Goal: Task Accomplishment & Management: Manage account settings

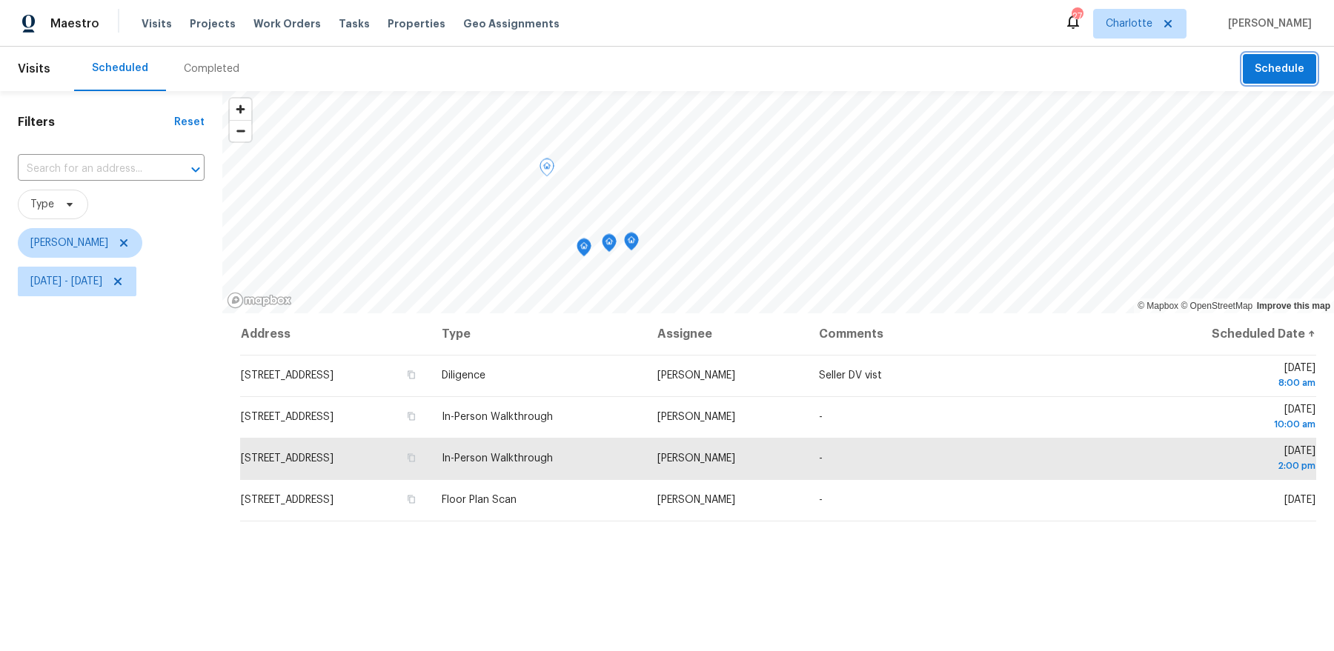
click at [1267, 67] on span "Schedule" at bounding box center [1280, 69] width 50 height 19
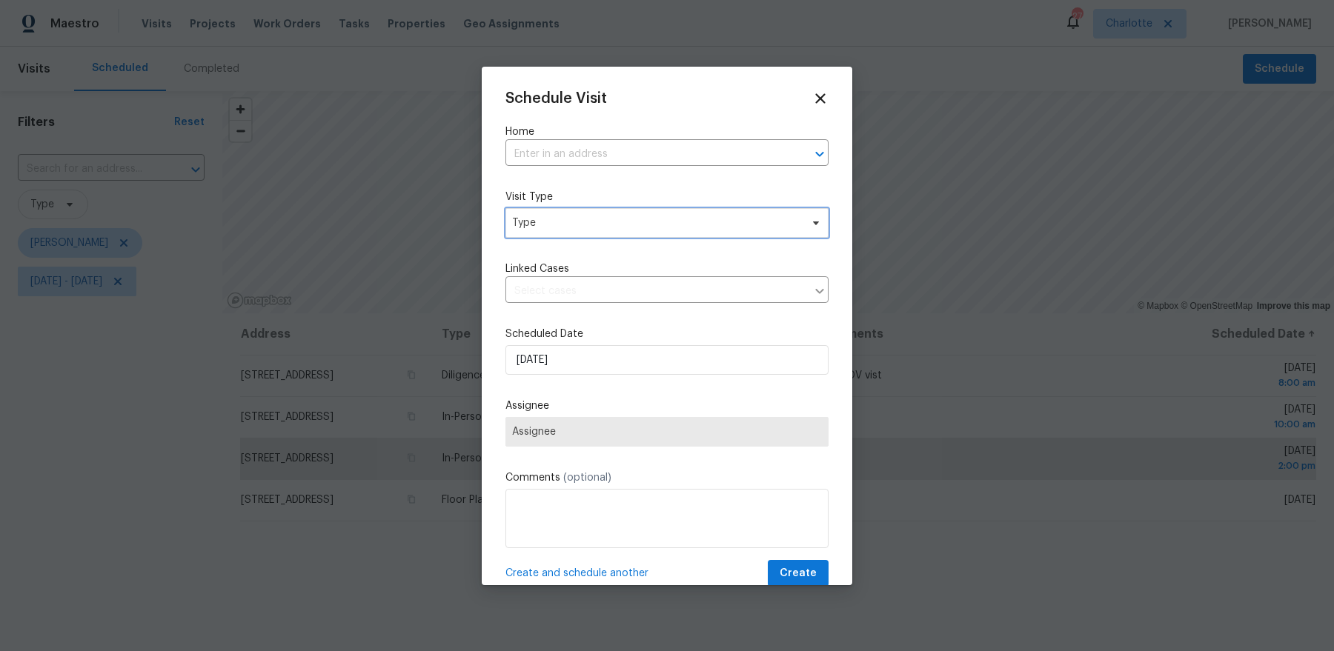
click at [577, 236] on span "Type" at bounding box center [666, 223] width 323 height 30
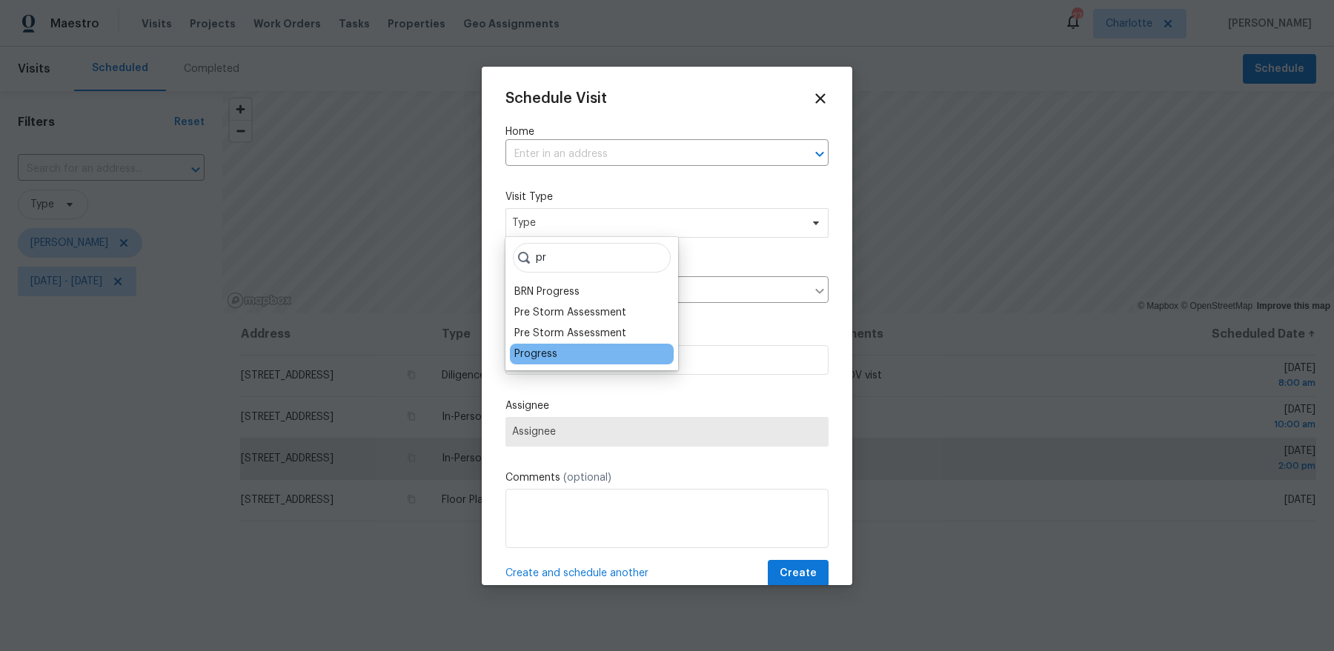
type input "pr"
click at [530, 354] on div "Progress" at bounding box center [535, 354] width 43 height 15
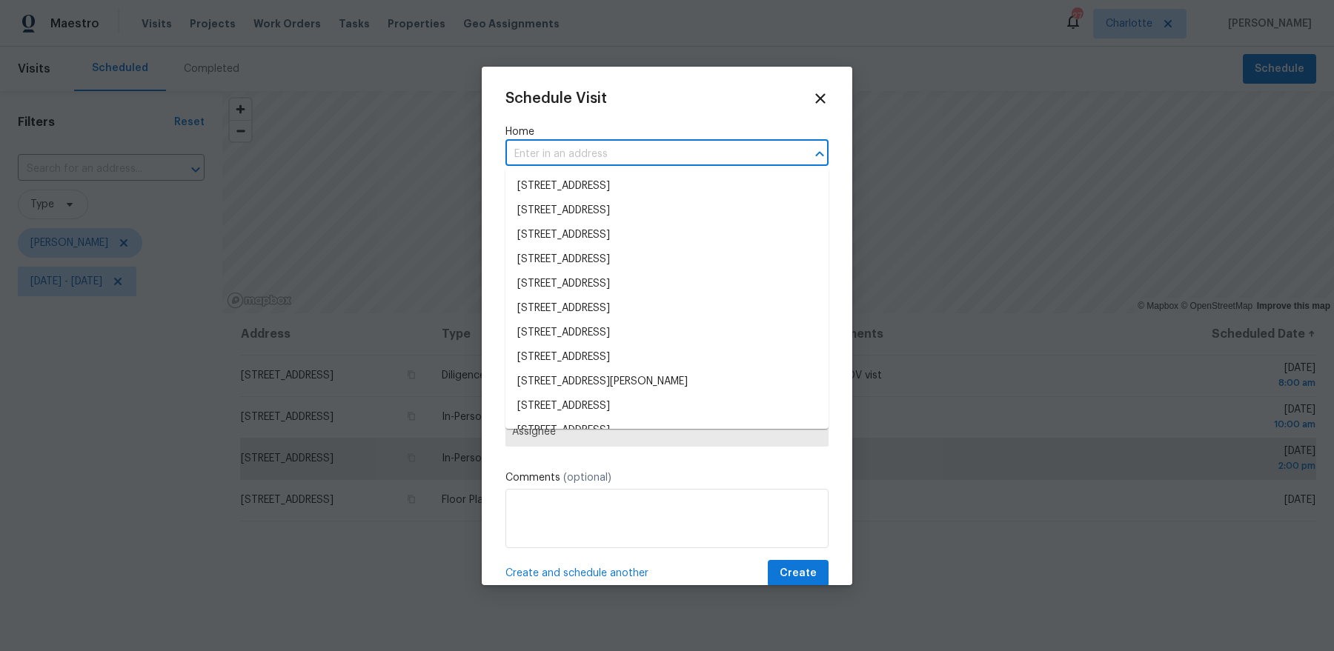
click at [569, 160] on input "text" at bounding box center [646, 154] width 282 height 23
paste input "1043 Park West Dr CLT 28209"
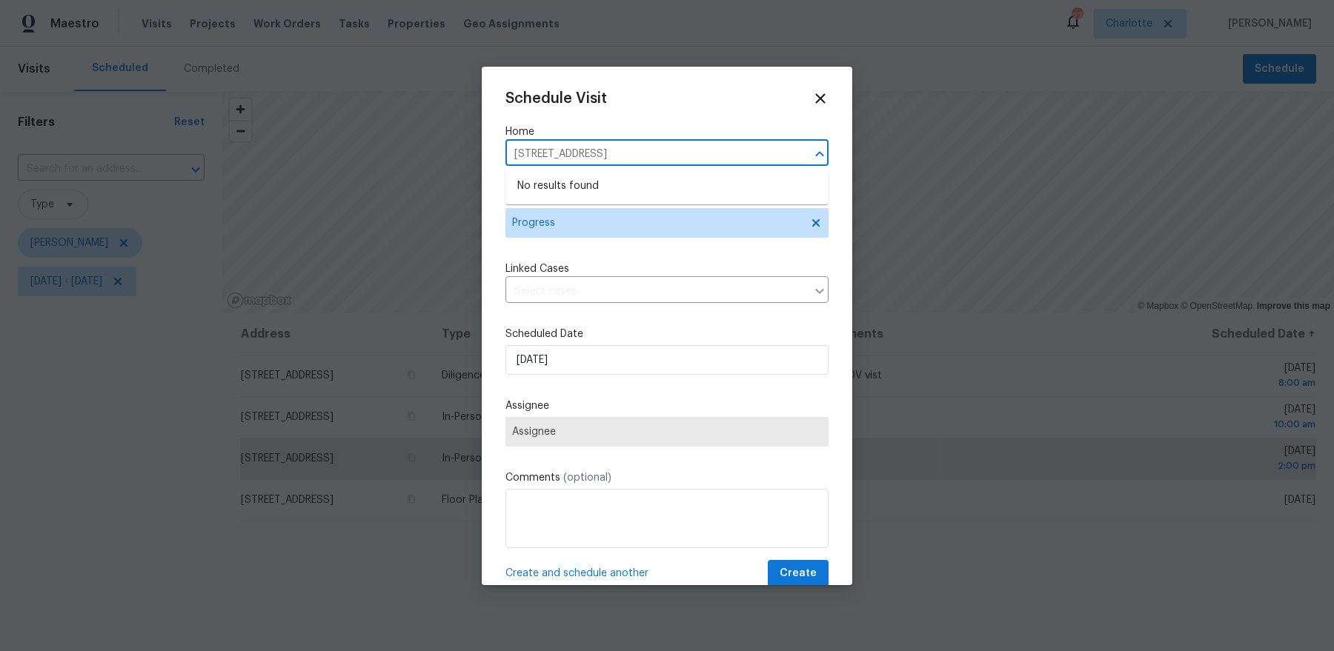
drag, startPoint x: 577, startPoint y: 150, endPoint x: 822, endPoint y: 156, distance: 245.4
click at [820, 154] on div "1043 Park West Dr CLT 28209 ​" at bounding box center [666, 154] width 323 height 23
type input "1043 Park West"
click at [656, 187] on li "1043 Park West Dr, Charlotte, NC 28209" at bounding box center [666, 186] width 323 height 24
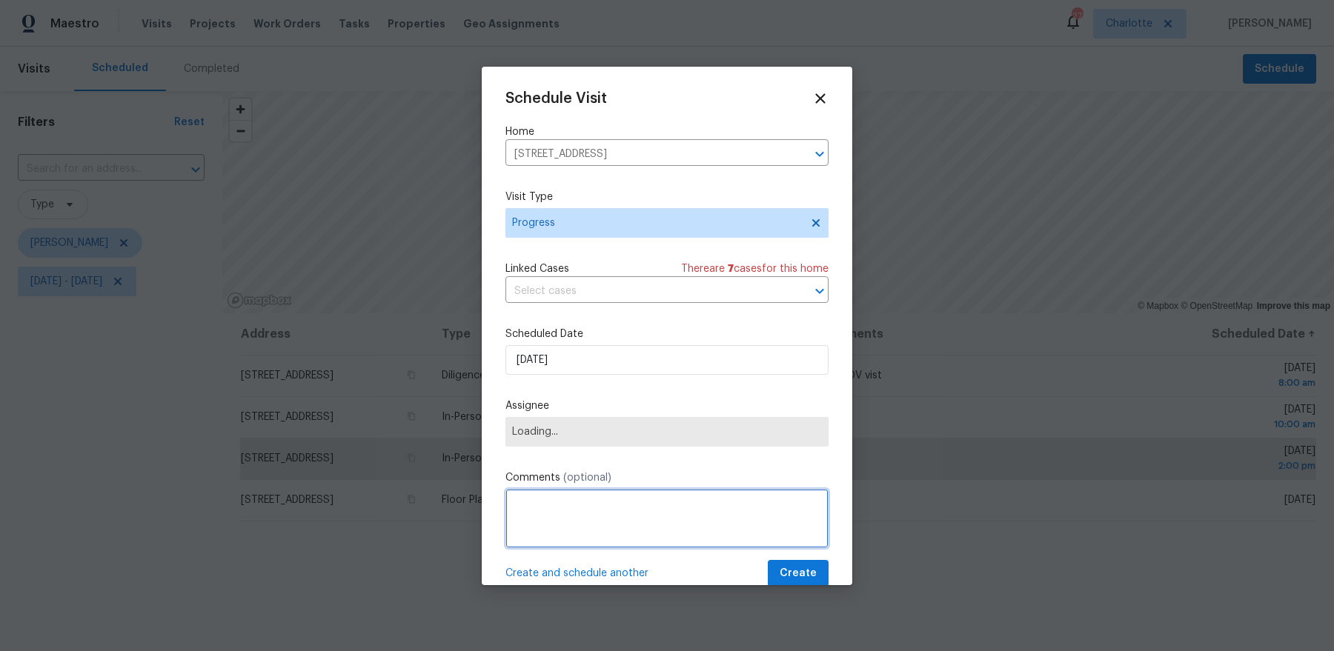
click at [592, 505] on textarea at bounding box center [666, 518] width 323 height 59
type textarea "Pick up Morehead Key"
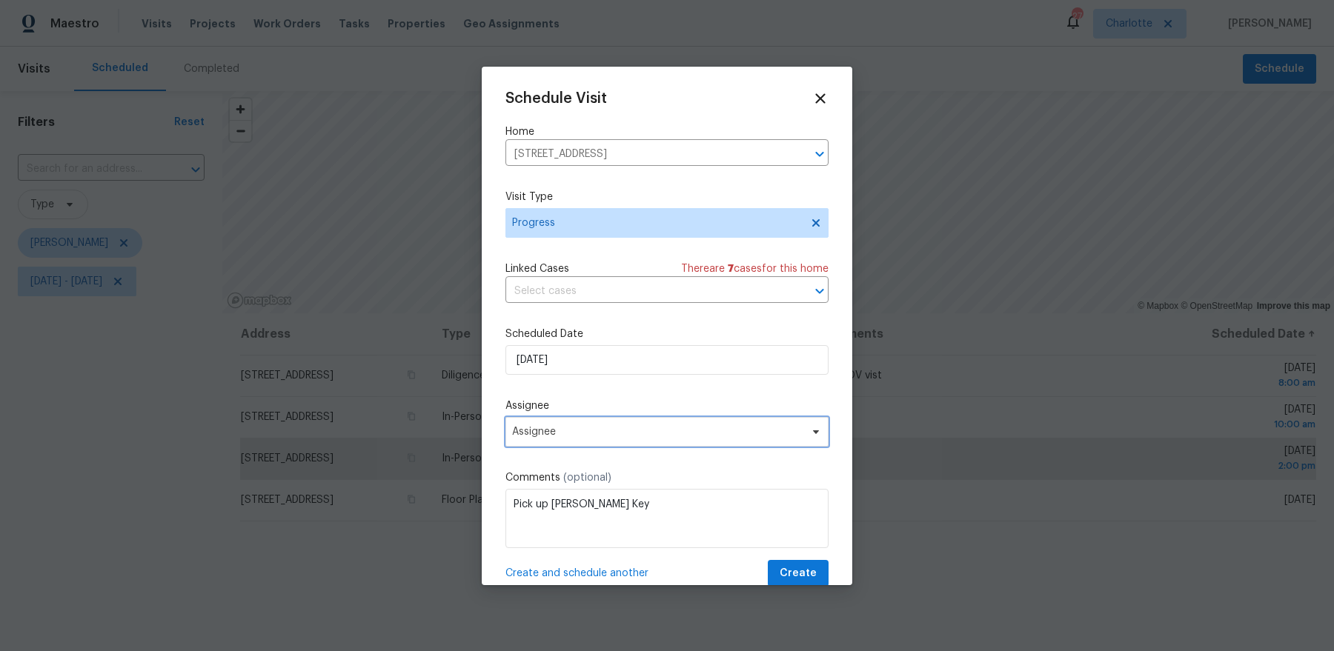
click at [600, 444] on span "Assignee" at bounding box center [666, 432] width 323 height 30
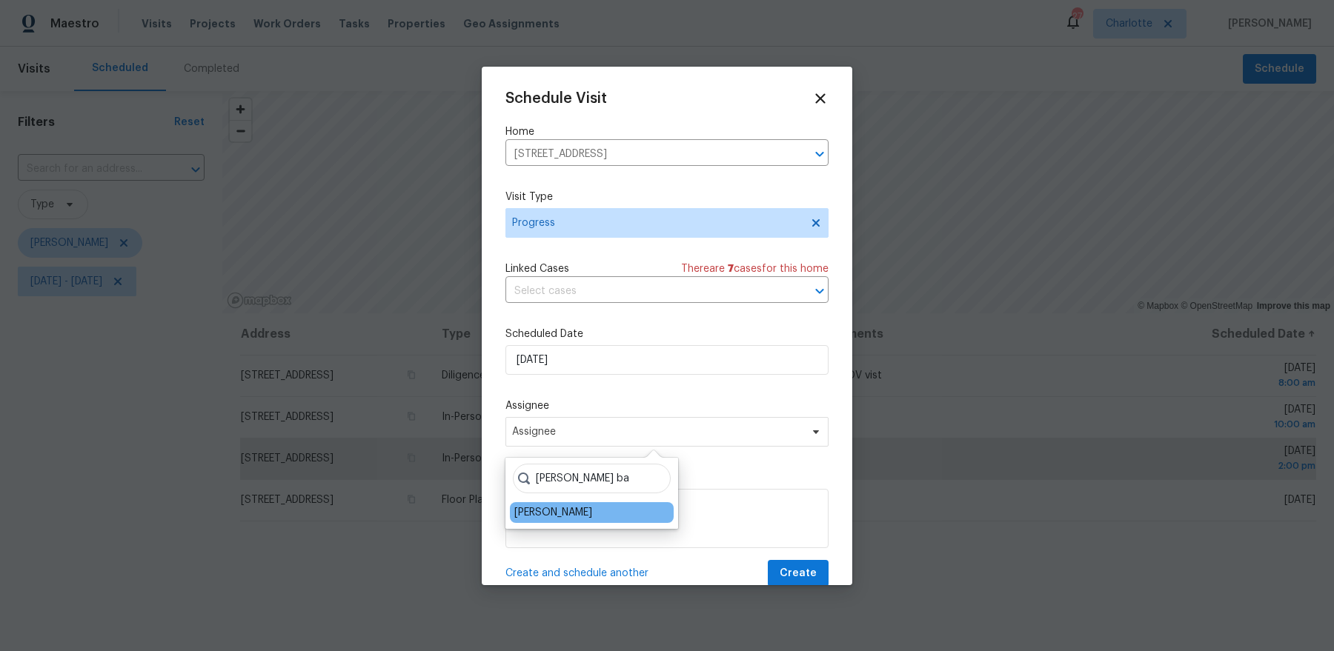
type input "dan ba"
click at [534, 522] on div "[PERSON_NAME]" at bounding box center [592, 512] width 164 height 21
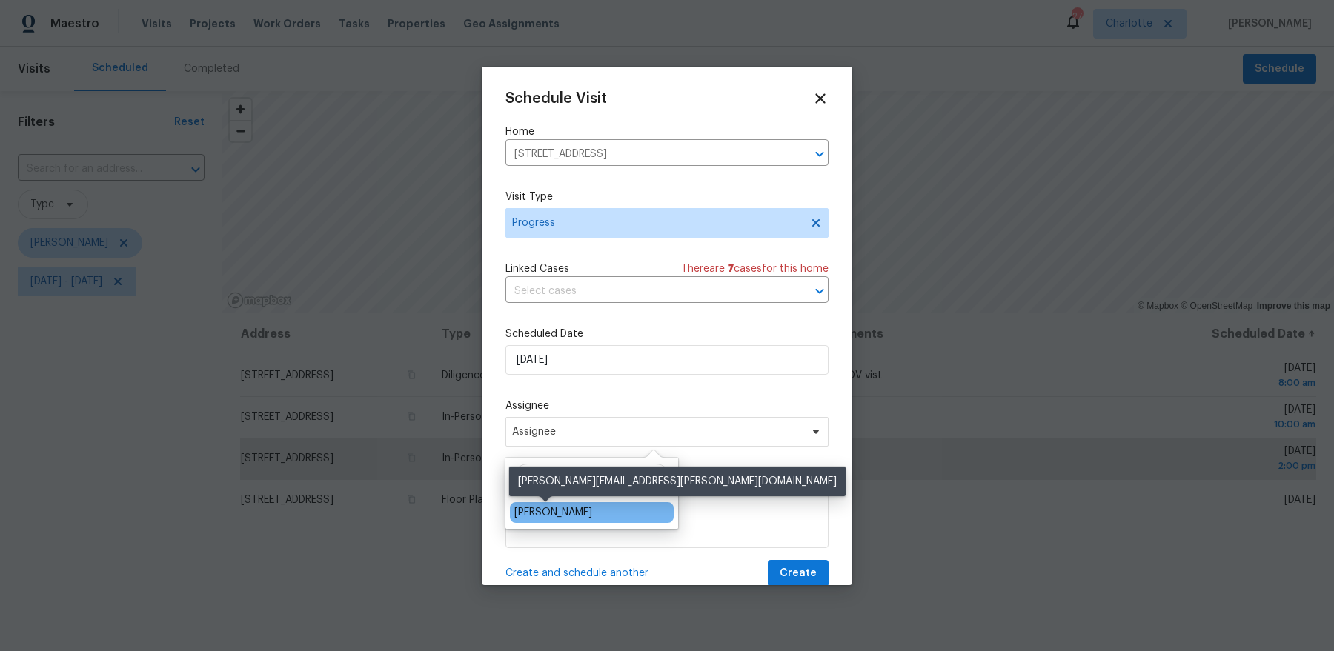
click at [536, 515] on div "[PERSON_NAME]" at bounding box center [553, 512] width 78 height 15
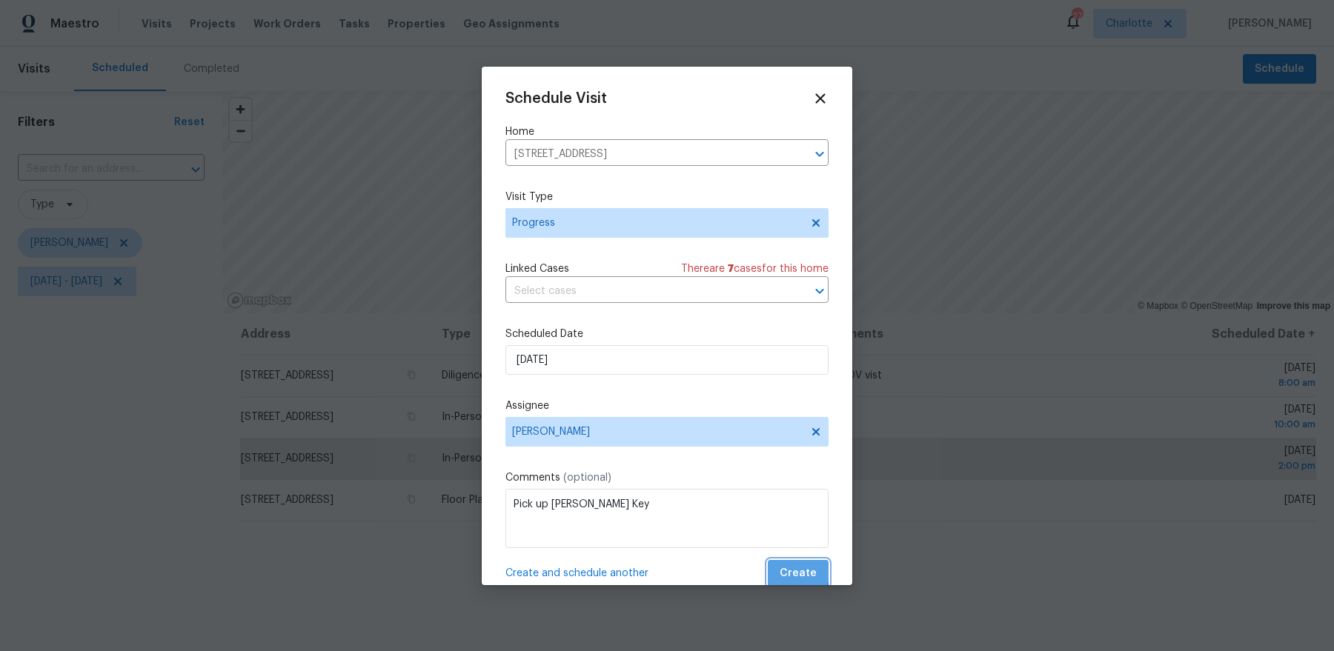
click at [796, 567] on span "Create" at bounding box center [798, 574] width 37 height 19
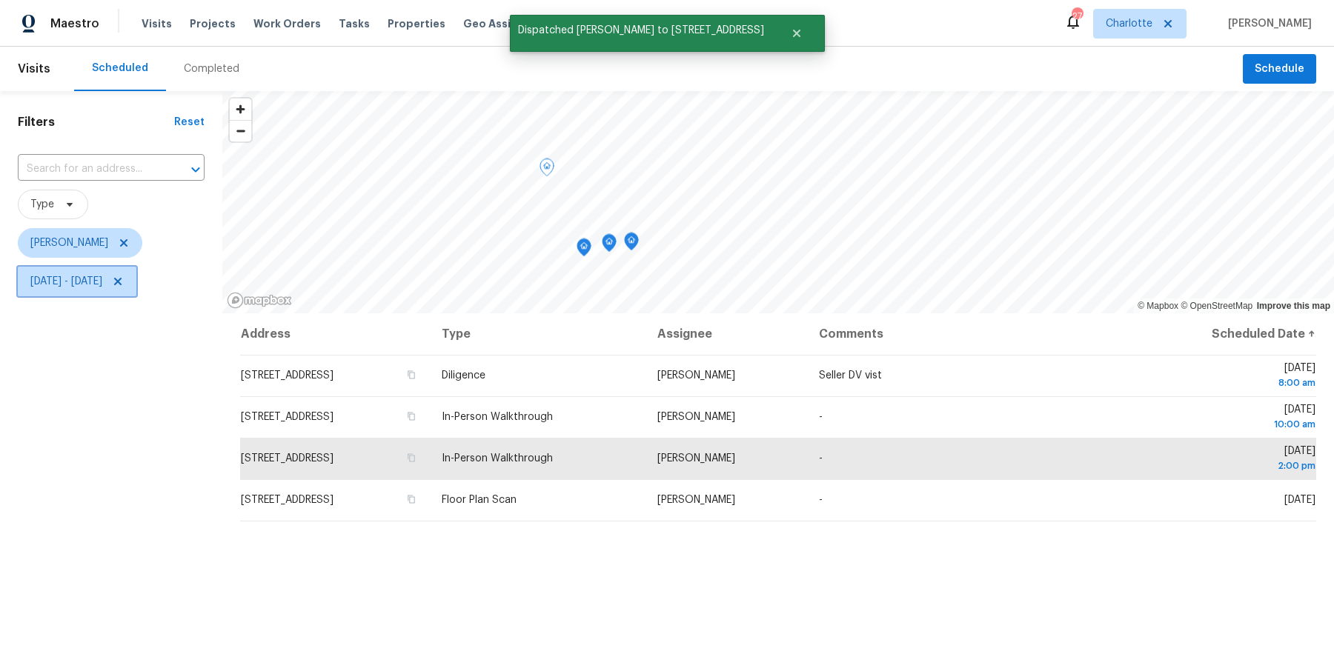
click at [102, 282] on span "Fri, Oct 03 - Fri, Oct 03" at bounding box center [66, 281] width 72 height 15
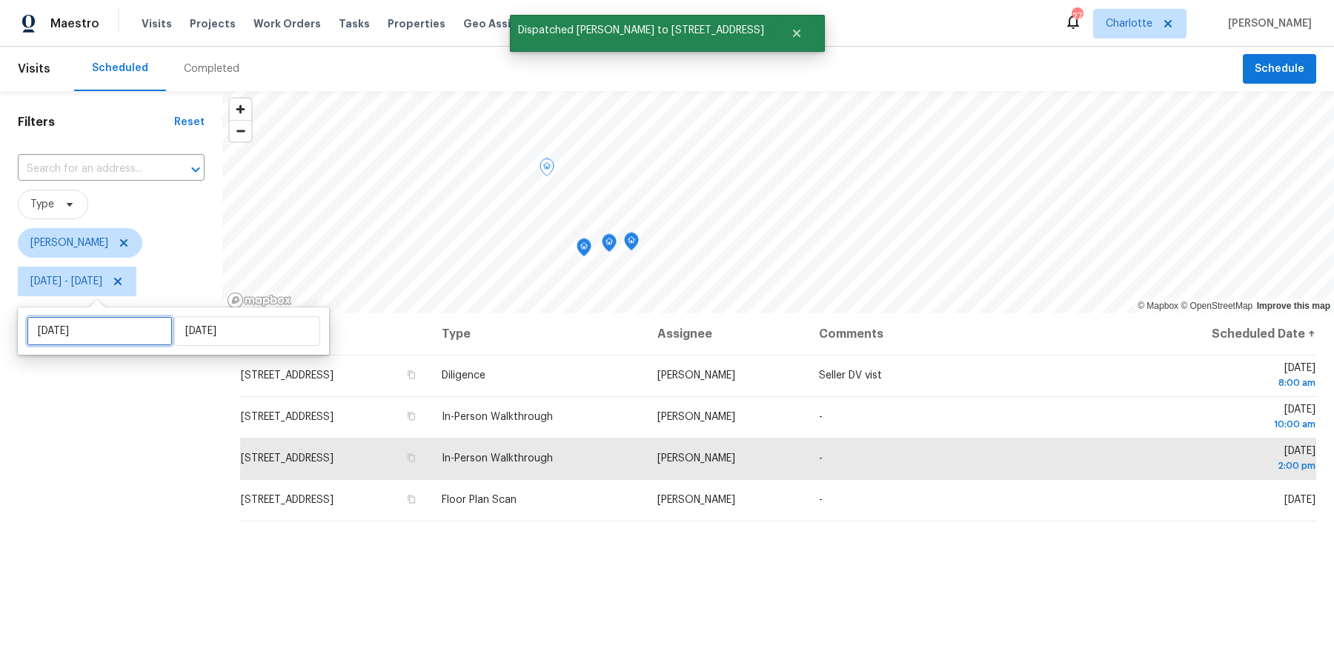
click at [107, 338] on input "Fri, Oct 03" at bounding box center [100, 331] width 146 height 30
select select "9"
select select "2025"
select select "10"
select select "2025"
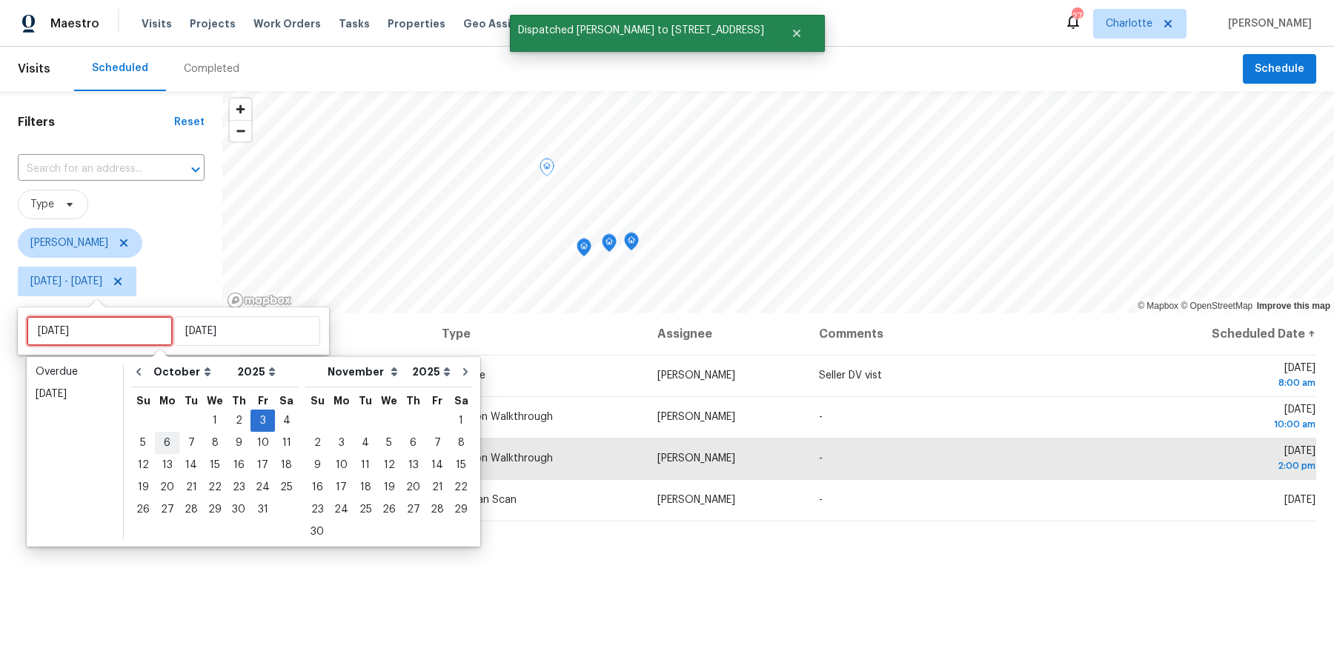
type input "Mon, Oct 06"
type input "Wed, Oct 01"
type input "Fri, Oct 03"
type input "Thu, Oct 09"
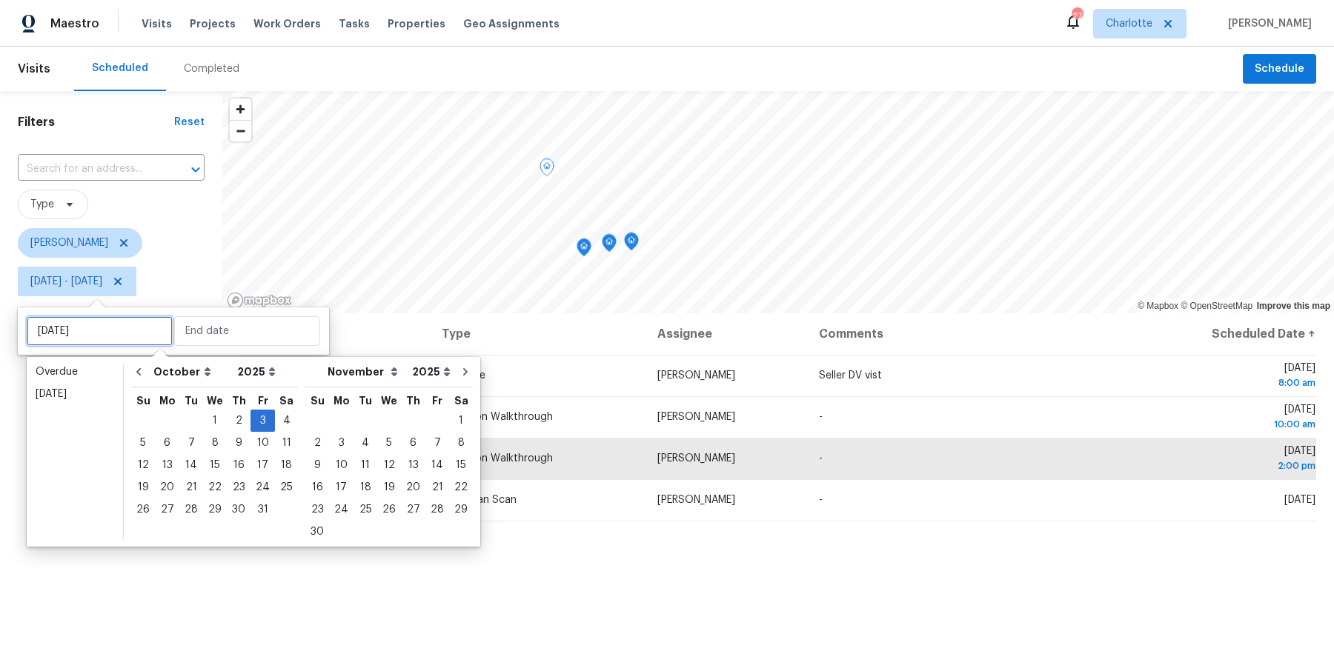
type input "Fri, Oct 03"
type input "Mon, Oct 27"
type input "Fri, Oct 03"
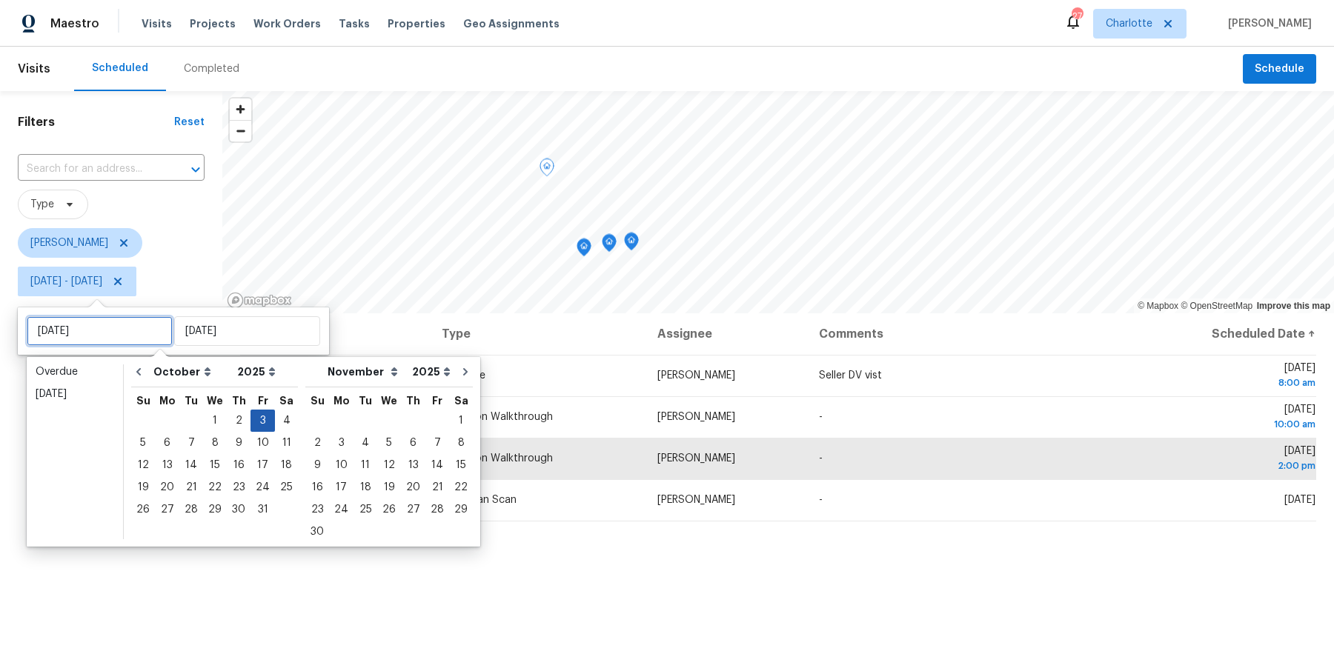
type input "Sat, Oct 04"
type input "Thu, Oct 02"
type input "Fri, Oct 03"
click at [137, 379] on button "Go to previous month" at bounding box center [138, 372] width 22 height 30
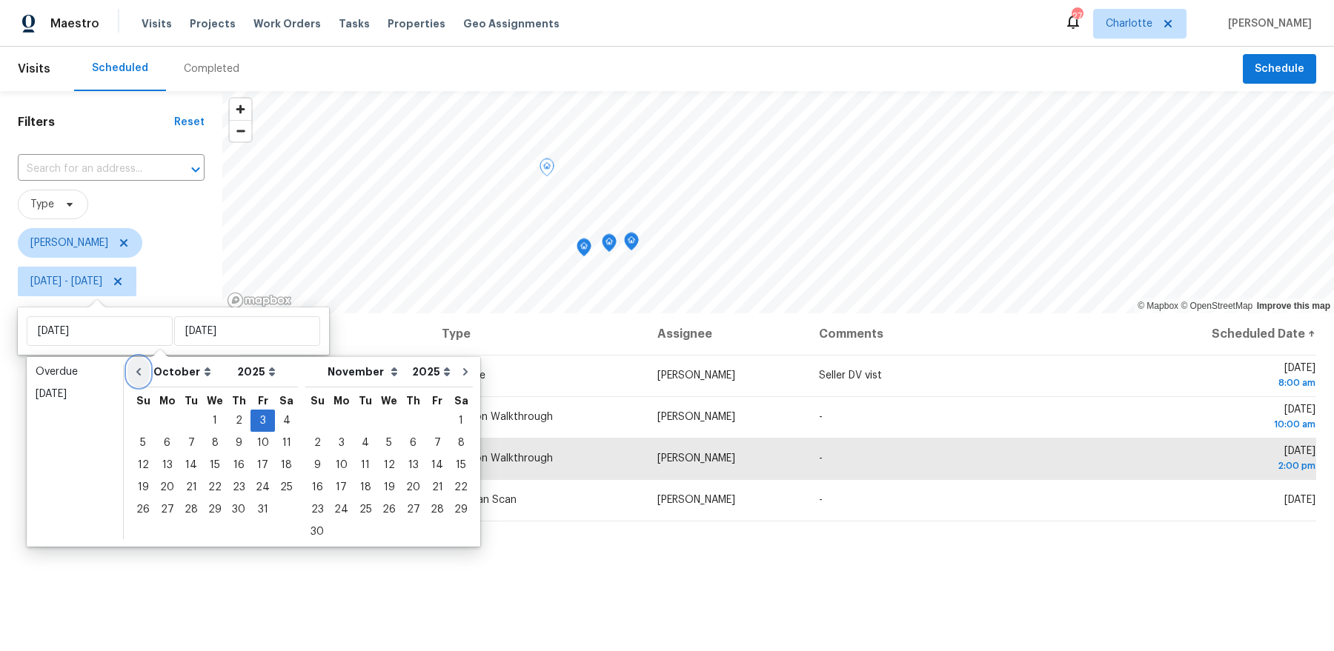
select select "8"
select select "9"
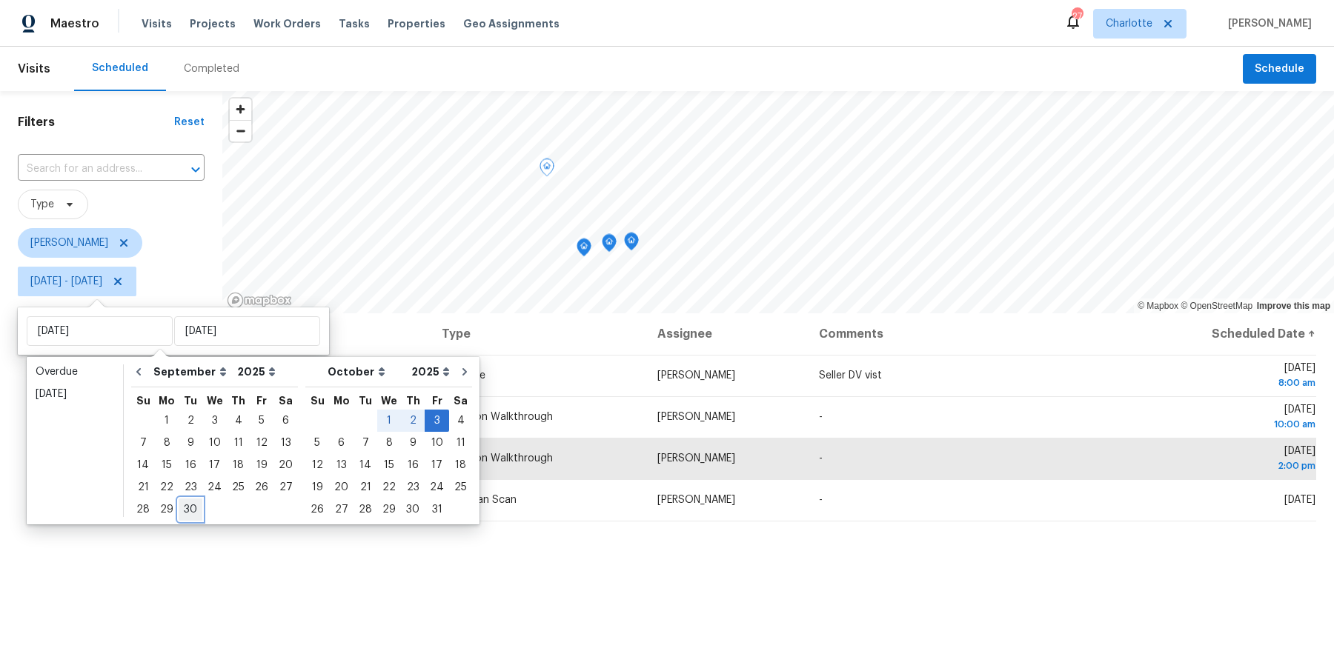
click at [187, 513] on div "30" at bounding box center [191, 509] width 24 height 21
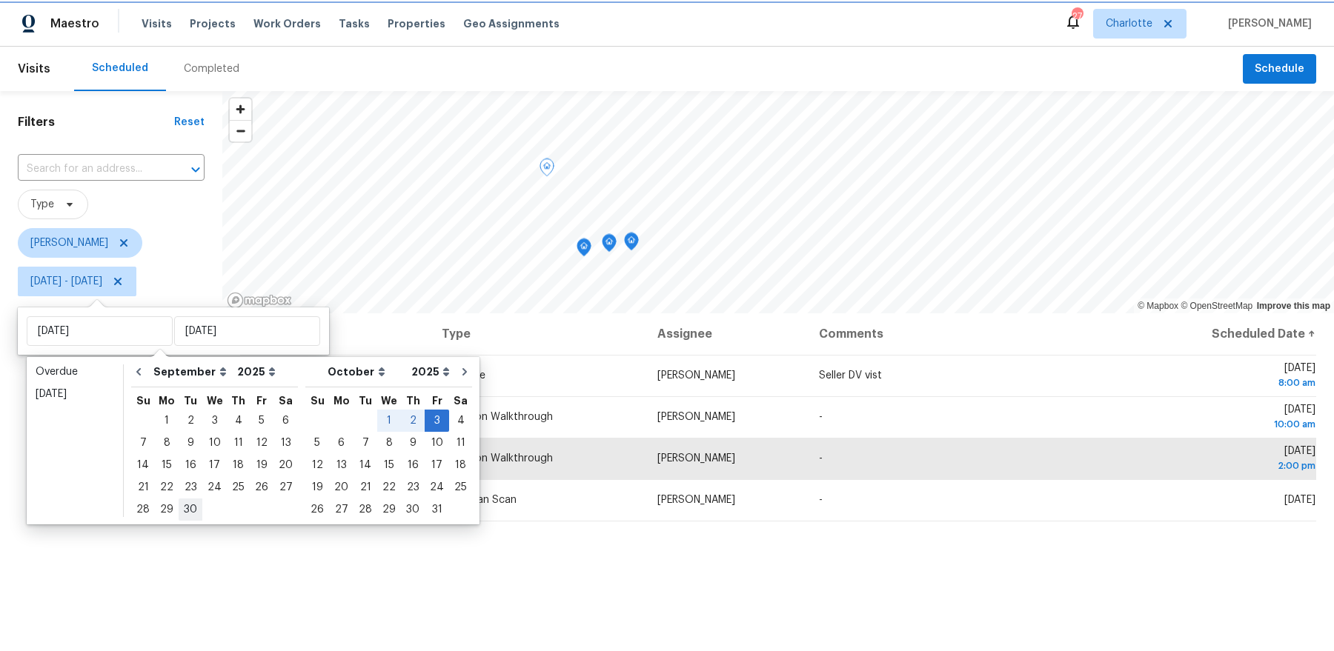
type input "Tue, Sep 30"
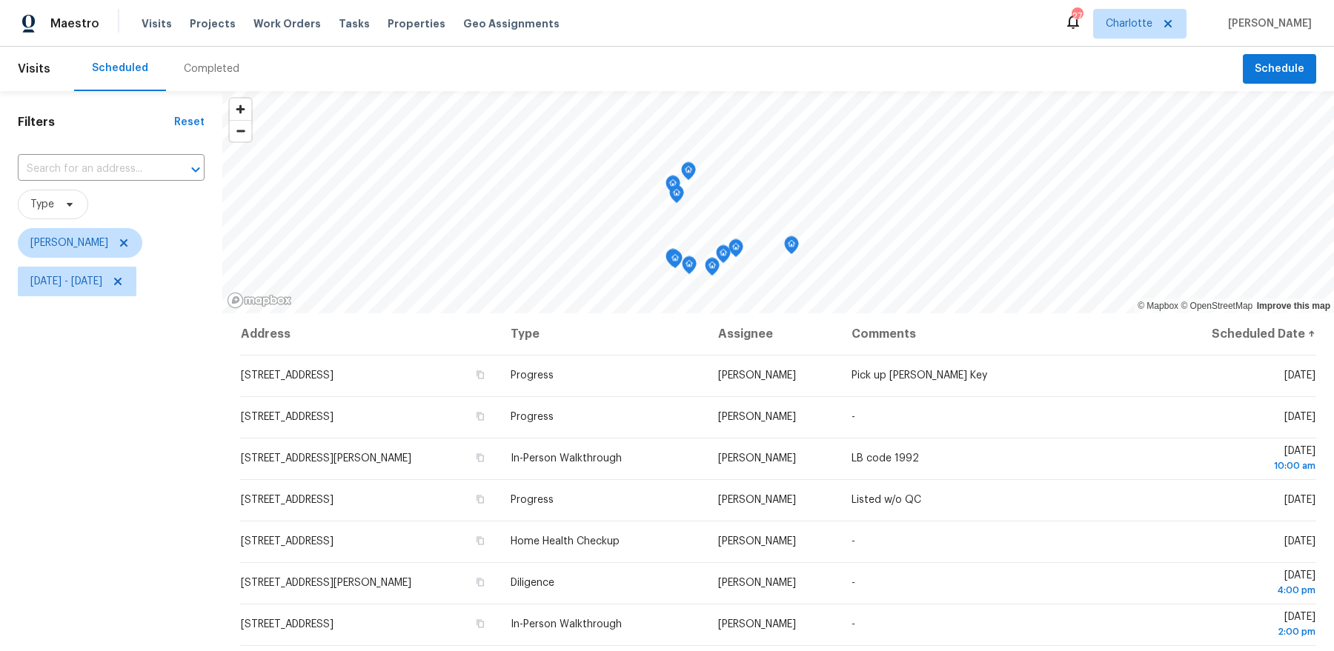
click at [119, 300] on div "Filters Reset ​ Type Dan Baquero Tue, Sep 30 - Fri, Oct 03" at bounding box center [111, 462] width 222 height 743
click at [119, 291] on span "Tue, Sep 30 - Fri, Oct 03" at bounding box center [77, 282] width 119 height 30
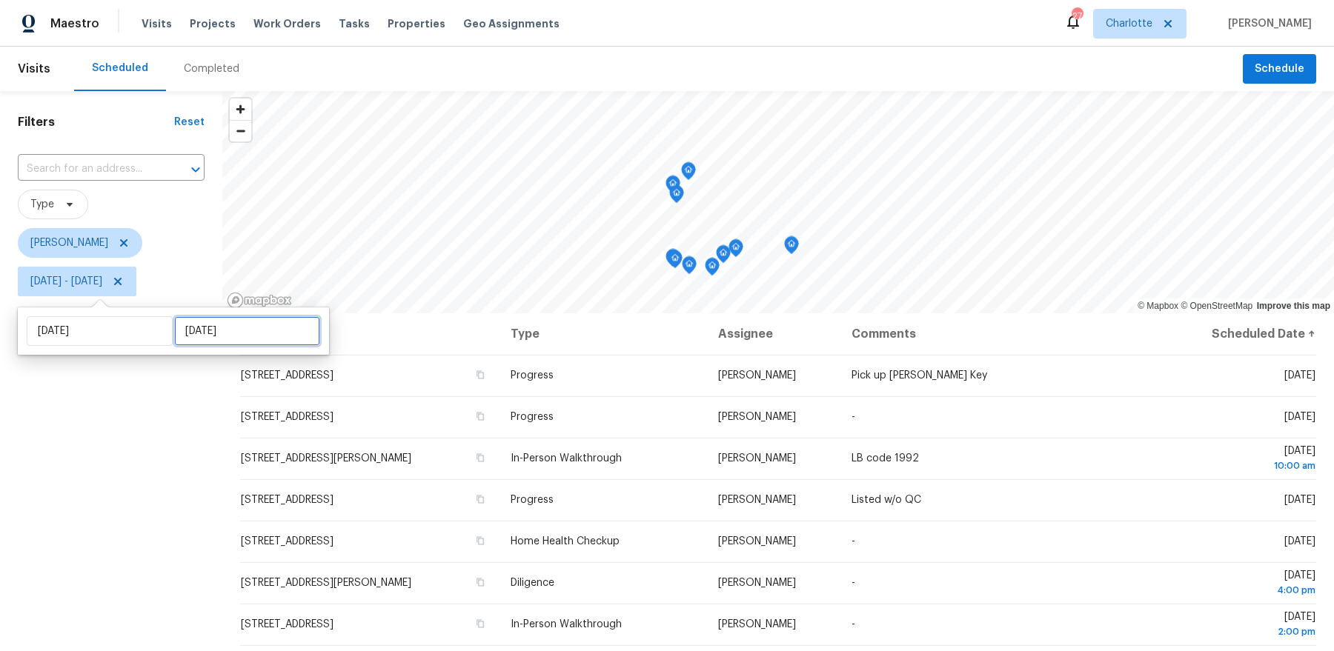
click at [190, 340] on input "Fri, Oct 03" at bounding box center [247, 331] width 146 height 30
select select "8"
select select "2025"
select select "9"
select select "2025"
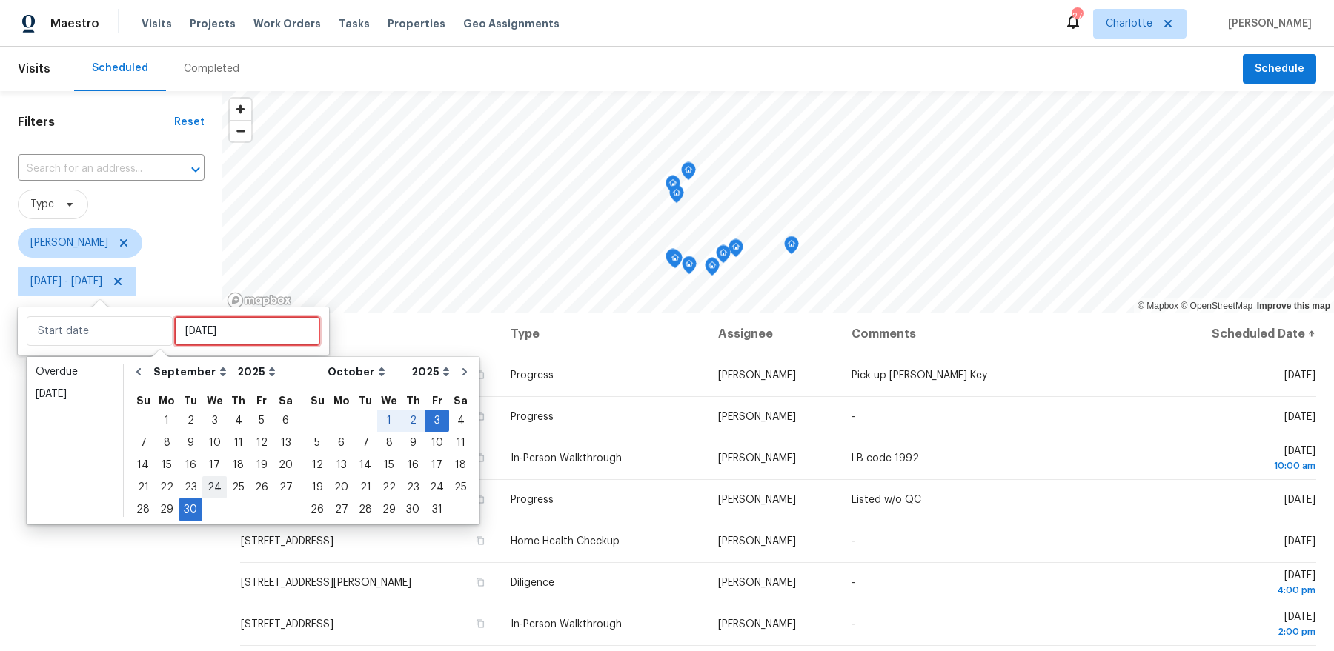
type input "Wed, Sep 24"
type input "Tue, Sep 30"
click at [190, 513] on div "30" at bounding box center [191, 509] width 24 height 21
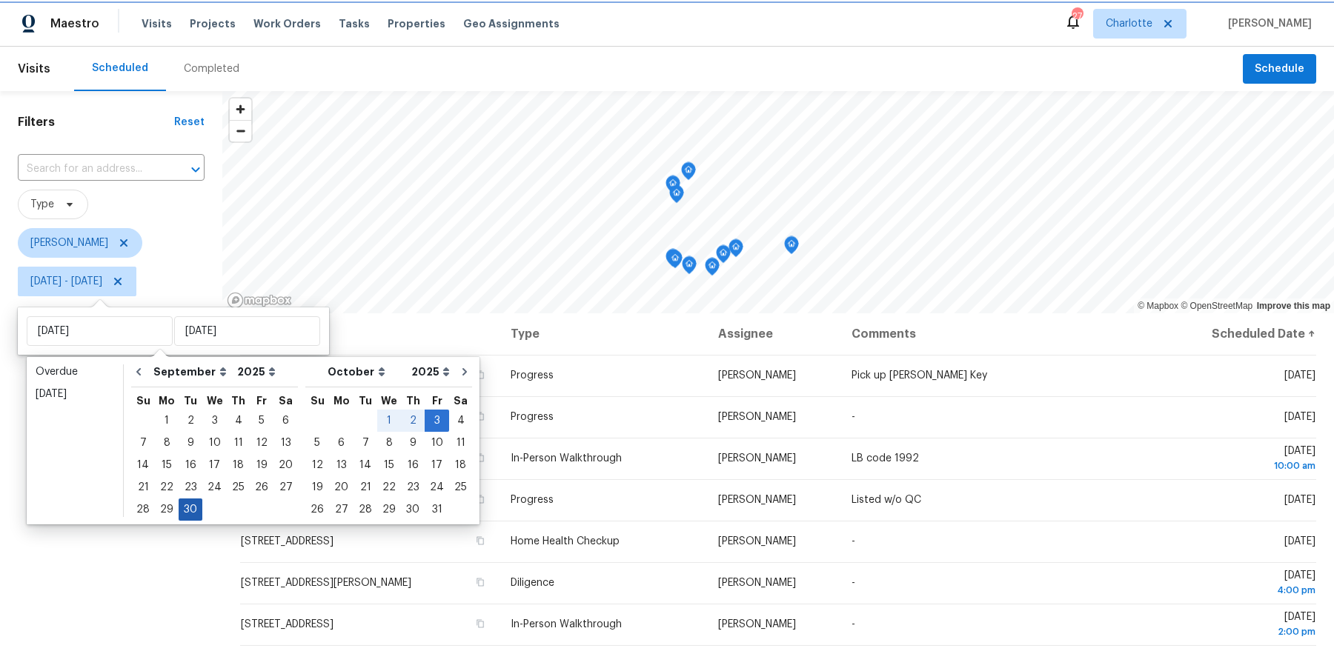
type input "Tue, Sep 30"
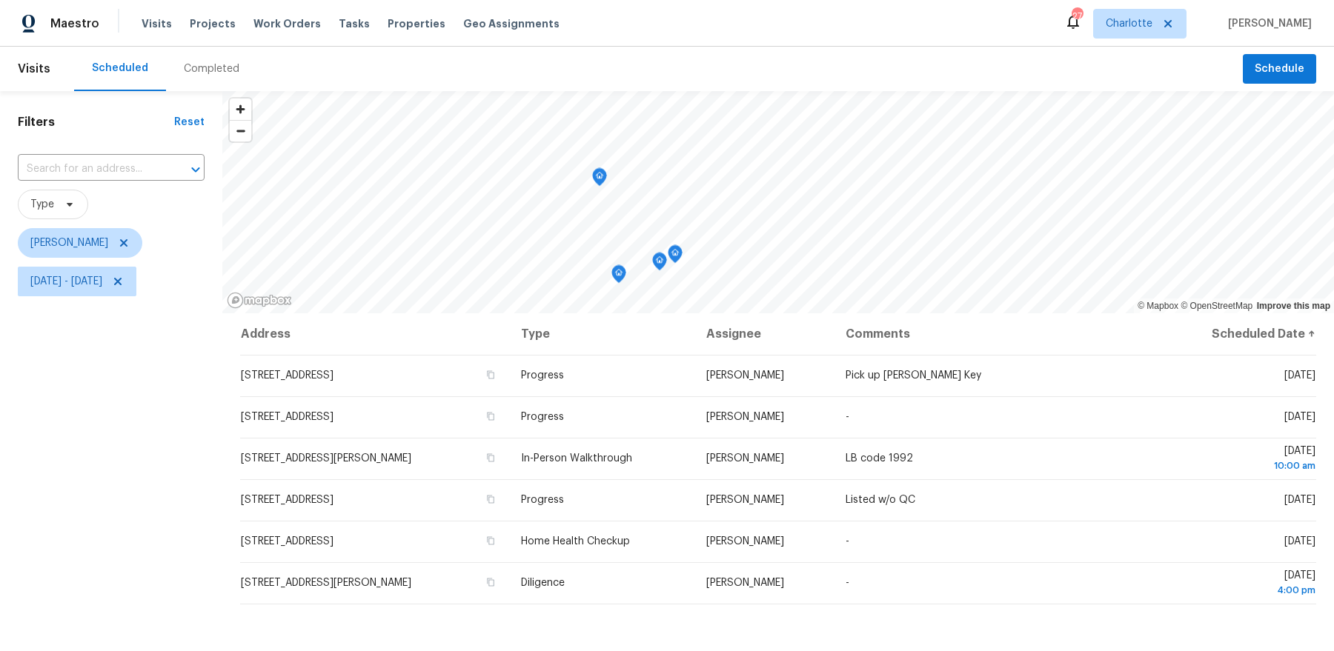
click at [168, 512] on div "Filters Reset ​ Type Dan Baquero Tue, Sep 30 - Tue, Sep 30" at bounding box center [111, 462] width 222 height 743
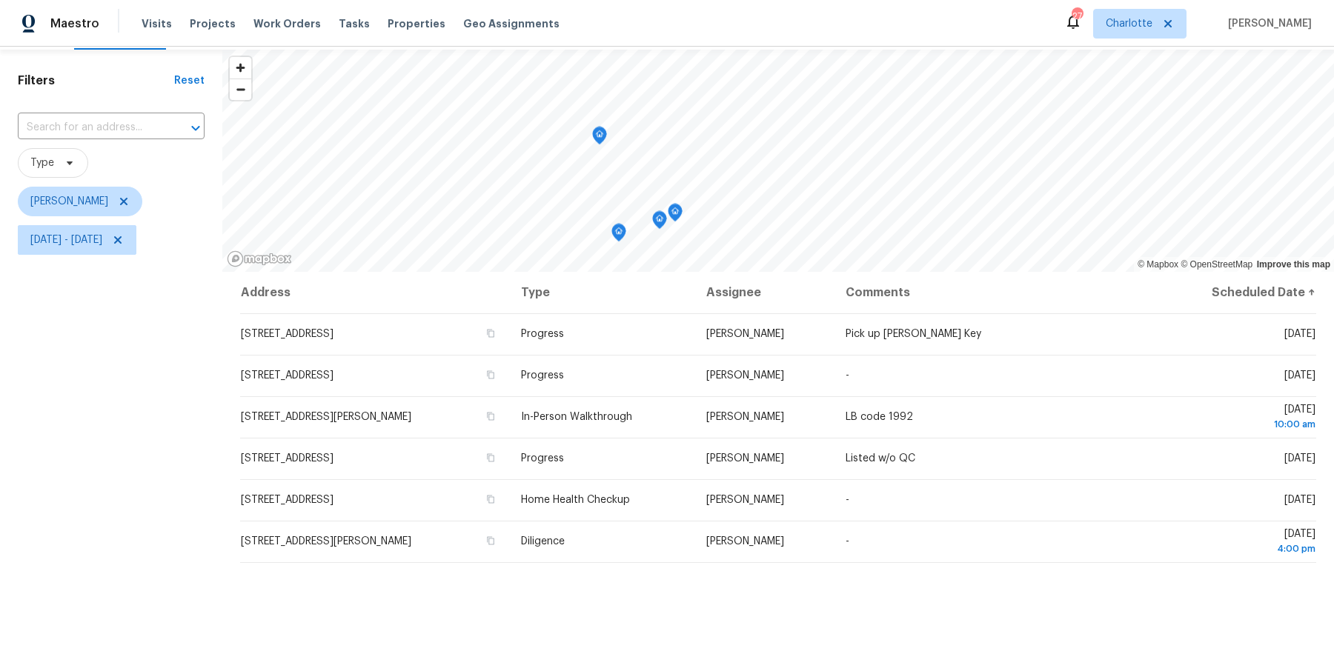
scroll to position [59, 0]
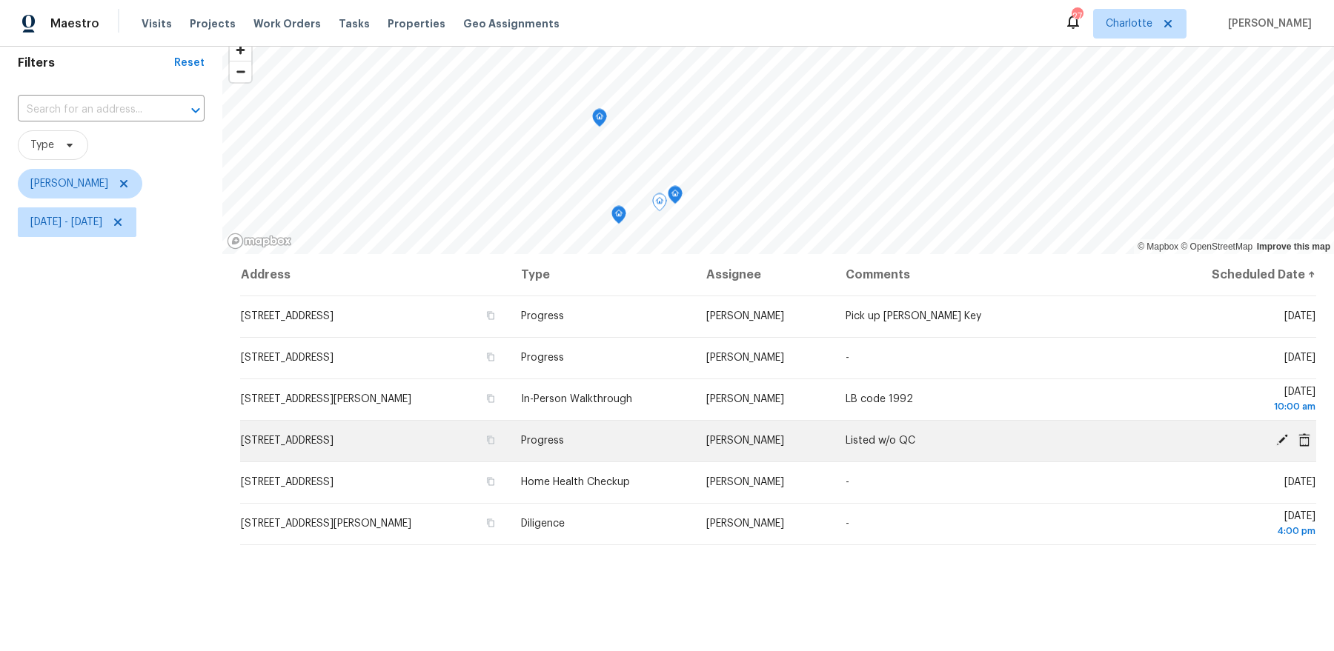
click at [333, 439] on span "4437 Devonhill Ln, Charlotte, NC 28269" at bounding box center [287, 441] width 93 height 10
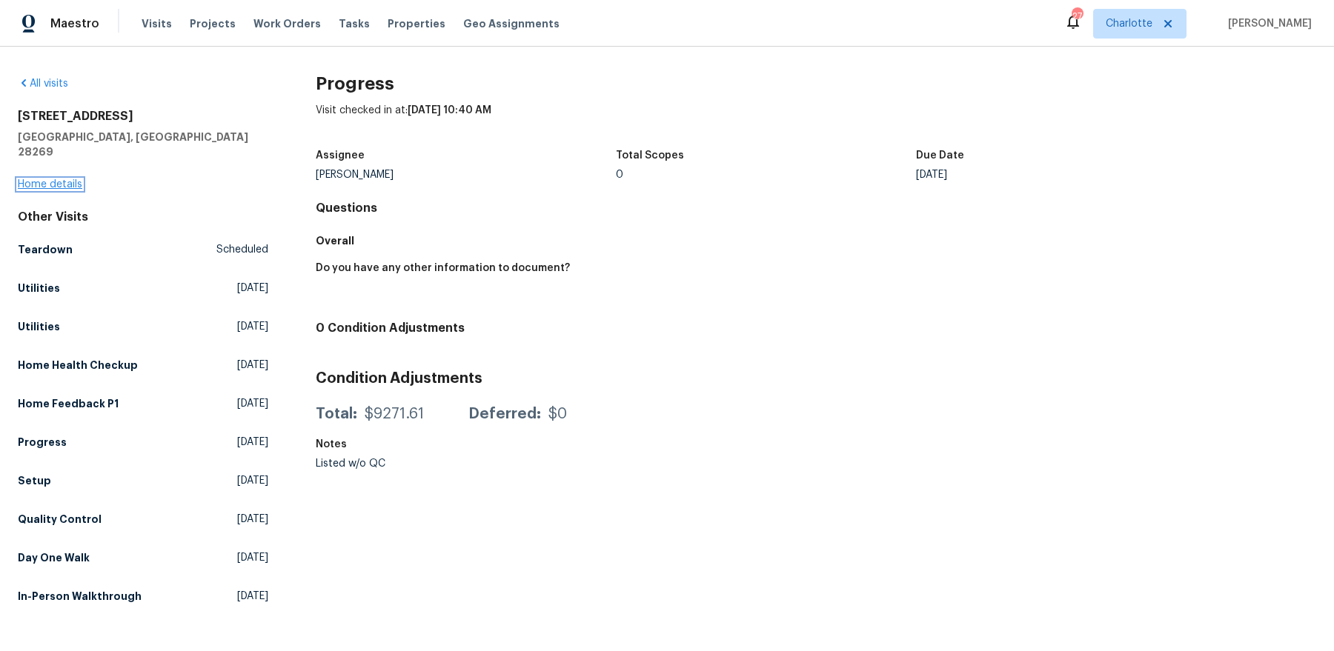
click at [28, 179] on link "Home details" at bounding box center [50, 184] width 64 height 10
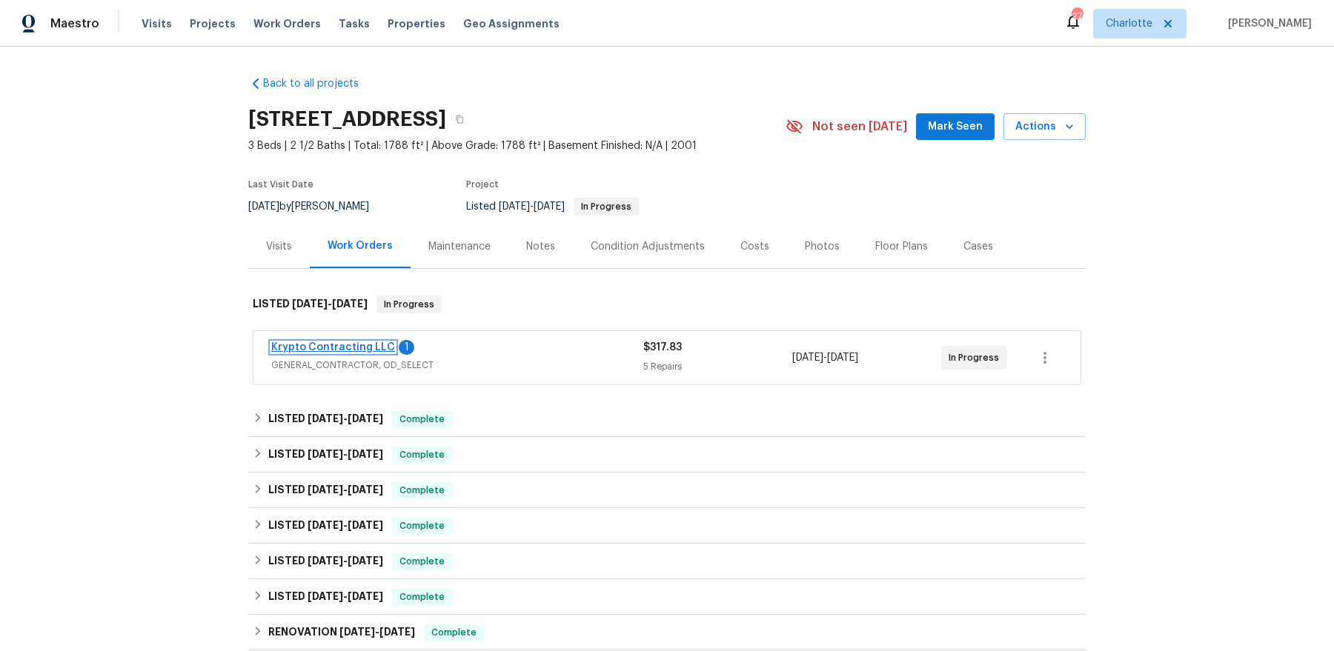
click at [325, 342] on link "Krypto Contracting LLC" at bounding box center [333, 347] width 124 height 10
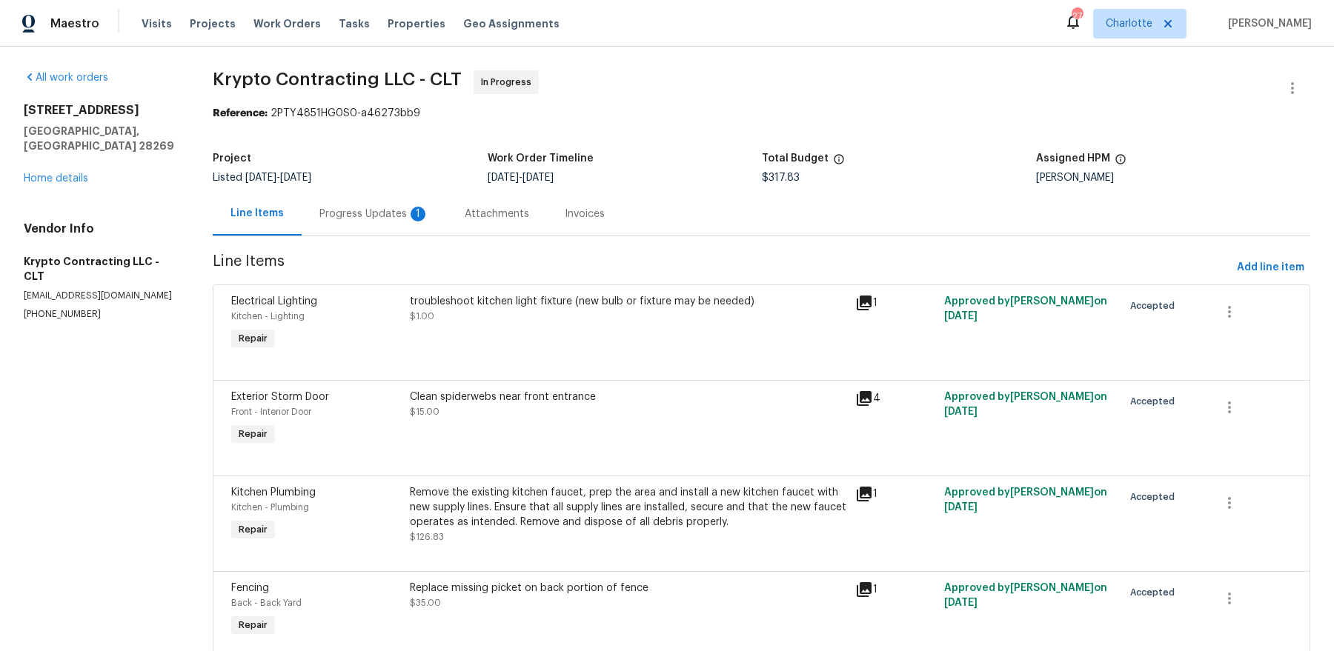
click at [388, 215] on div "Progress Updates 1" at bounding box center [374, 214] width 110 height 15
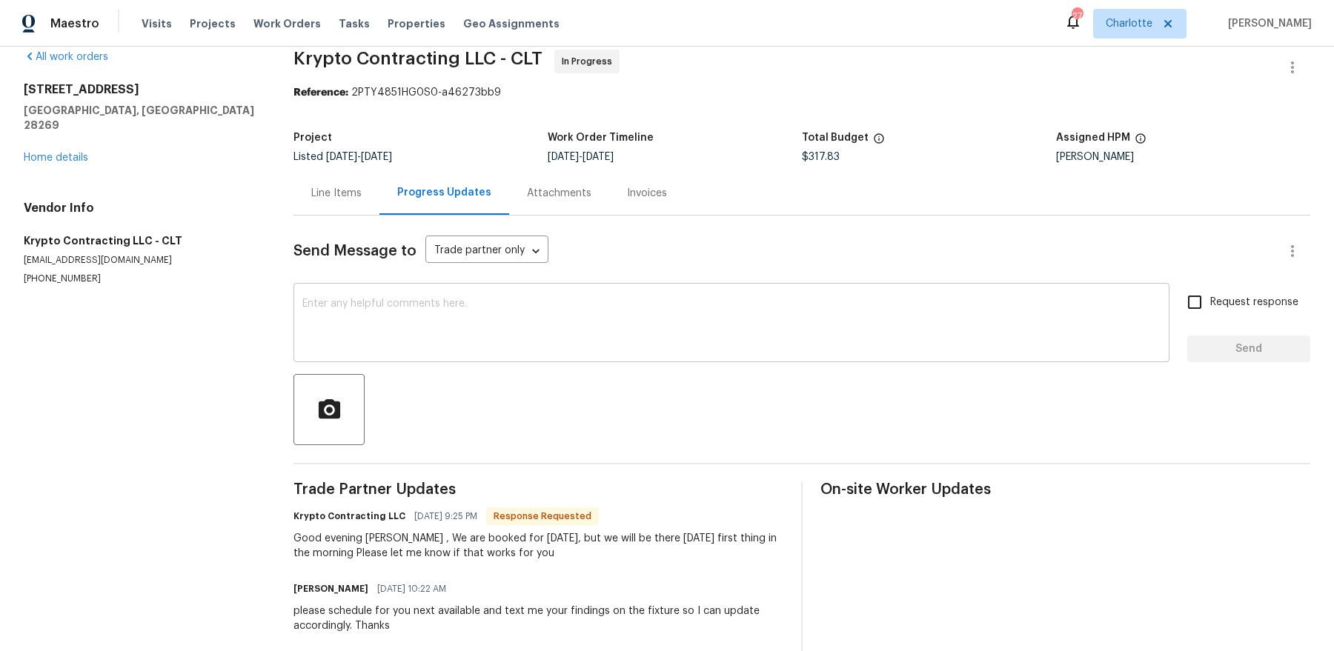
scroll to position [23, 0]
click at [438, 291] on div "x ​" at bounding box center [731, 323] width 876 height 76
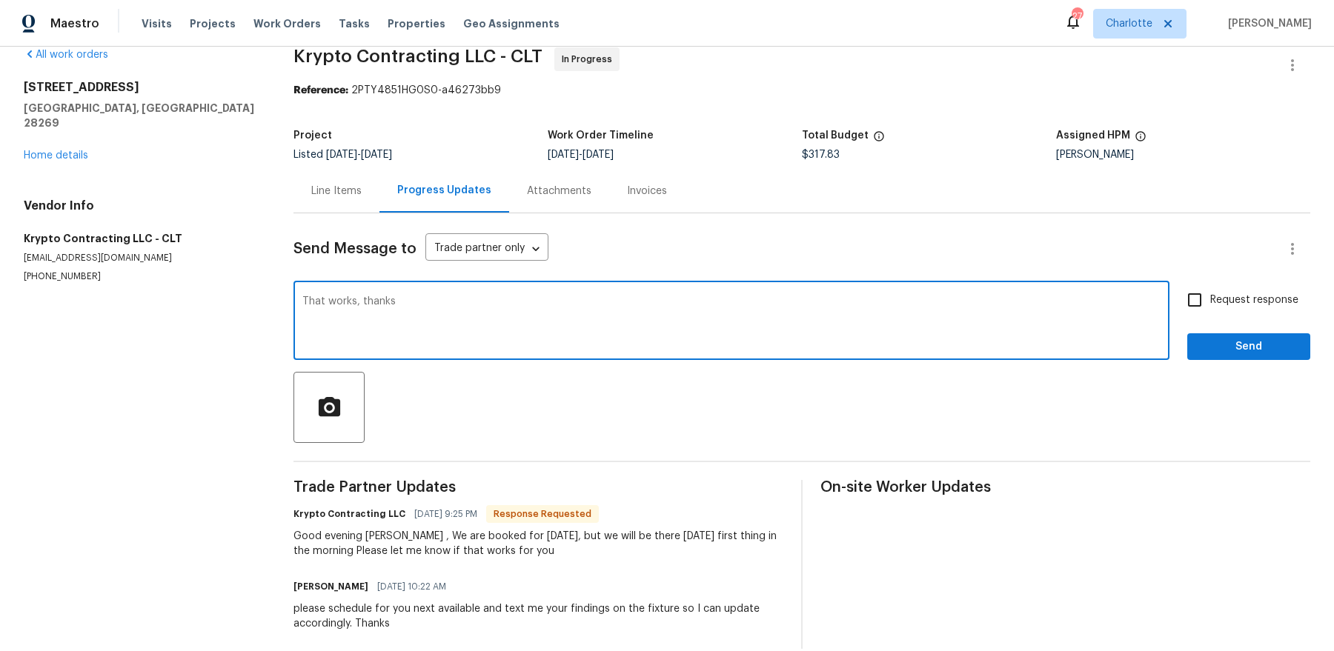
type textarea "That works, thanks"
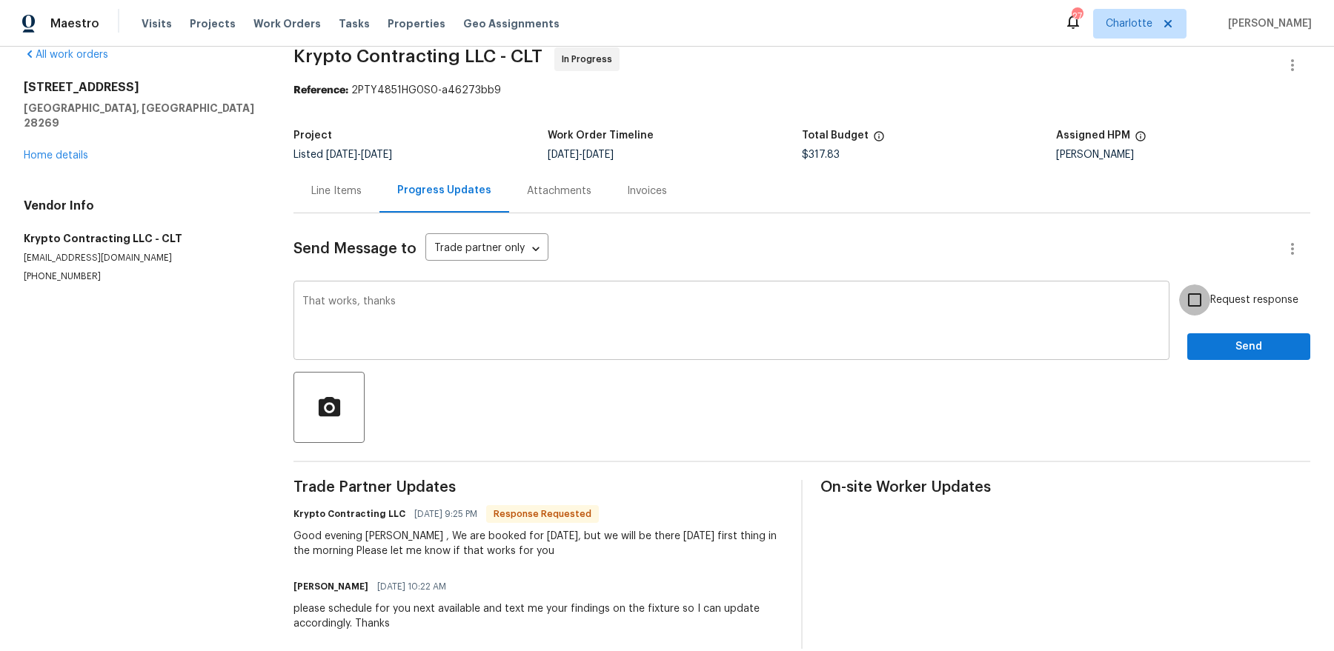
click at [1179, 285] on input "Request response" at bounding box center [1194, 300] width 31 height 31
checkbox input "true"
click at [1187, 333] on button "Send" at bounding box center [1248, 346] width 123 height 27
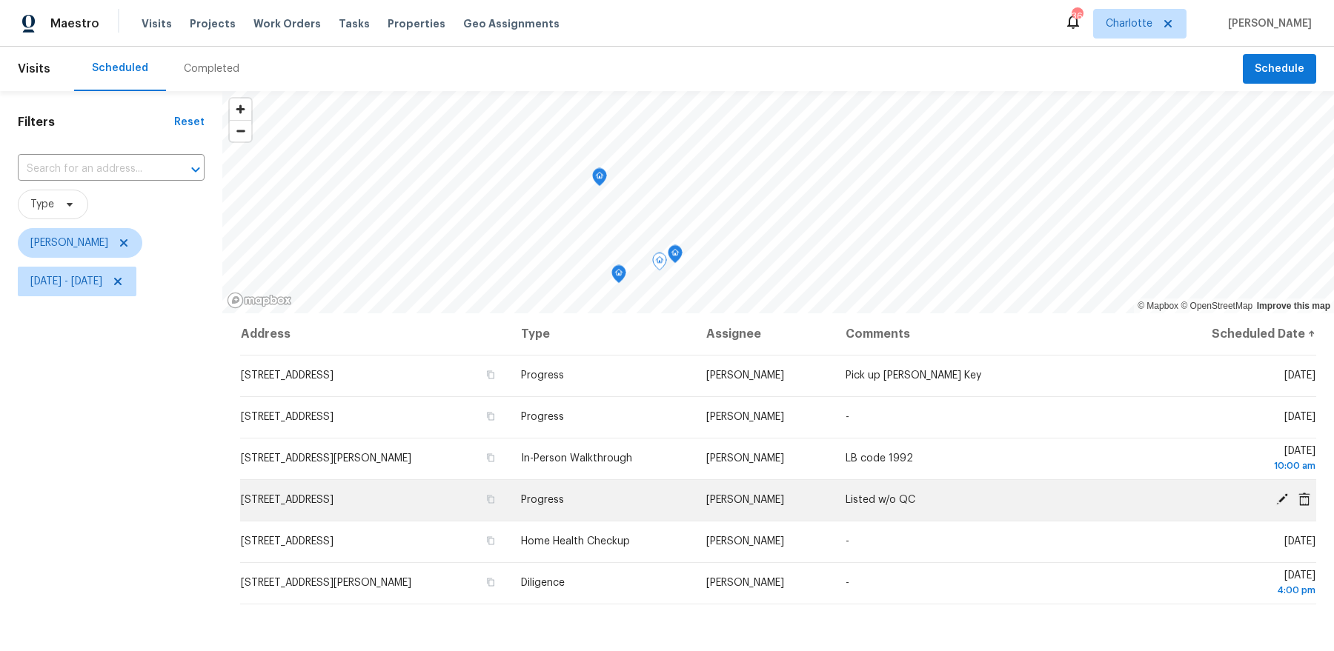
click at [1286, 496] on icon at bounding box center [1282, 500] width 12 height 12
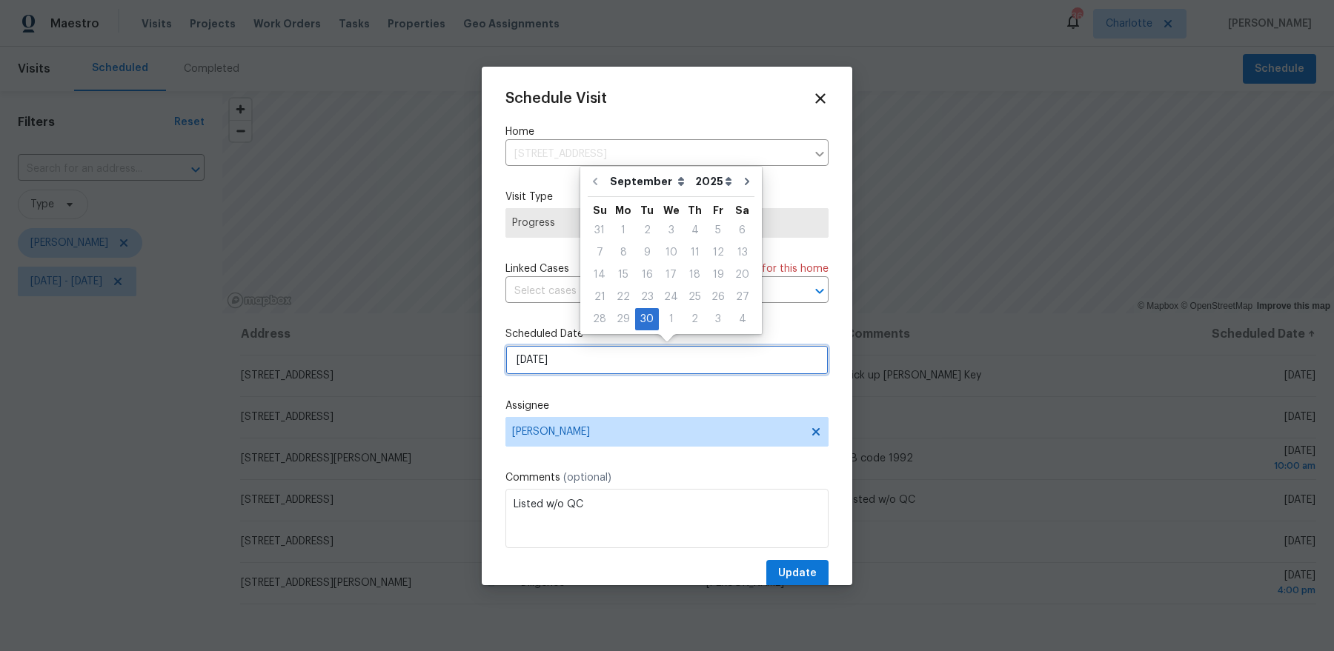
click at [616, 360] on input "[DATE]" at bounding box center [666, 360] width 323 height 30
click at [697, 322] on div "2" at bounding box center [694, 319] width 23 height 21
type input "10/2/2025"
select select "9"
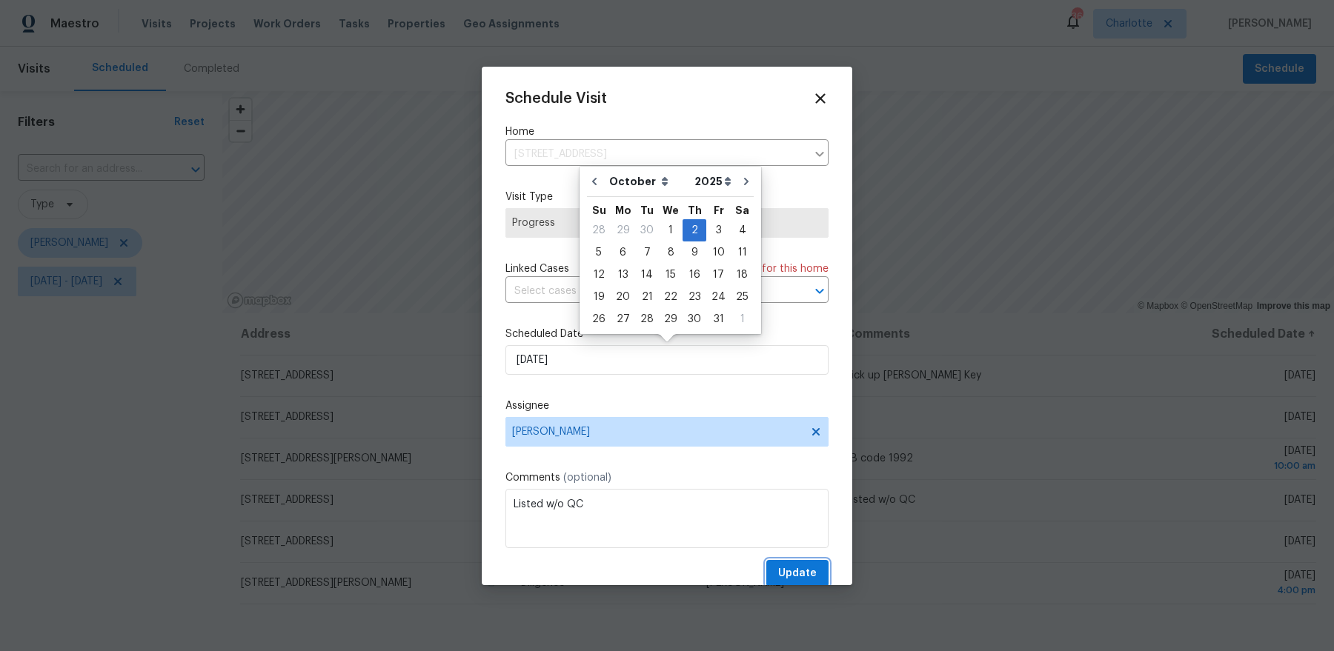
click at [800, 565] on span "Update" at bounding box center [797, 574] width 39 height 19
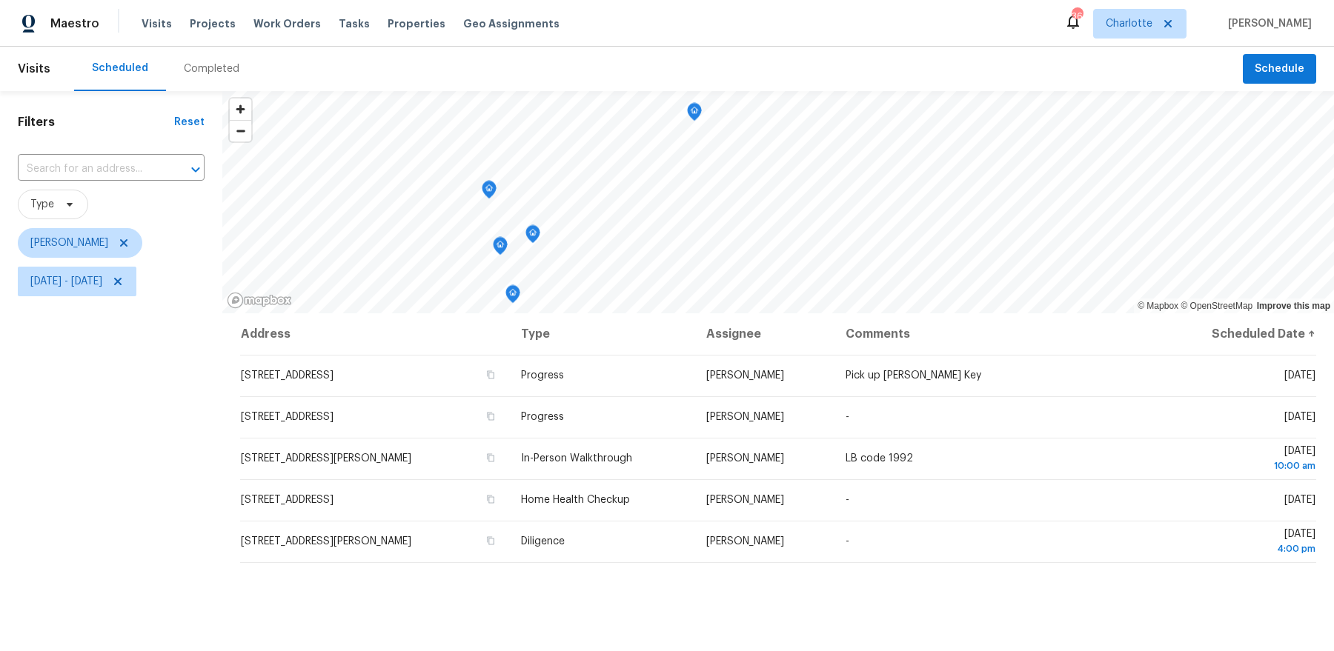
click at [531, 236] on icon "Map marker" at bounding box center [532, 234] width 13 height 17
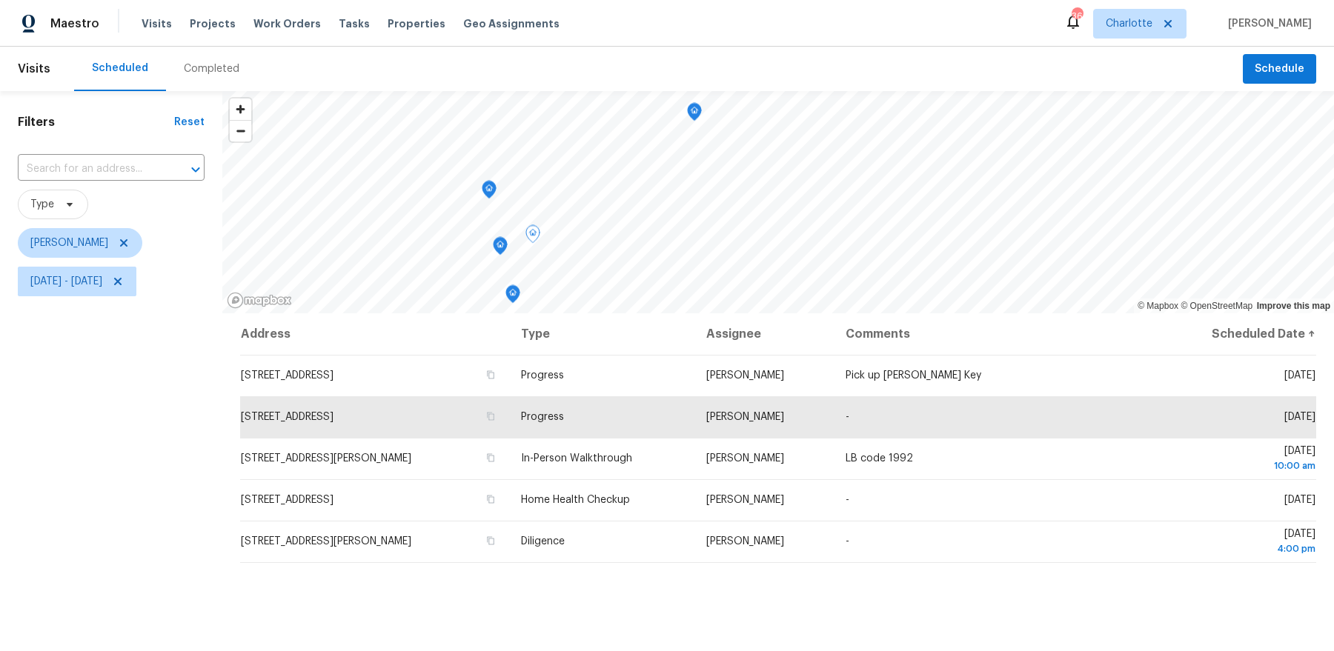
click at [492, 188] on icon "Map marker" at bounding box center [488, 190] width 13 height 17
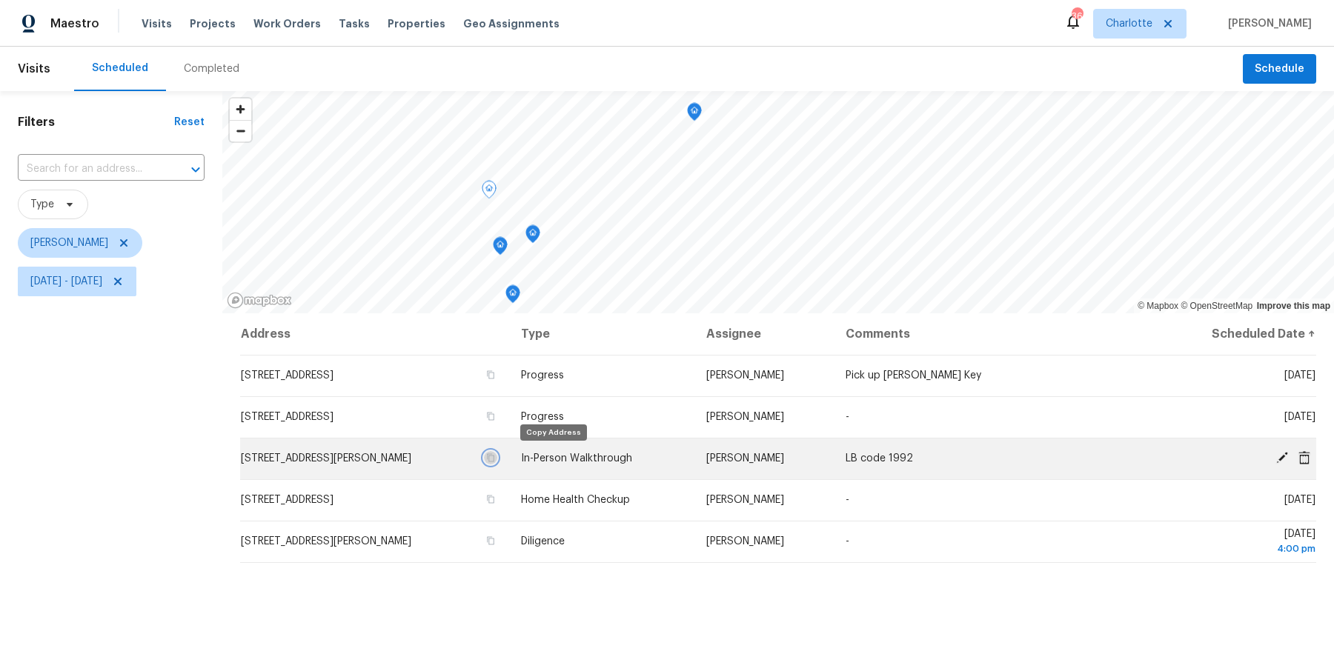
click at [495, 458] on icon "button" at bounding box center [491, 458] width 7 height 8
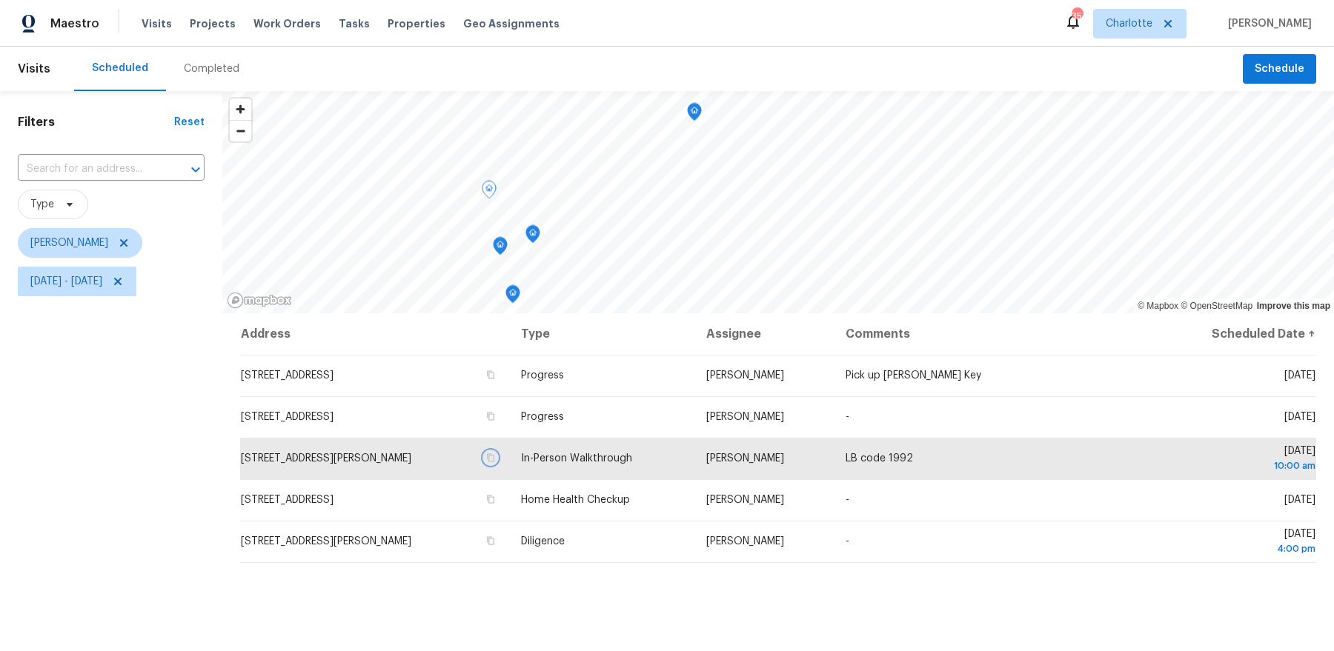
click at [503, 243] on icon "Map marker" at bounding box center [500, 246] width 15 height 19
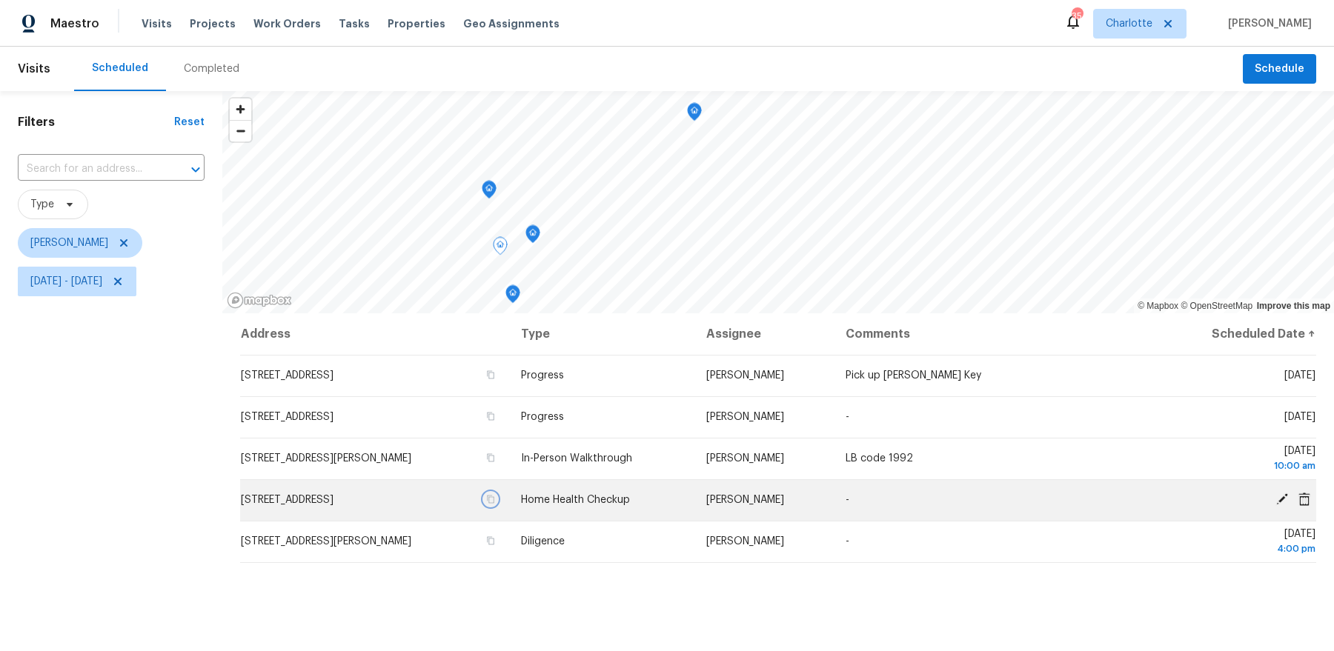
click at [495, 499] on icon "button" at bounding box center [490, 499] width 9 height 9
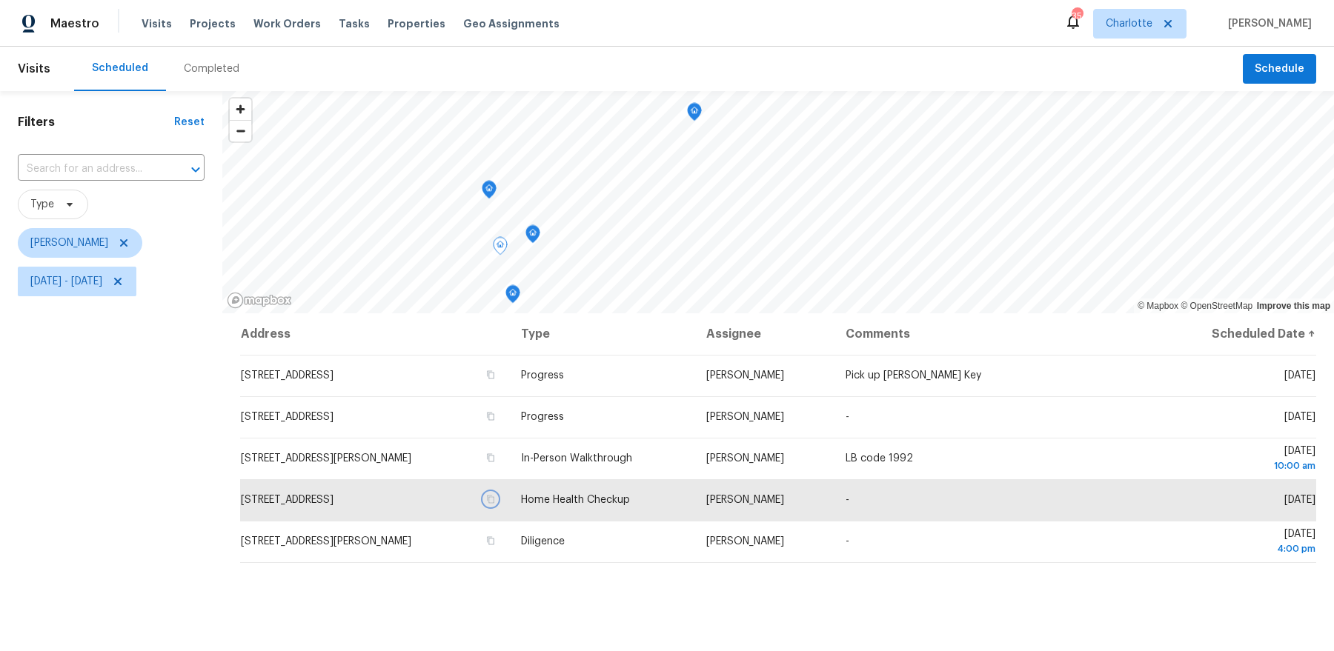
click at [516, 296] on icon "Map marker" at bounding box center [512, 294] width 13 height 17
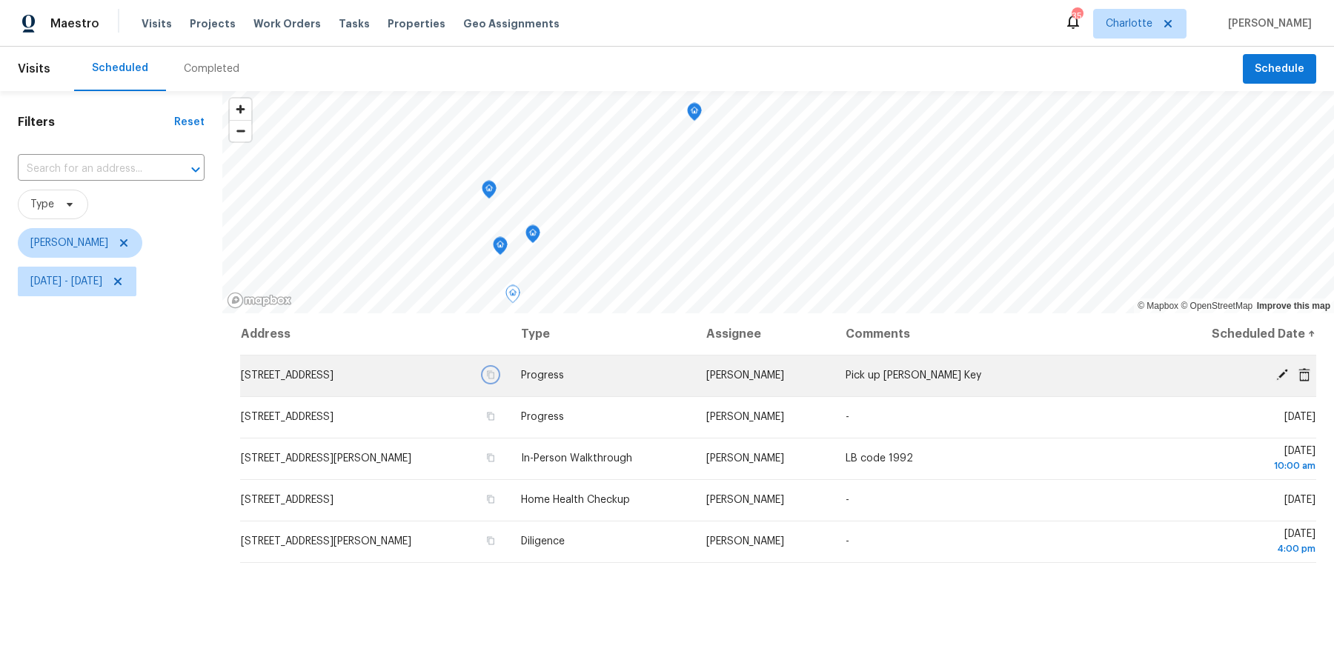
click at [495, 374] on icon "button" at bounding box center [490, 375] width 9 height 9
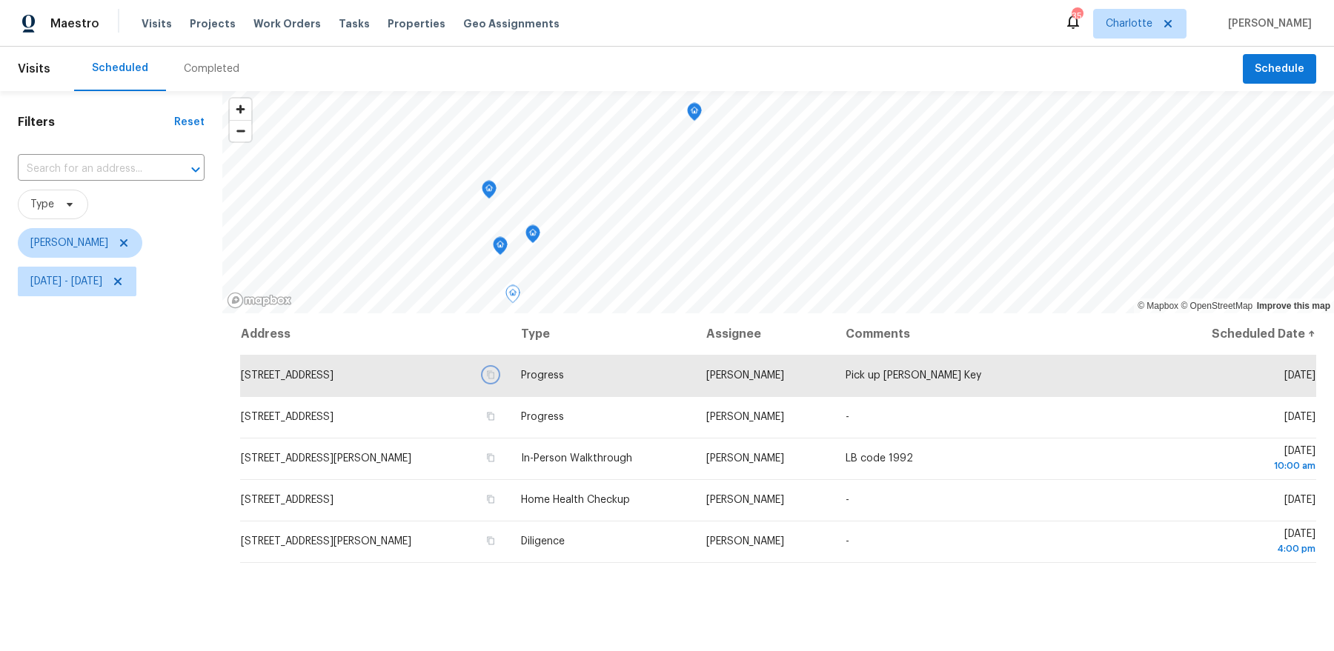
click at [528, 236] on icon "Map marker" at bounding box center [532, 234] width 13 height 17
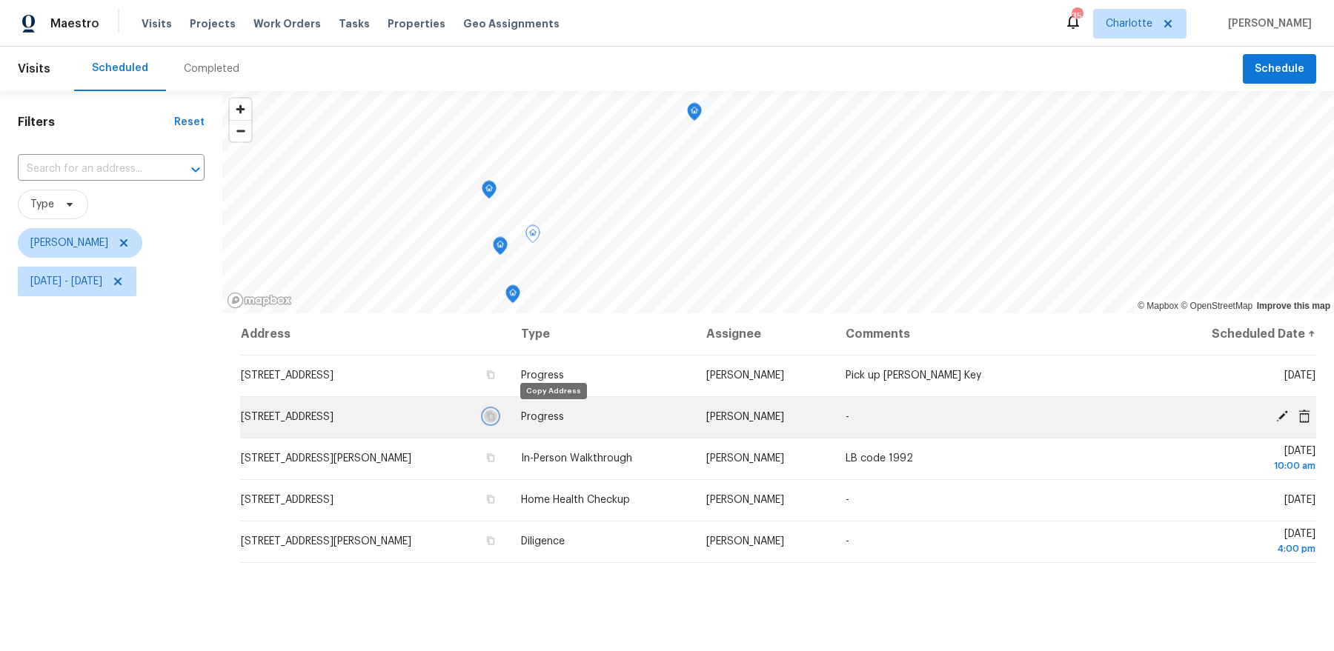
click at [495, 417] on icon "button" at bounding box center [490, 416] width 9 height 9
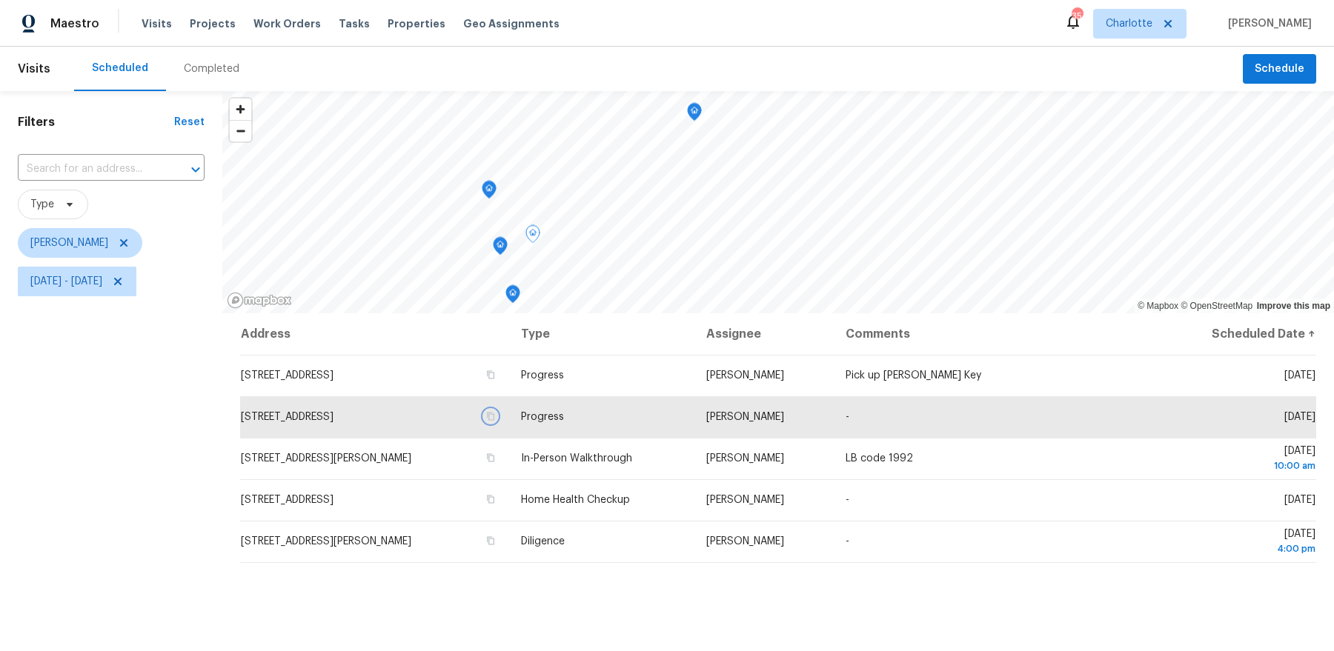
click at [693, 118] on icon "Map marker" at bounding box center [694, 112] width 13 height 17
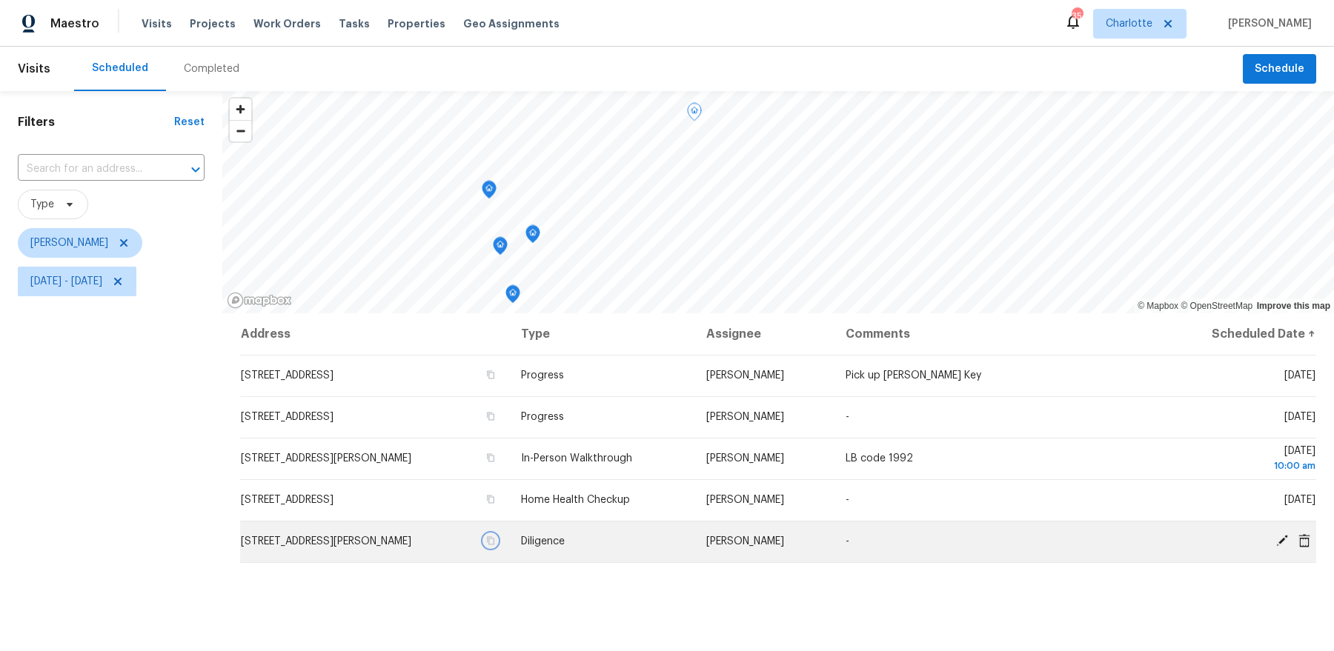
click at [495, 541] on icon "button" at bounding box center [491, 541] width 7 height 8
click at [495, 542] on icon "button" at bounding box center [490, 541] width 9 height 9
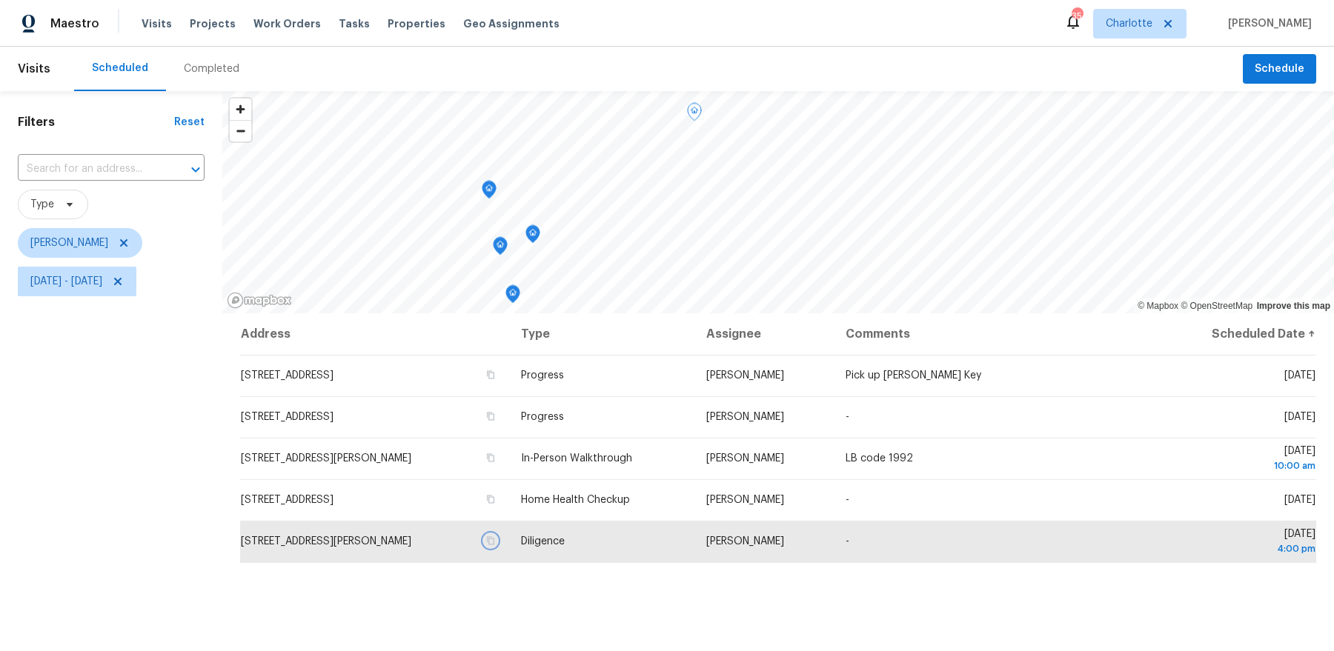
click at [517, 296] on icon "Map marker" at bounding box center [512, 294] width 13 height 17
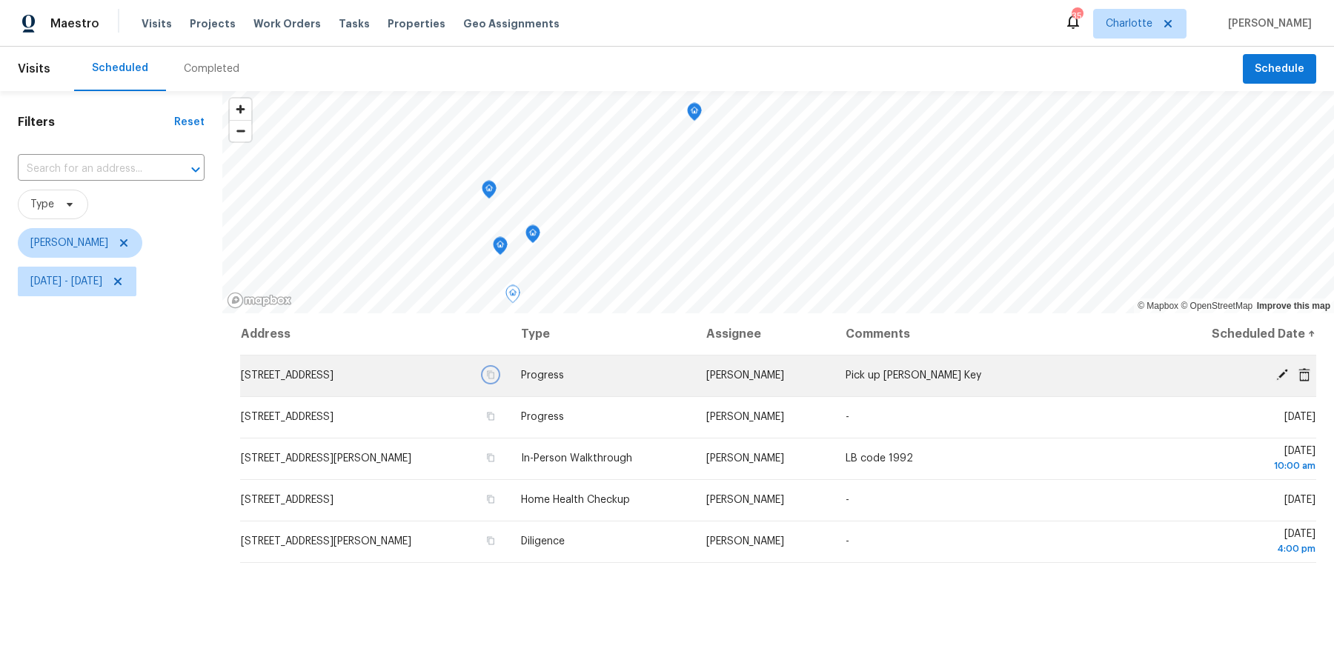
click at [495, 376] on icon "button" at bounding box center [490, 375] width 9 height 9
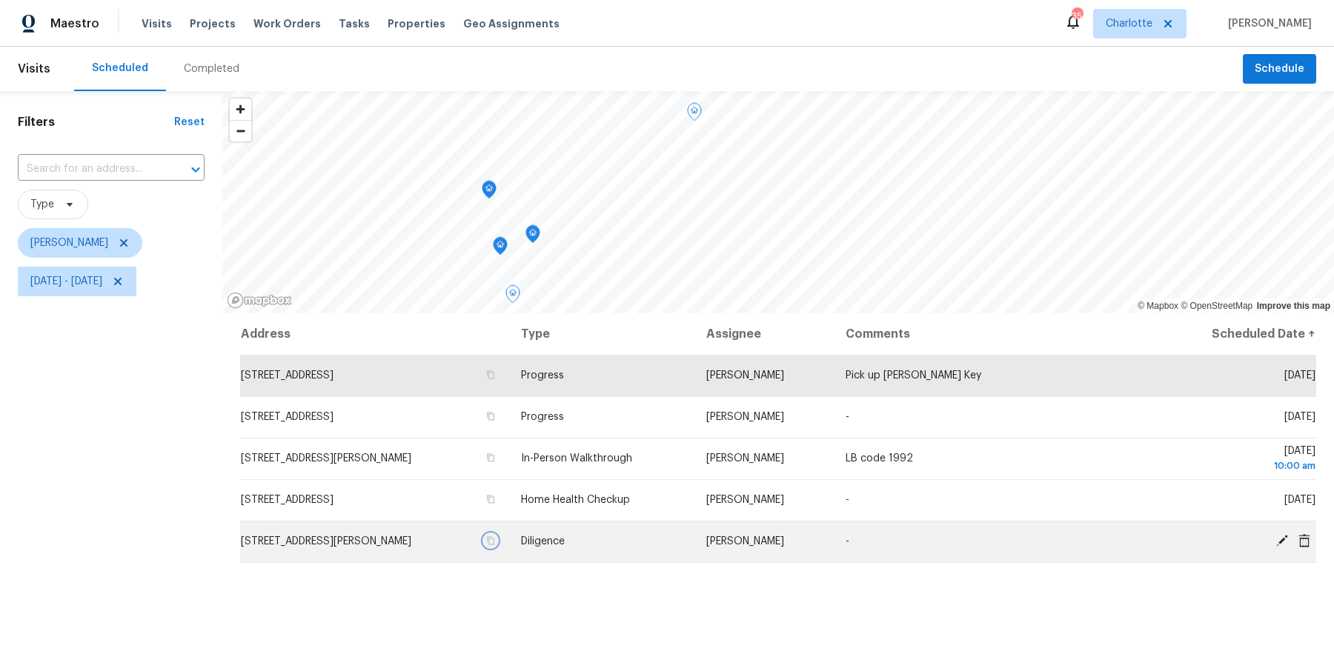
click at [495, 544] on icon "button" at bounding box center [491, 541] width 7 height 8
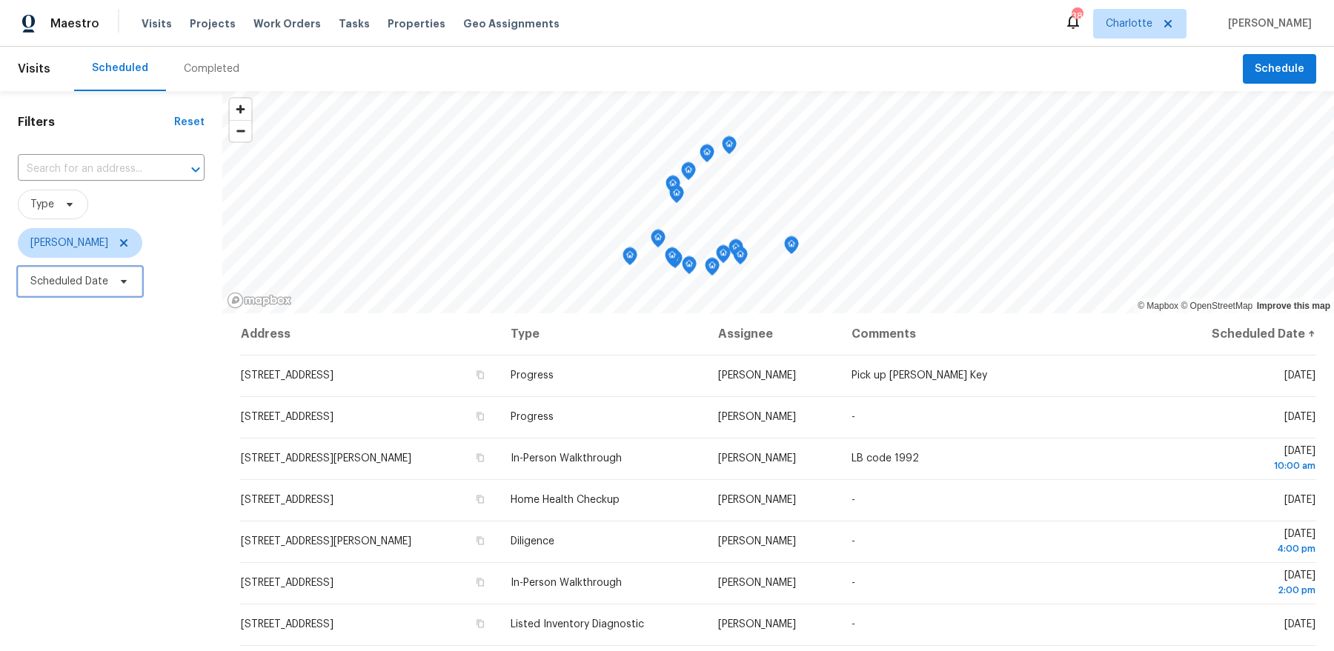
click at [74, 284] on span "Scheduled Date" at bounding box center [69, 281] width 78 height 15
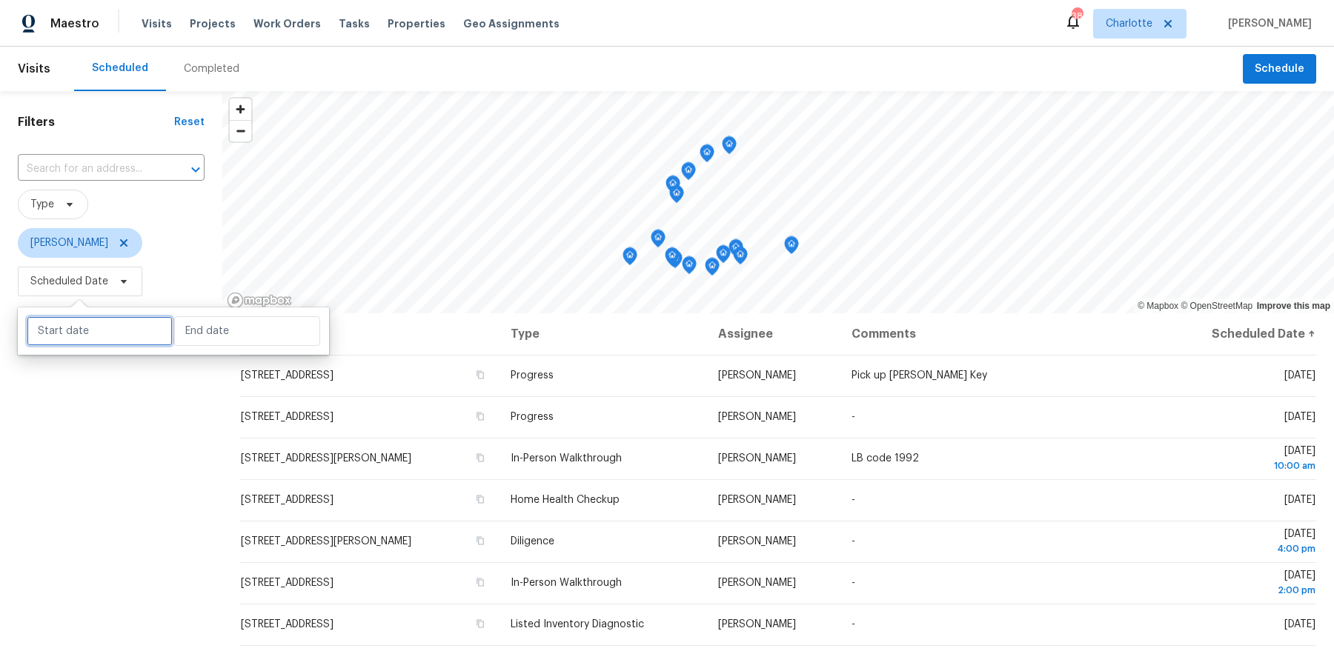
click at [82, 330] on input "text" at bounding box center [100, 331] width 146 height 30
select select "8"
select select "2025"
select select "9"
select select "2025"
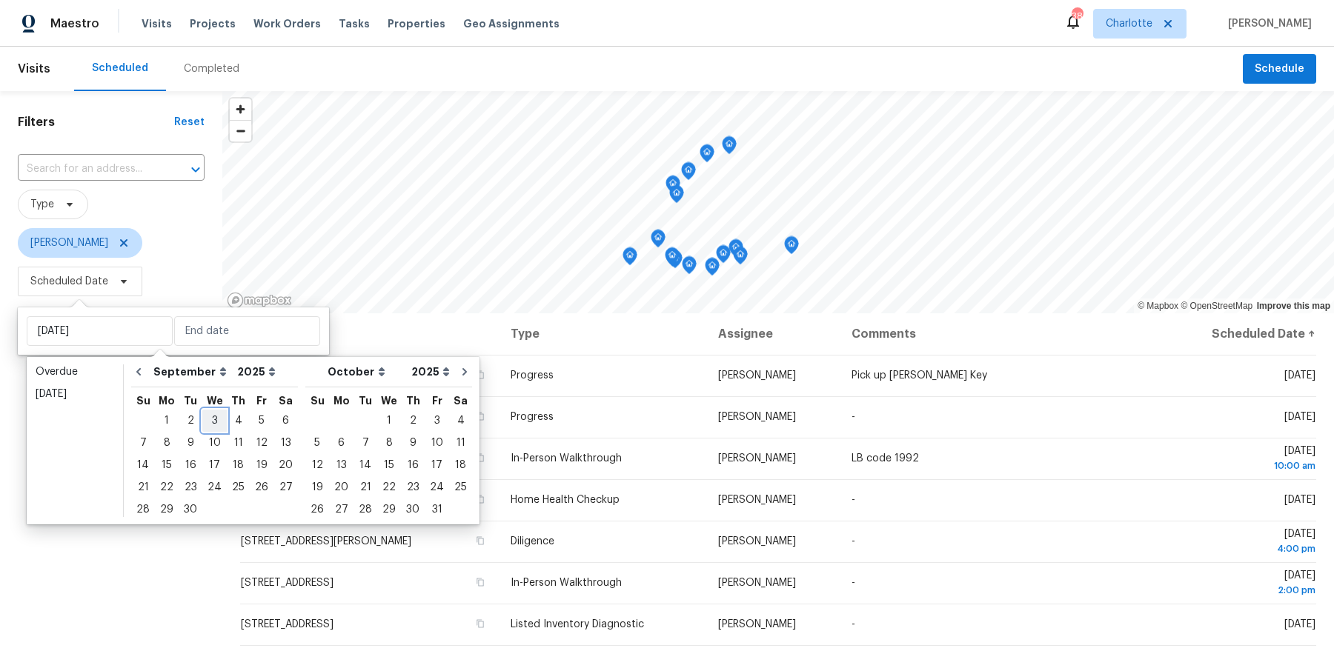
click at [215, 425] on div "3" at bounding box center [214, 421] width 24 height 21
type input "Wed, Sep 03"
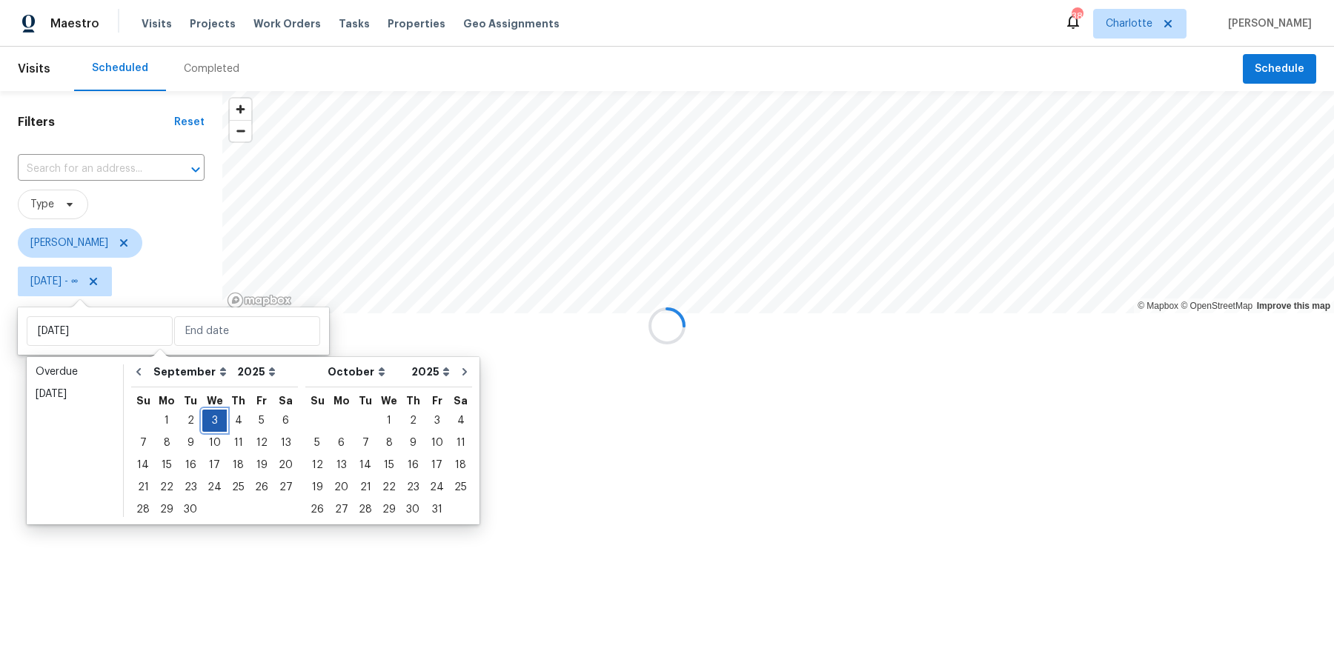
click at [215, 425] on div "3" at bounding box center [214, 421] width 24 height 21
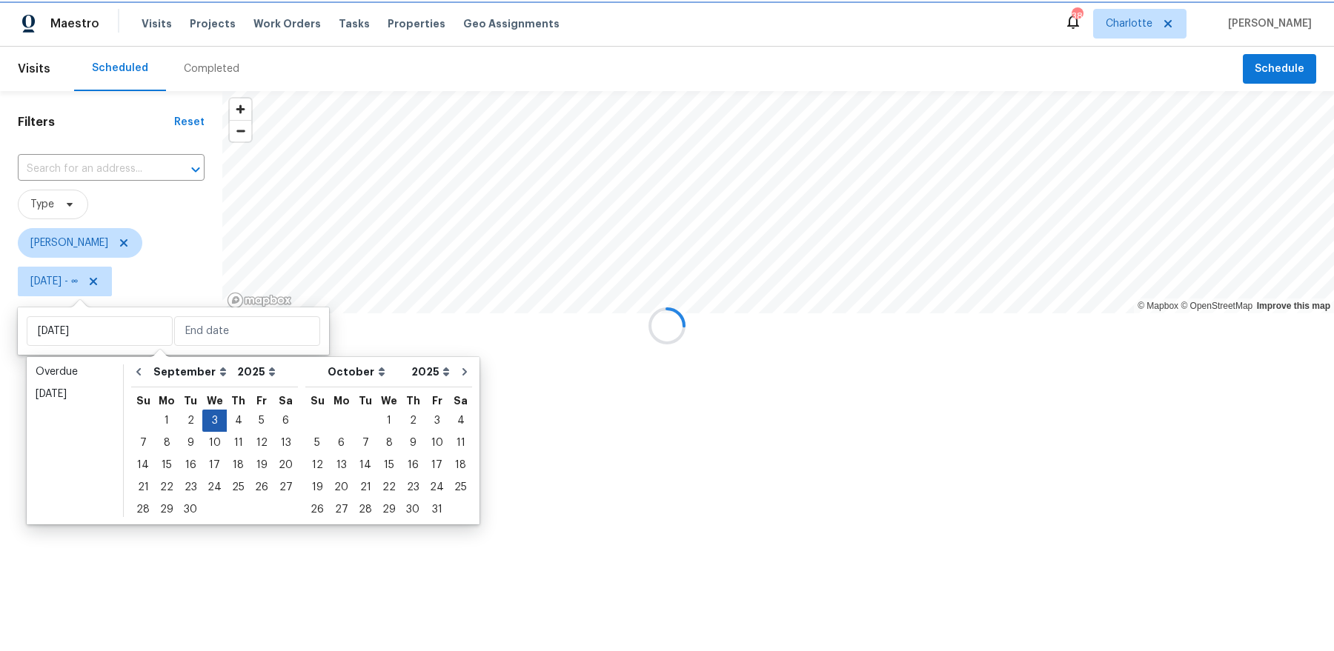
type input "Wed, Sep 03"
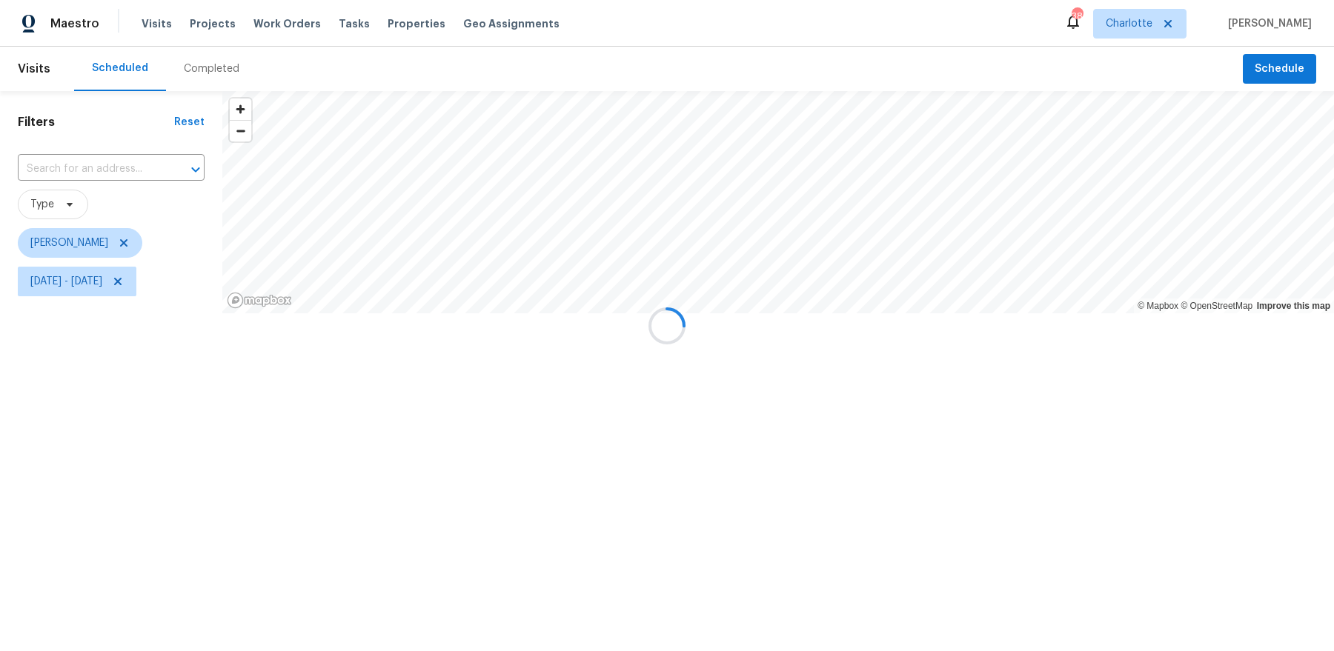
click at [167, 480] on div at bounding box center [667, 325] width 1334 height 651
click at [102, 281] on span "Wed, Sep 03 - Wed, Sep 03" at bounding box center [66, 281] width 72 height 15
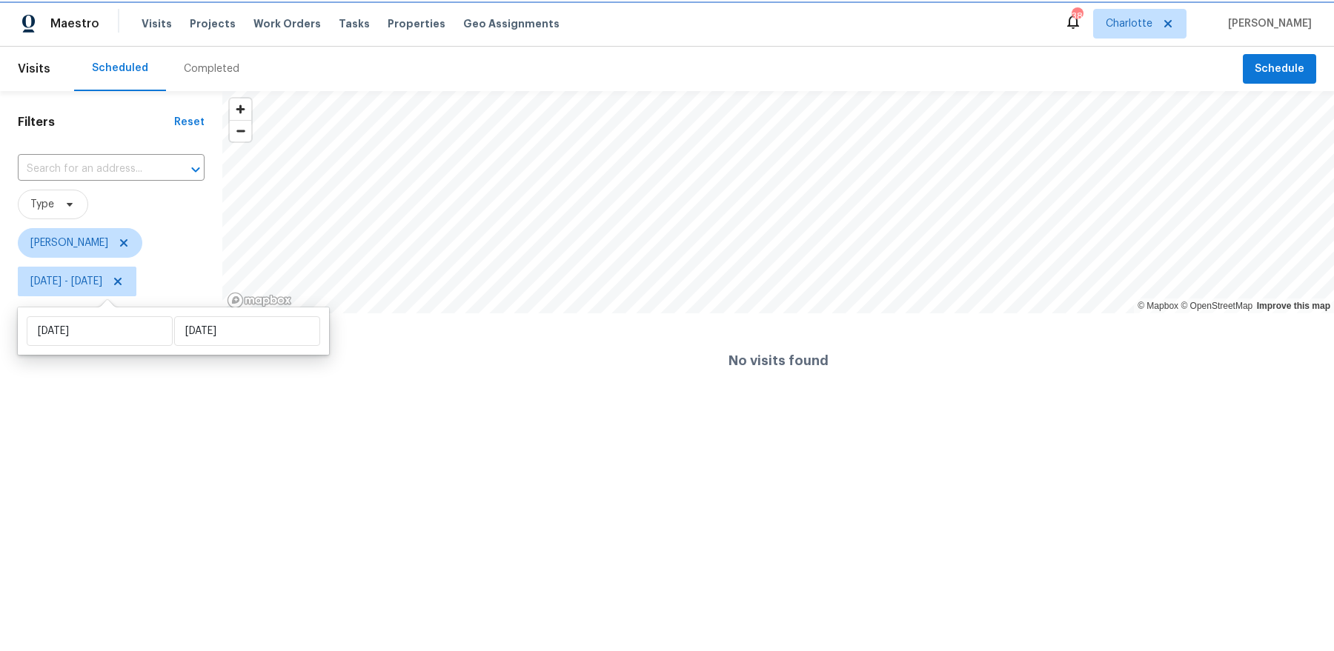
click at [136, 274] on span "Wed, Sep 03 - Wed, Sep 03" at bounding box center [77, 282] width 119 height 30
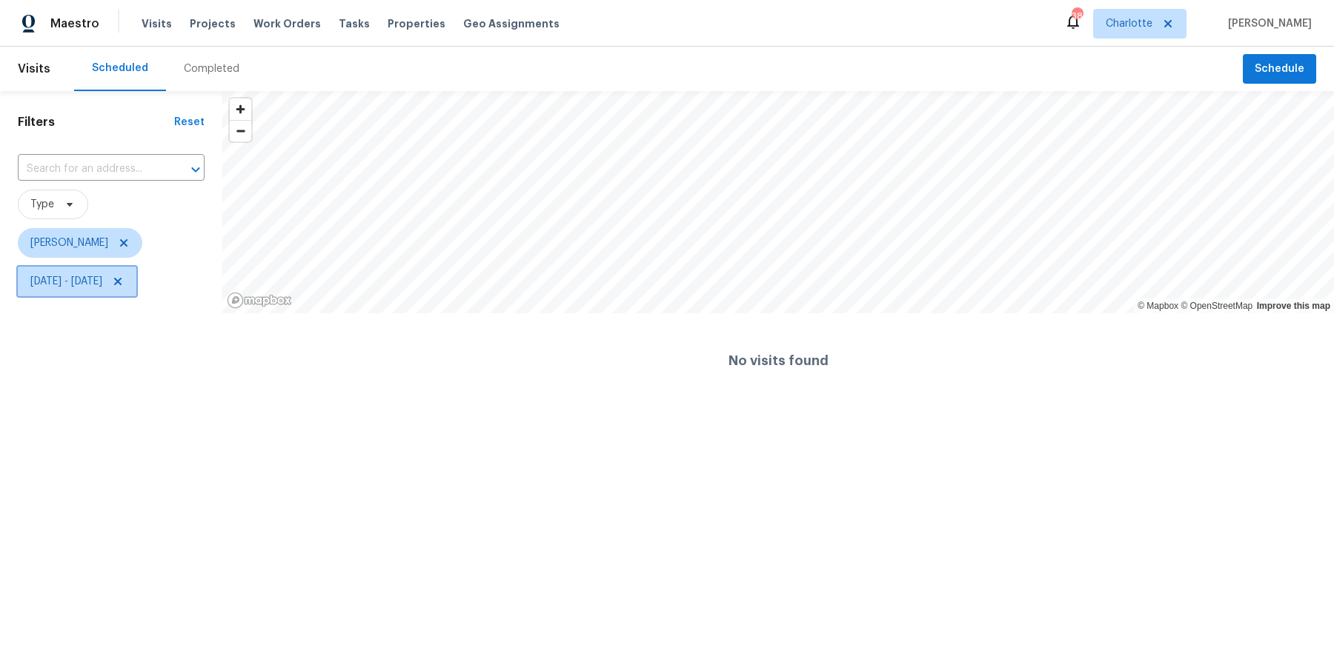
click at [124, 279] on icon at bounding box center [118, 282] width 12 height 12
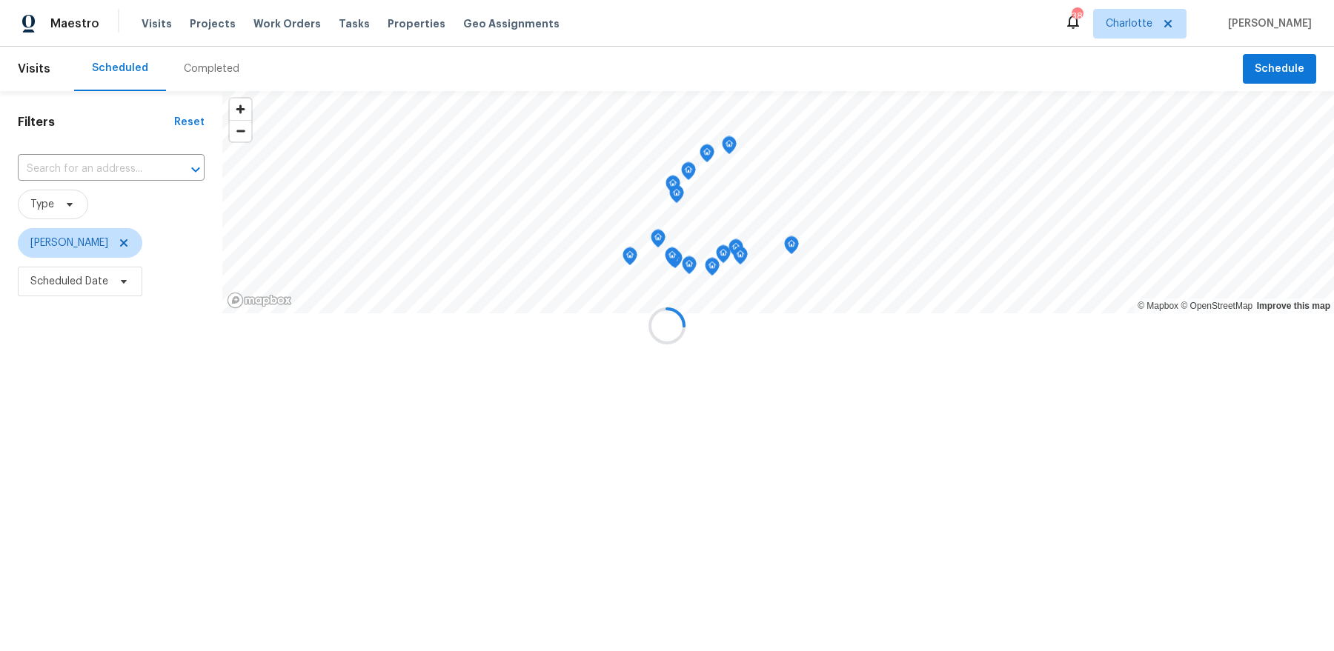
click at [83, 293] on div at bounding box center [667, 325] width 1334 height 651
click at [88, 285] on div at bounding box center [667, 325] width 1334 height 651
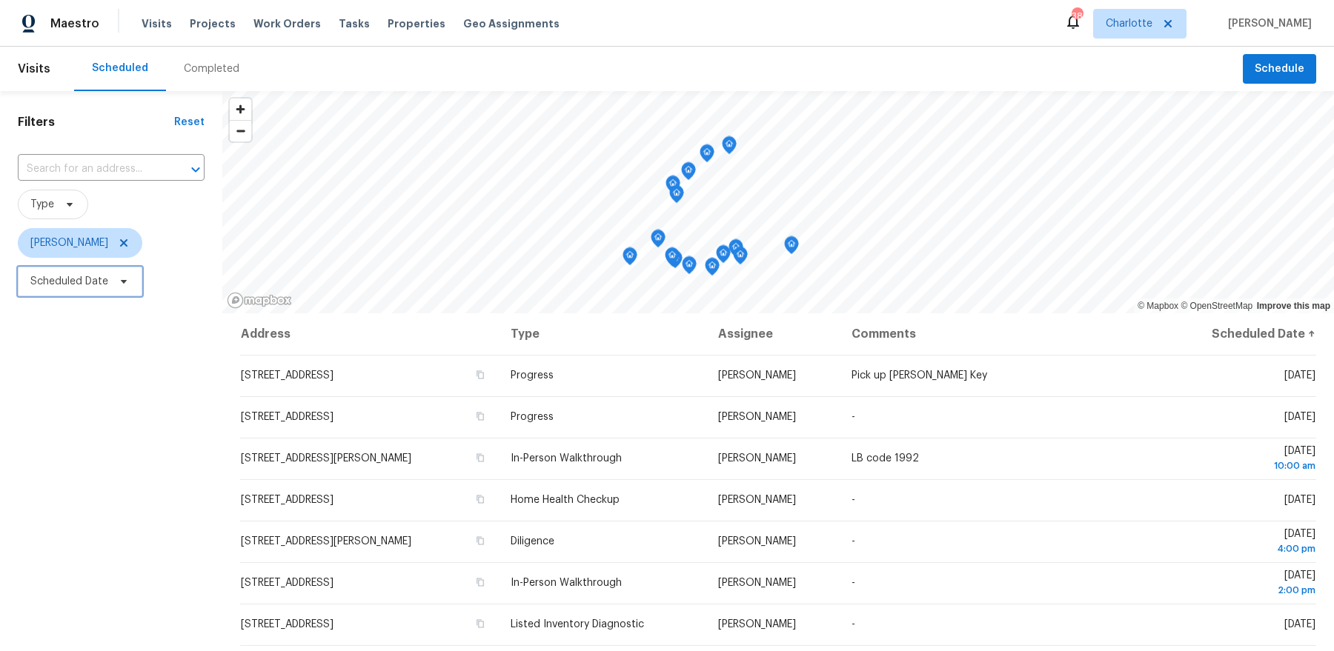
click at [100, 289] on span "Scheduled Date" at bounding box center [80, 282] width 125 height 30
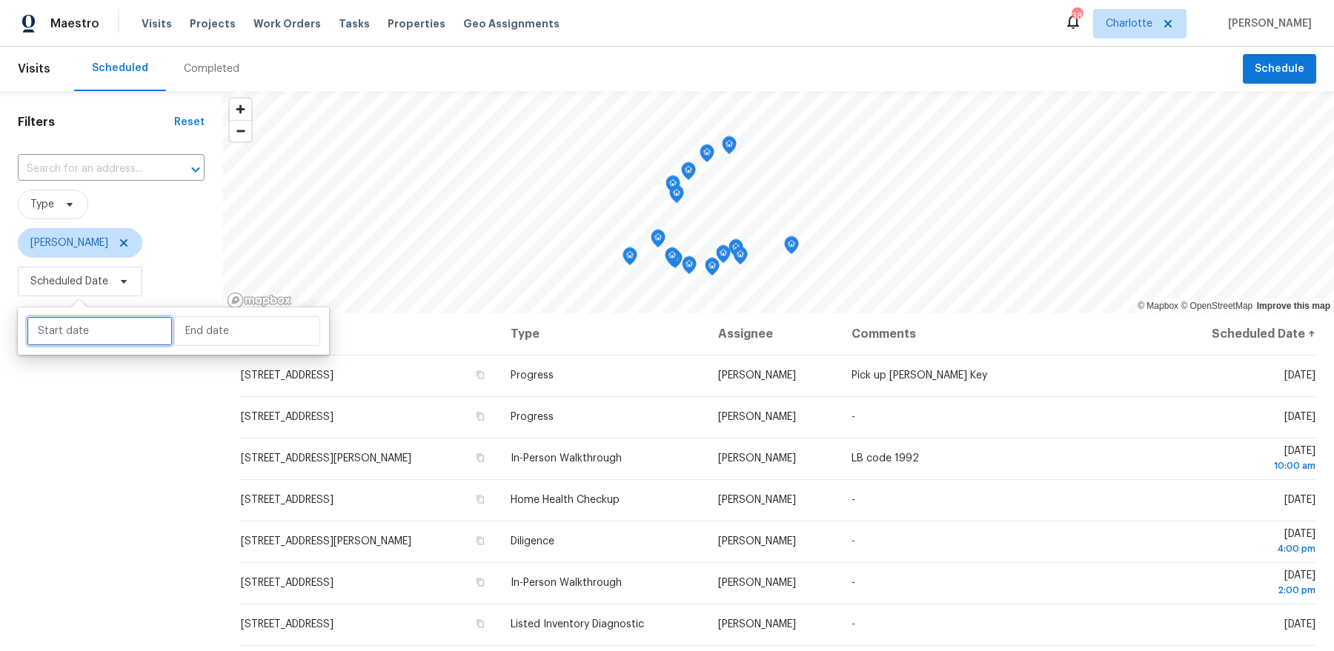
click at [90, 335] on input "text" at bounding box center [100, 331] width 146 height 30
select select "8"
select select "2025"
select select "9"
select select "2025"
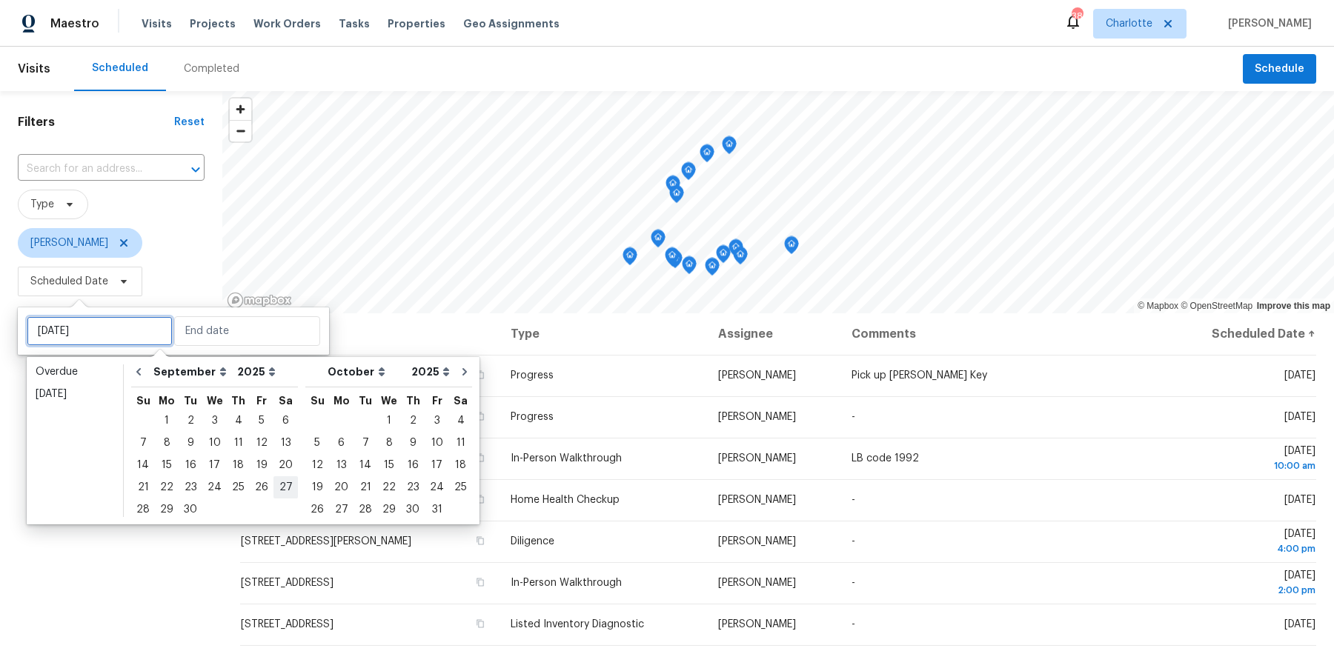
type input "Sat, Sep 27"
type input "Tue, Oct 07"
click at [377, 425] on div "1" at bounding box center [389, 421] width 24 height 21
type input "Wed, Oct 01"
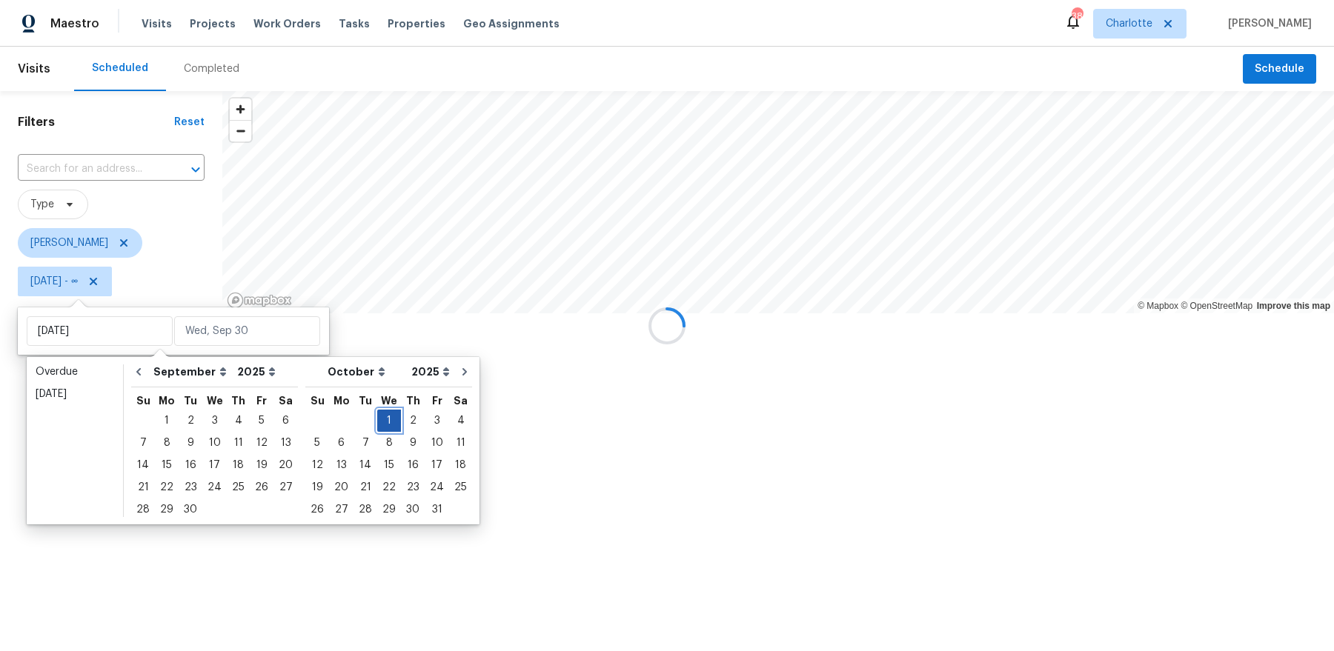
click at [377, 425] on div "1" at bounding box center [389, 421] width 24 height 21
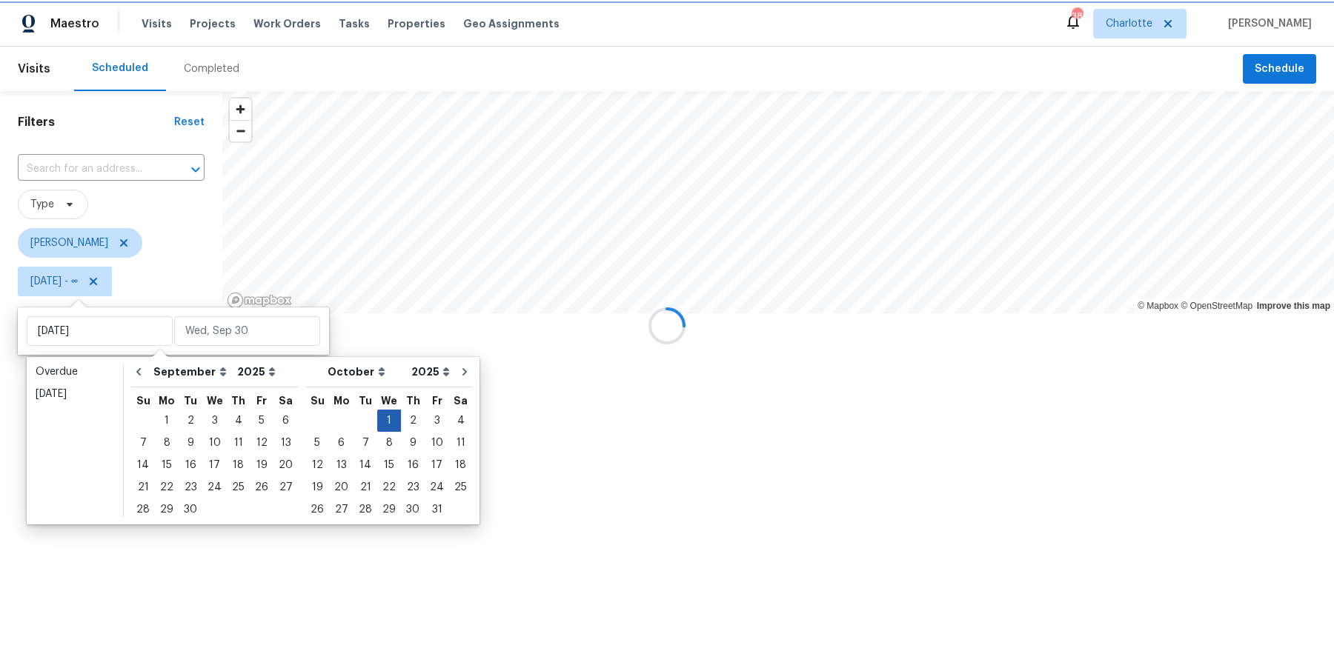
type input "Wed, Oct 01"
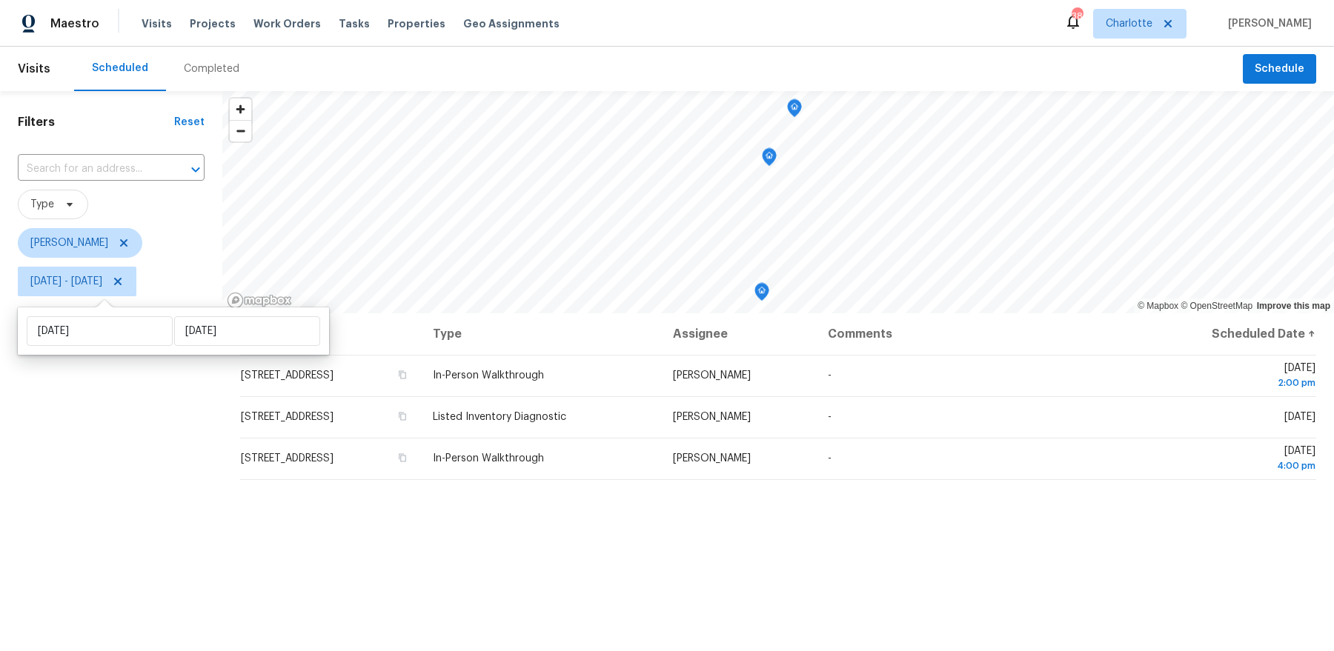
click at [158, 473] on div "Filters Reset ​ Type Dan Baquero Wed, Oct 01 - Wed, Oct 01" at bounding box center [111, 462] width 222 height 743
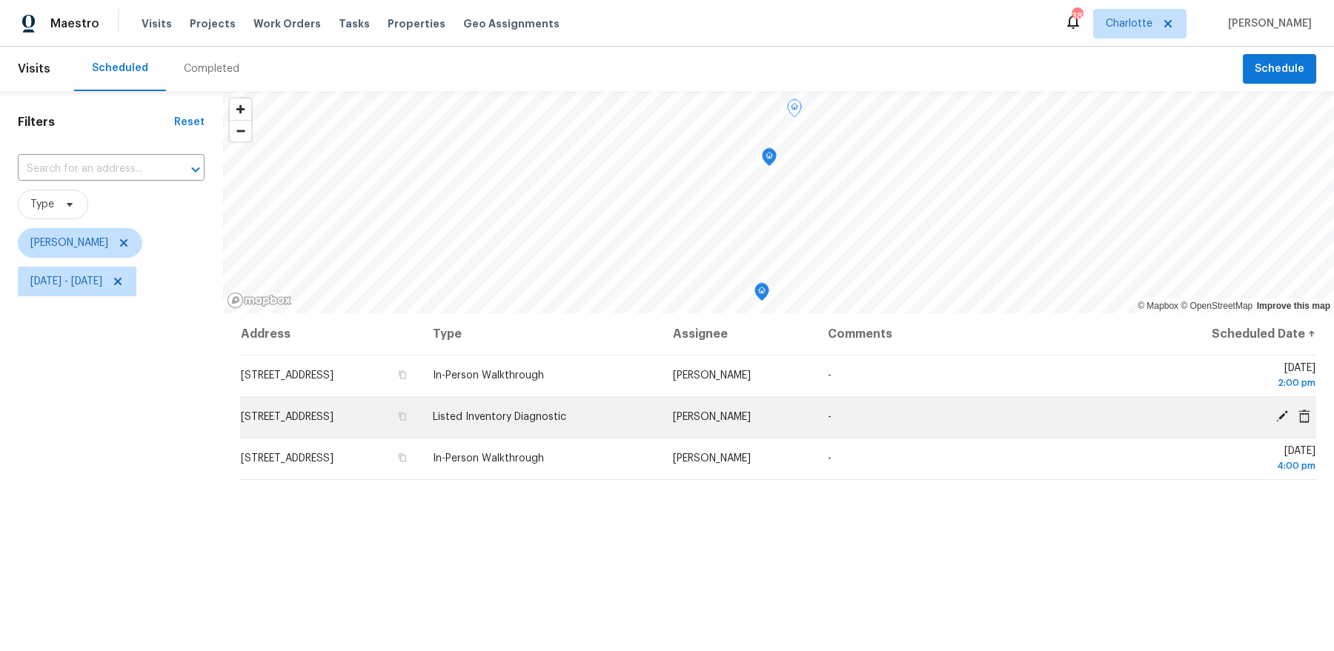
click at [1279, 411] on icon at bounding box center [1281, 416] width 13 height 13
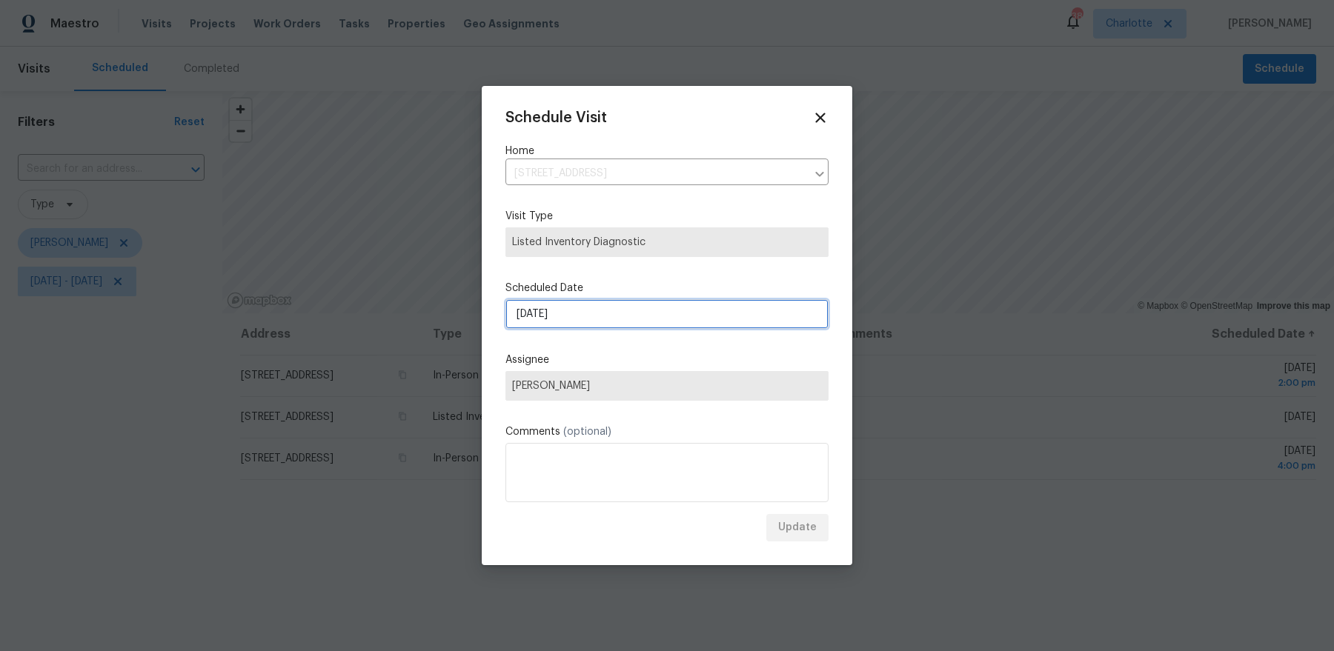
select select "9"
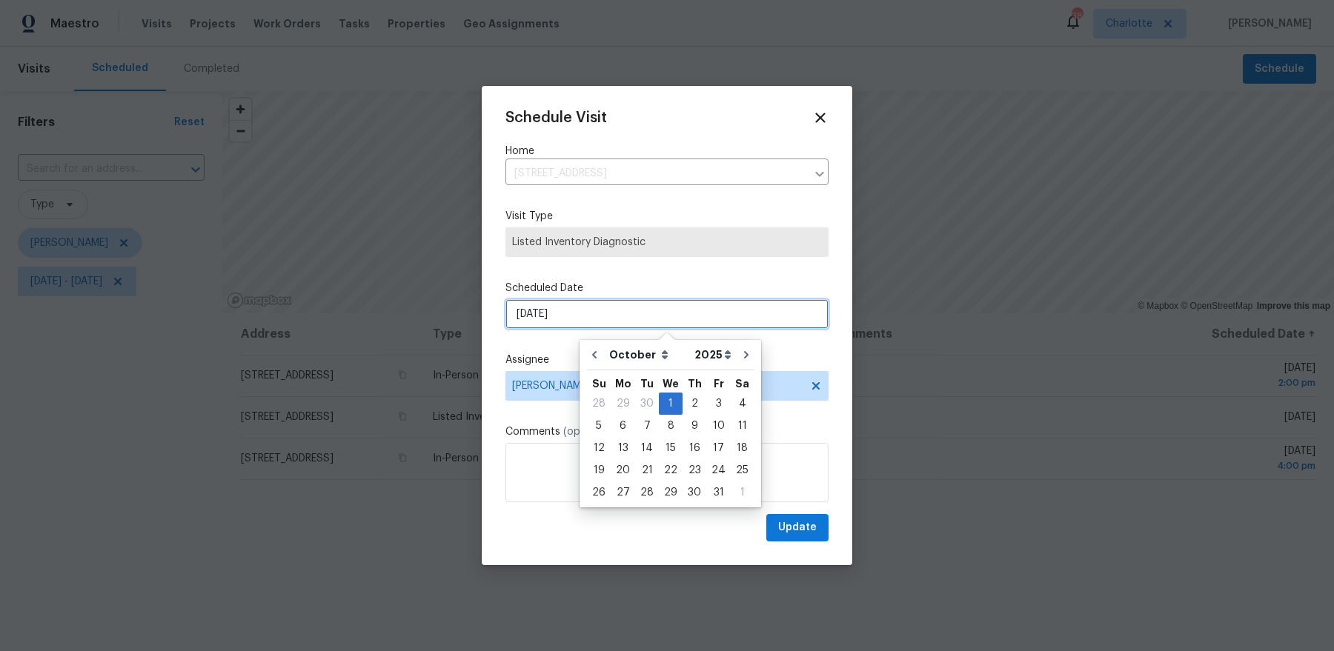
click at [586, 325] on input "10/1/2025" at bounding box center [666, 314] width 323 height 30
click at [701, 406] on div "2" at bounding box center [695, 404] width 24 height 21
type input "10/2/2025"
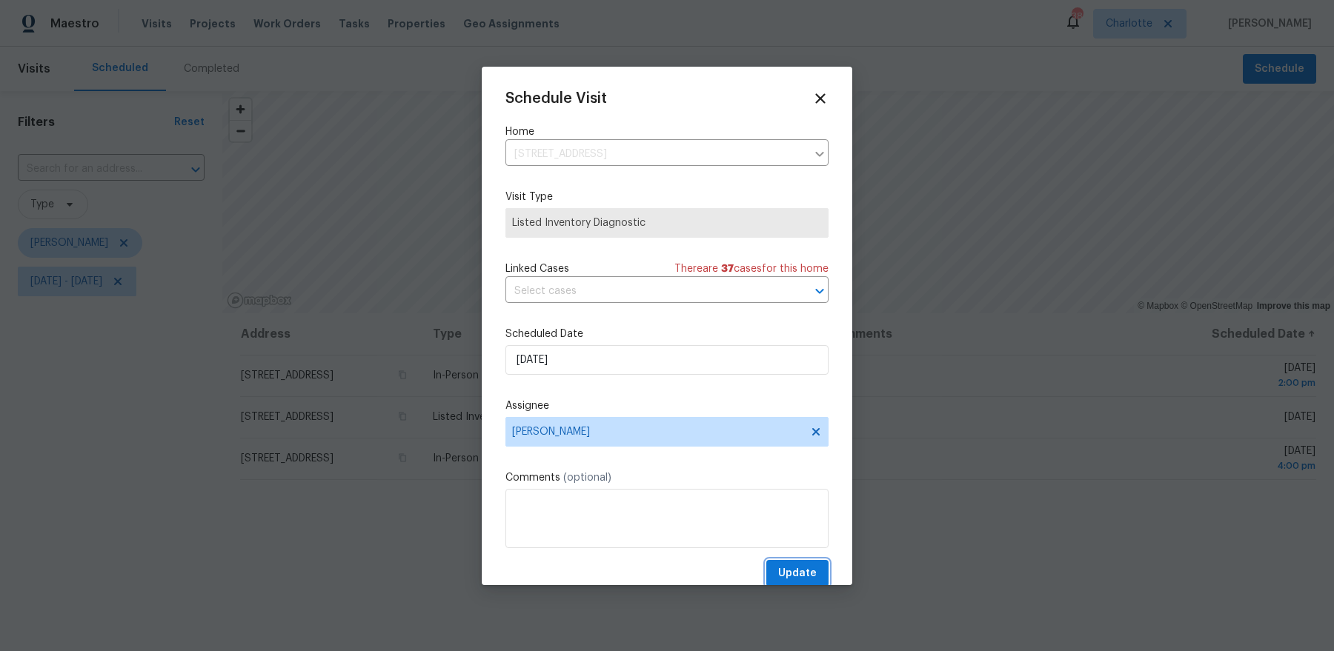
click at [791, 577] on span "Update" at bounding box center [797, 574] width 39 height 19
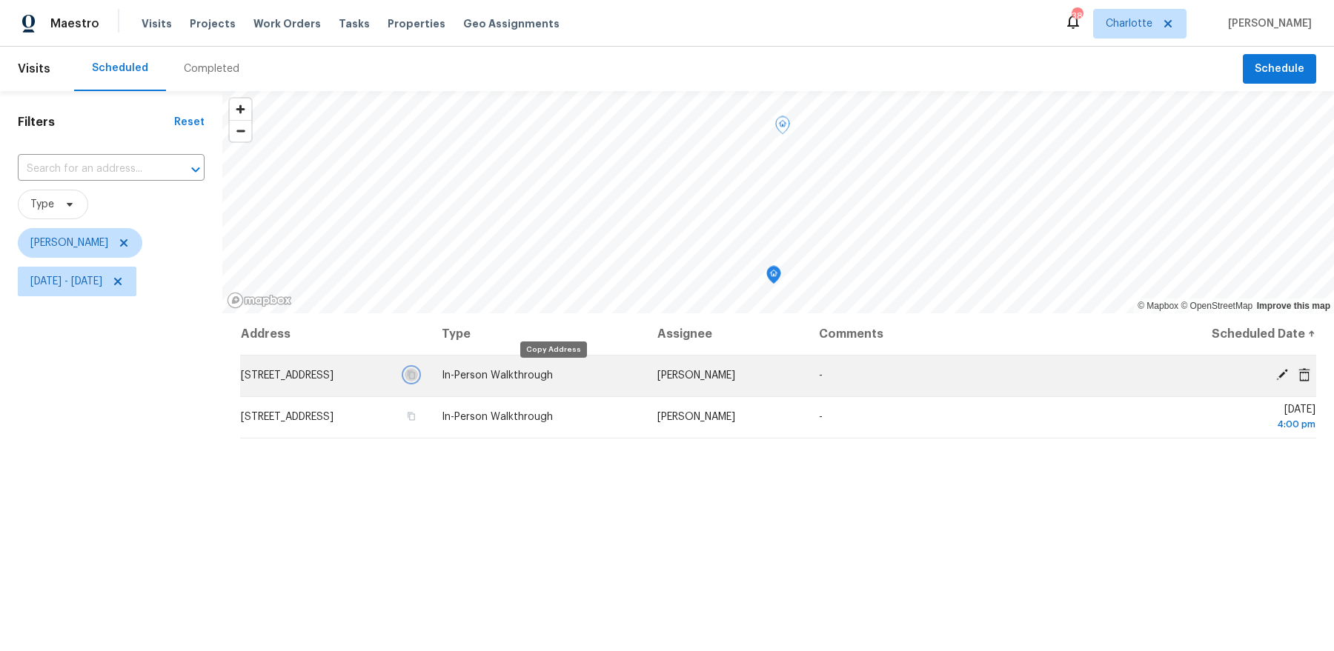
click at [416, 376] on icon "button" at bounding box center [411, 375] width 9 height 9
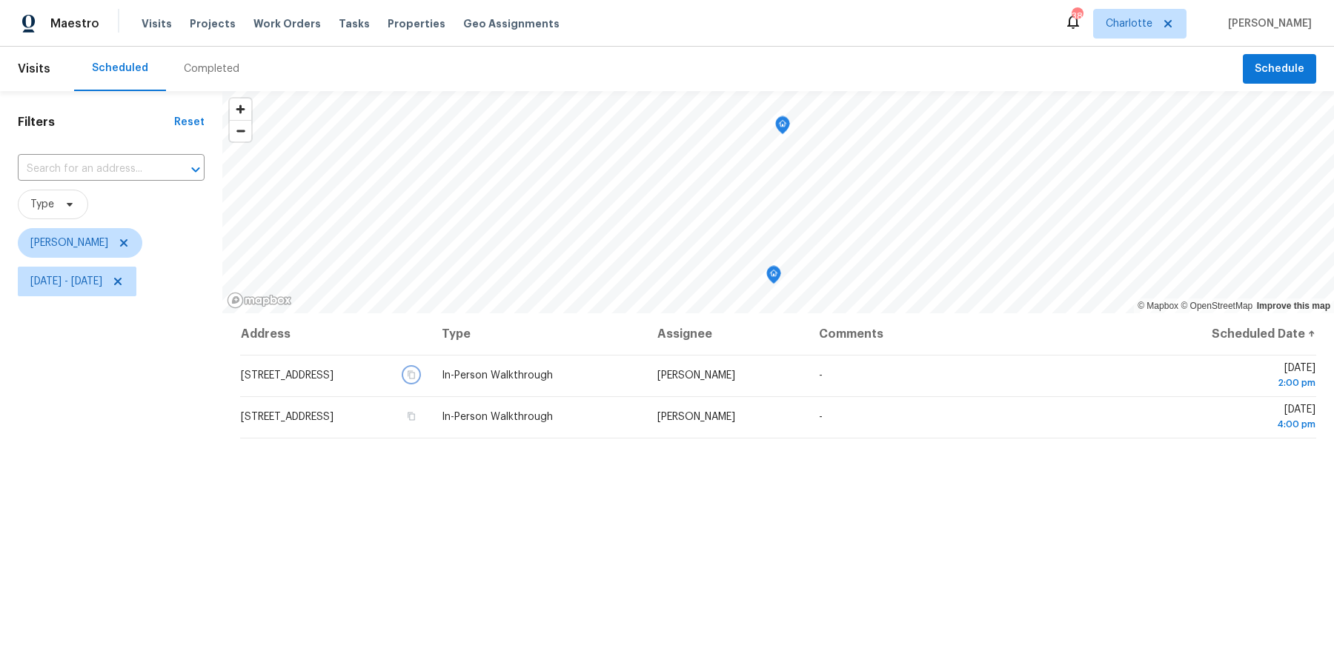
click at [778, 276] on icon "Map marker" at bounding box center [773, 275] width 13 height 17
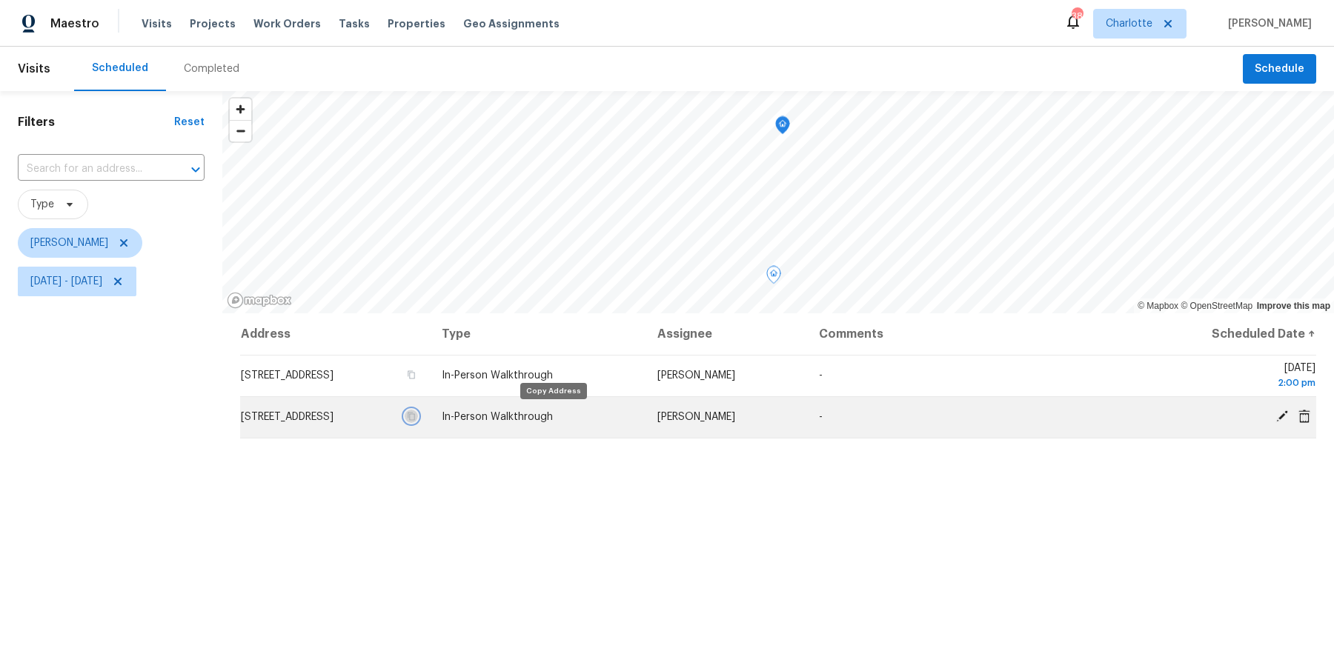
click at [415, 414] on icon "button" at bounding box center [411, 417] width 7 height 8
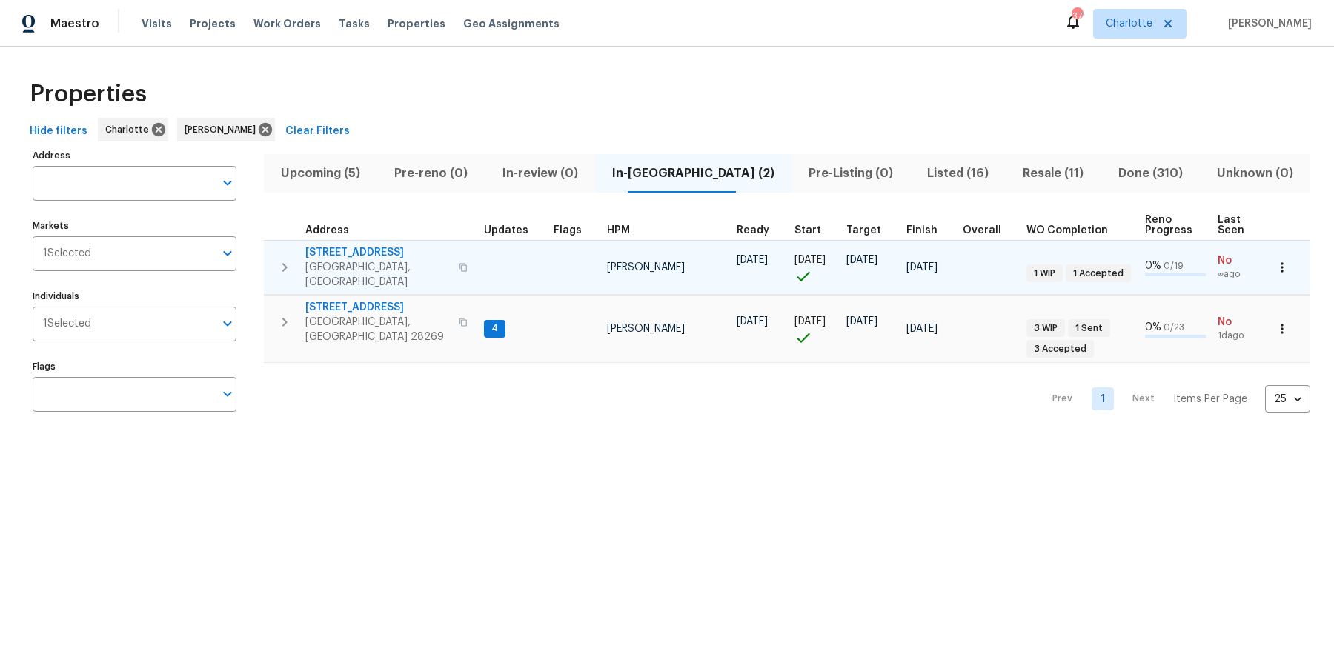
click at [362, 254] on span "[STREET_ADDRESS]" at bounding box center [377, 252] width 145 height 15
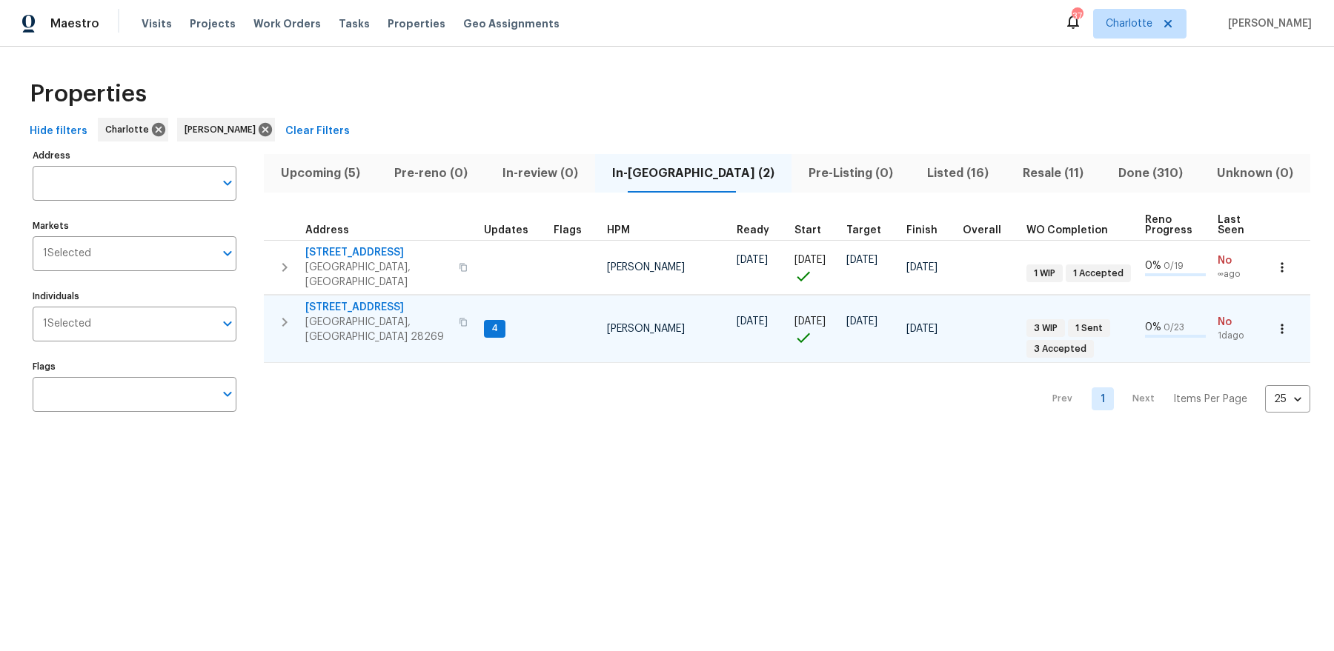
click at [332, 300] on span "[STREET_ADDRESS]" at bounding box center [377, 307] width 145 height 15
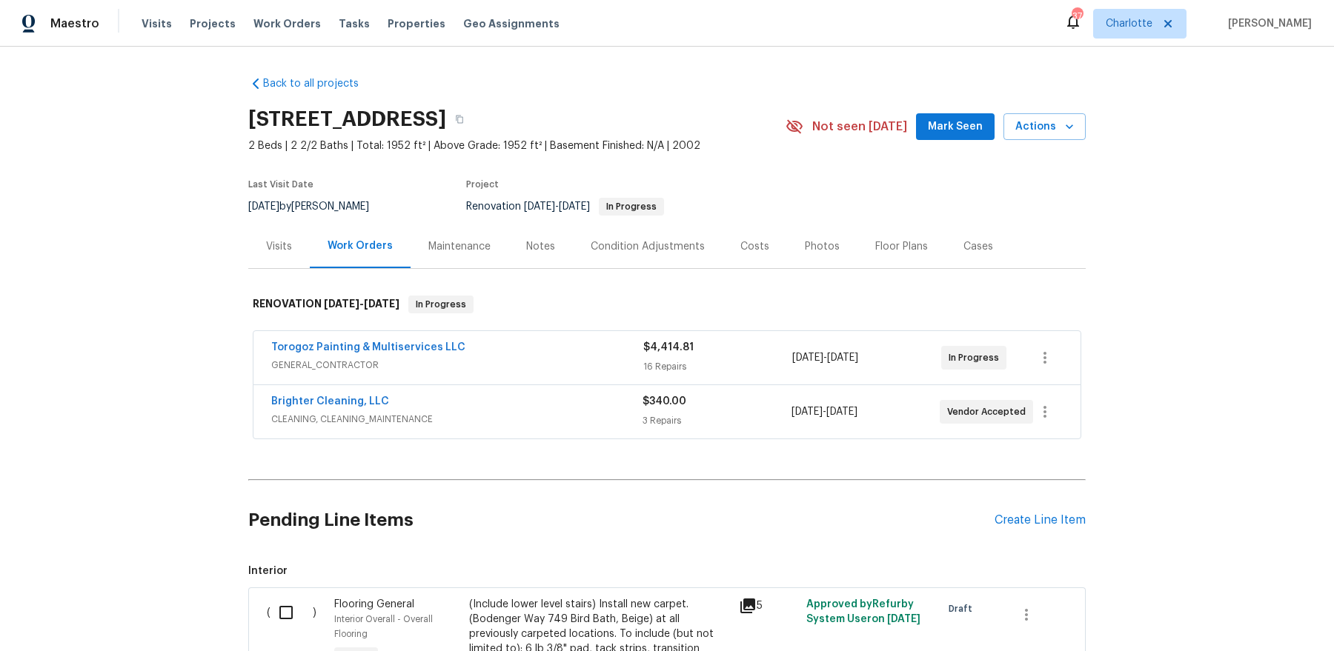
click at [540, 245] on div "Notes" at bounding box center [540, 246] width 29 height 15
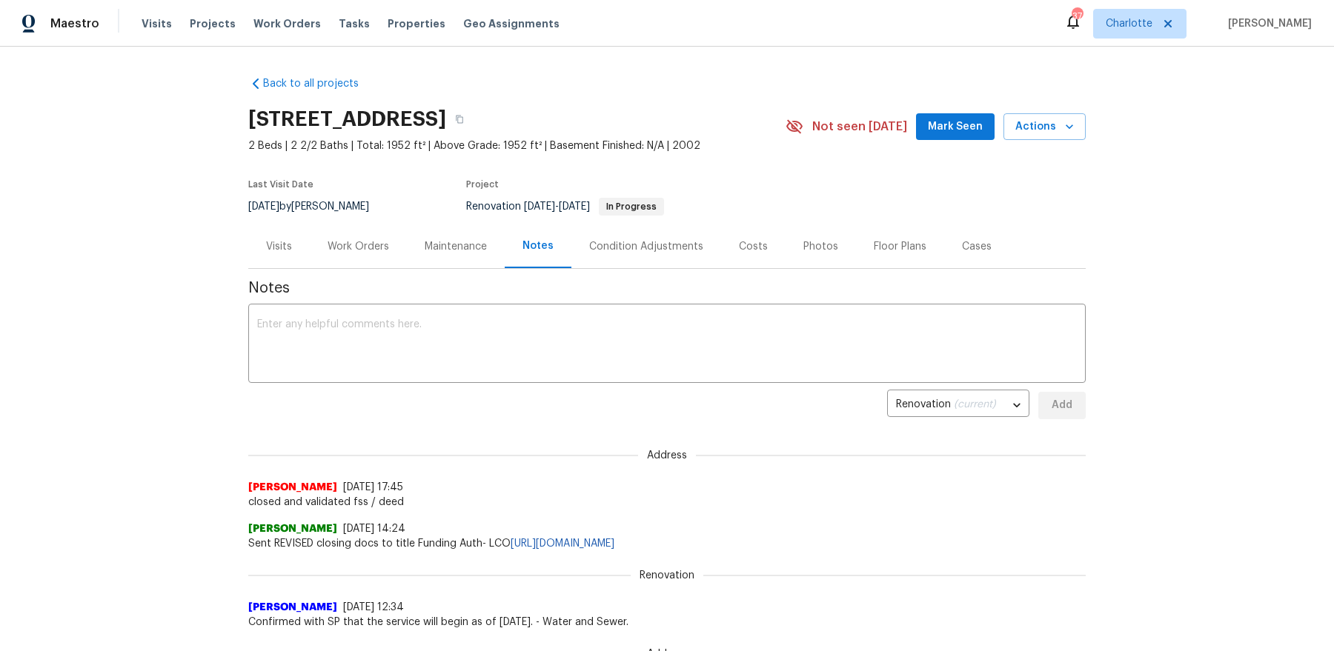
click at [300, 256] on div "Visits" at bounding box center [279, 247] width 62 height 44
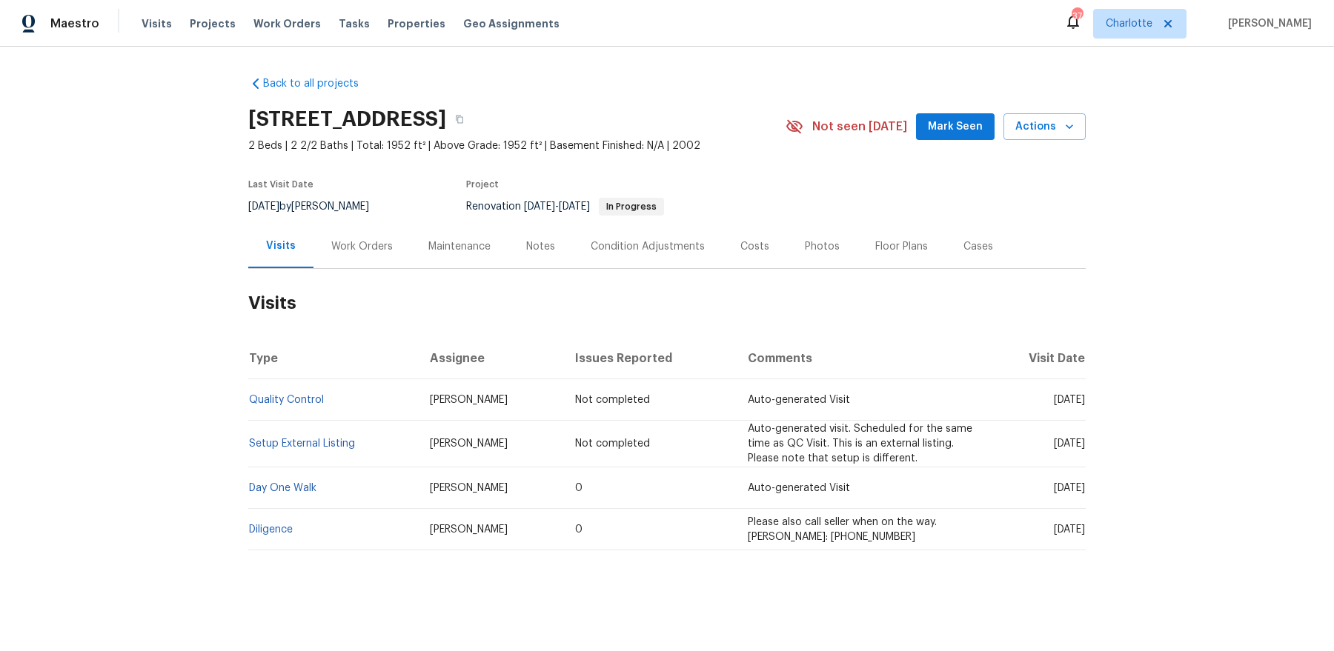
click at [380, 242] on div "Work Orders" at bounding box center [362, 246] width 62 height 15
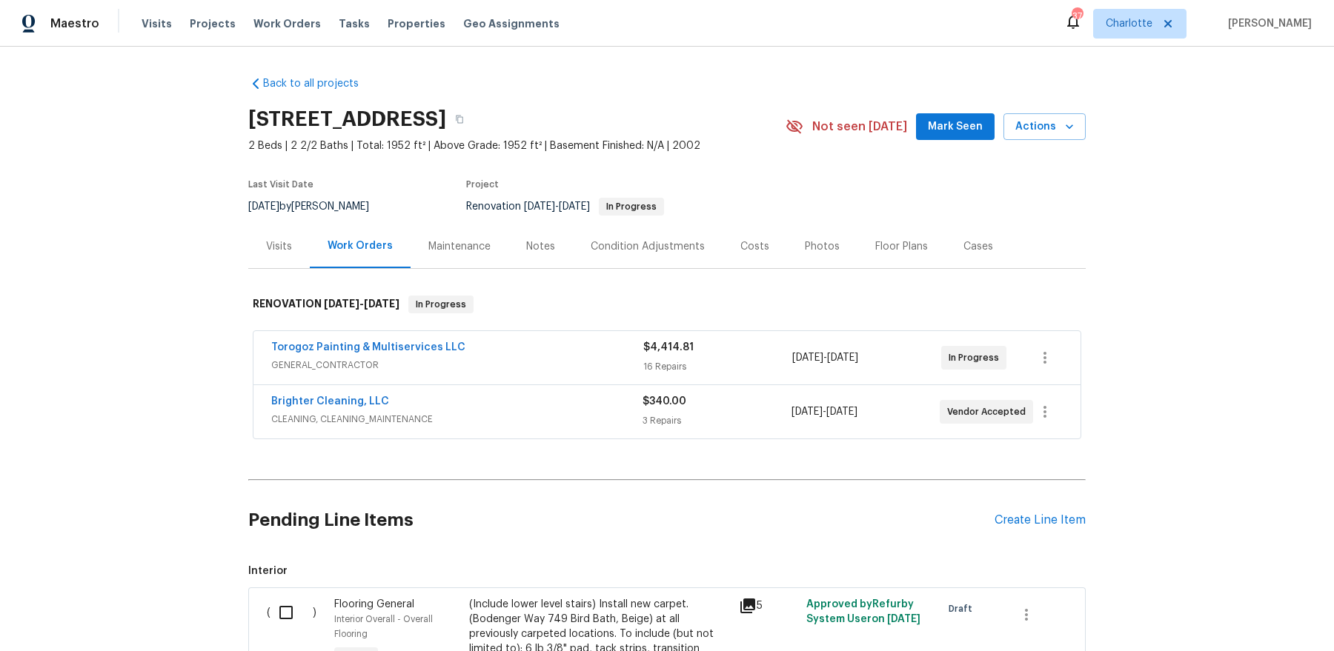
scroll to position [397, 0]
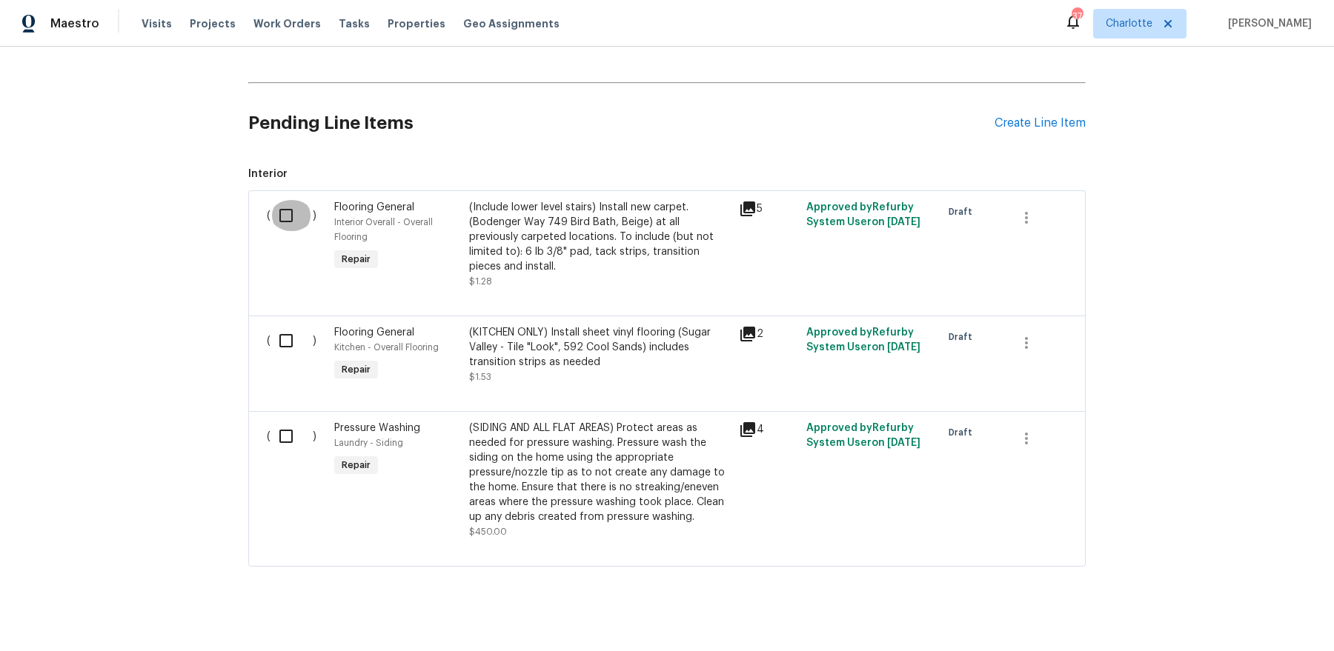
click at [282, 216] on input "checkbox" at bounding box center [291, 215] width 42 height 31
checkbox input "true"
click at [288, 331] on input "checkbox" at bounding box center [291, 340] width 42 height 31
checkbox input "true"
click at [1275, 609] on span "Create Work Order" at bounding box center [1249, 614] width 99 height 19
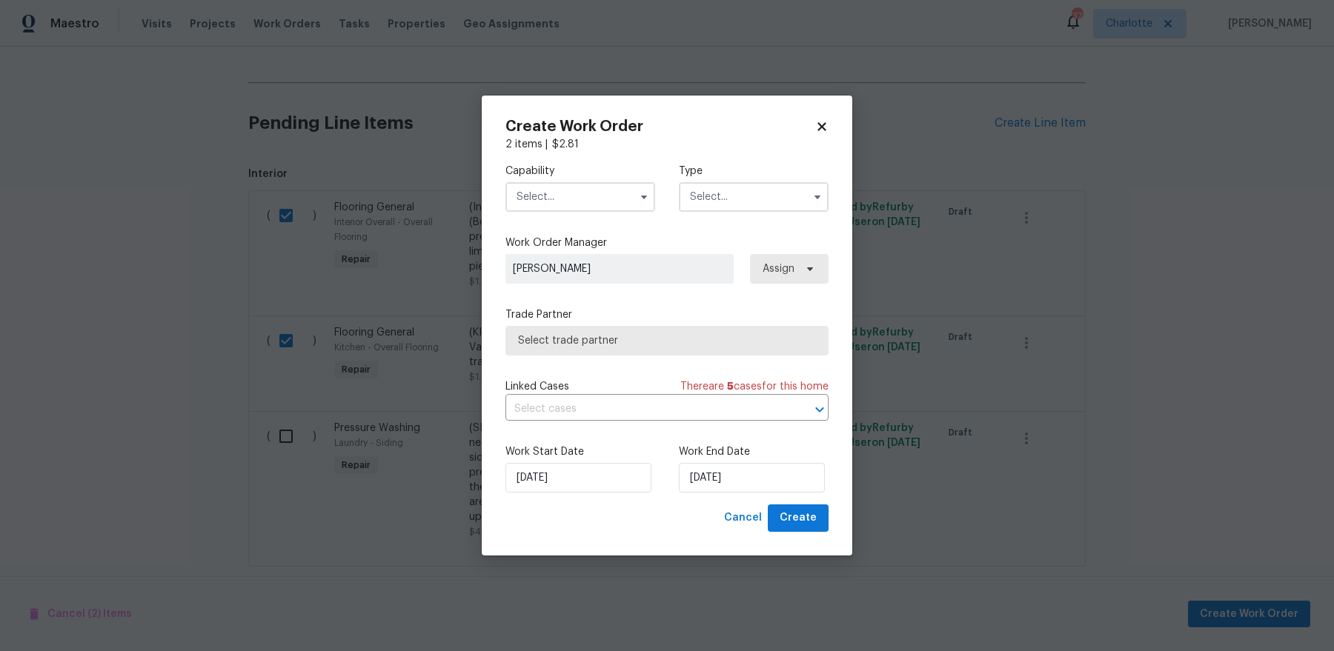
click at [550, 192] on input "text" at bounding box center [580, 197] width 150 height 30
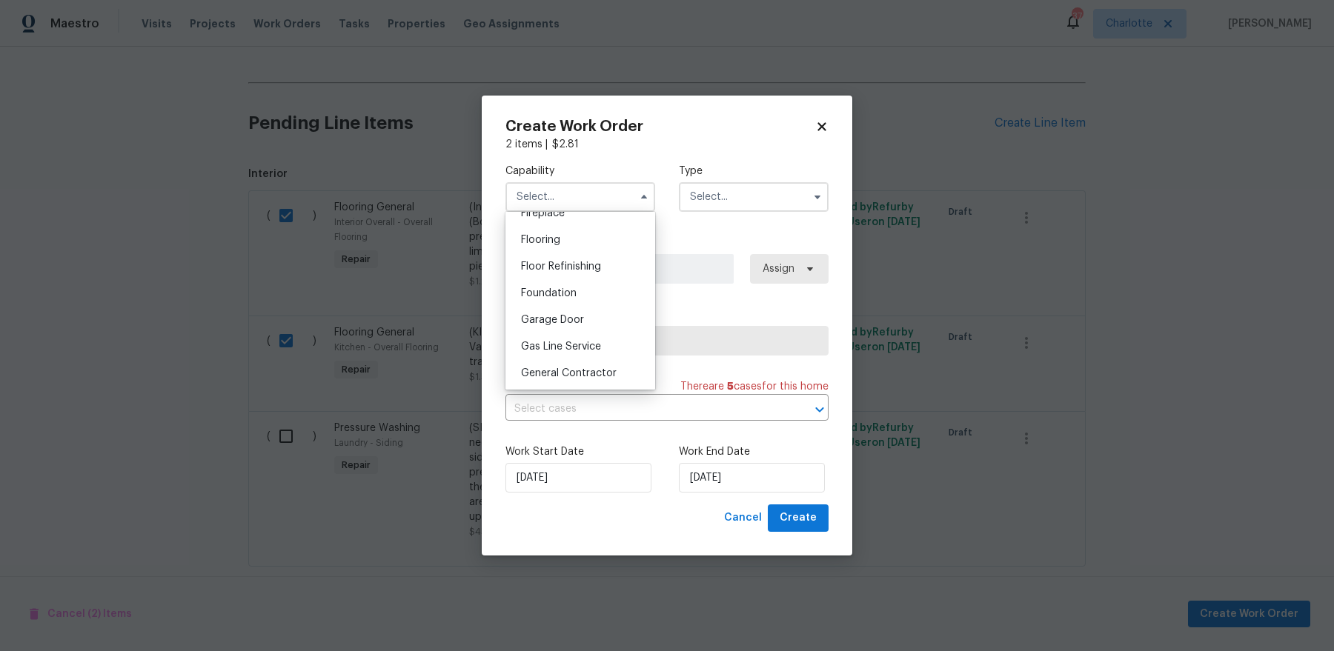
scroll to position [568, 0]
click at [598, 243] on div "Flooring" at bounding box center [580, 236] width 142 height 27
type input "Flooring"
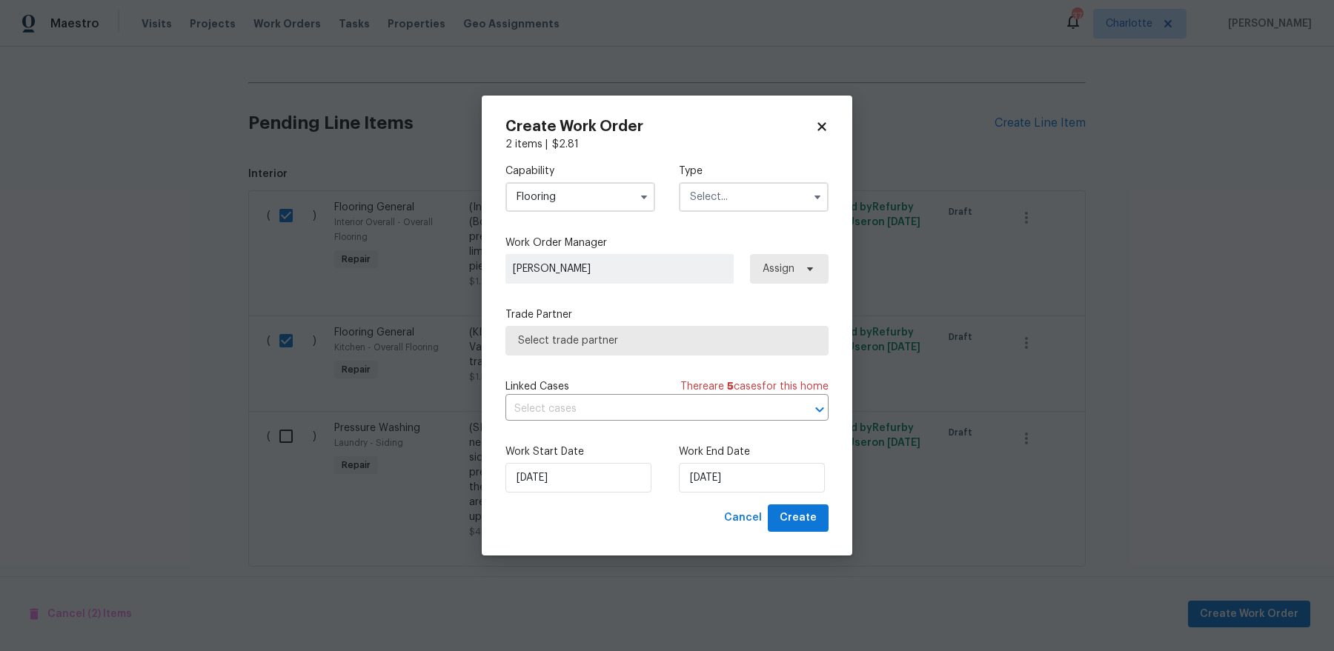
click at [726, 200] on input "text" at bounding box center [754, 197] width 150 height 30
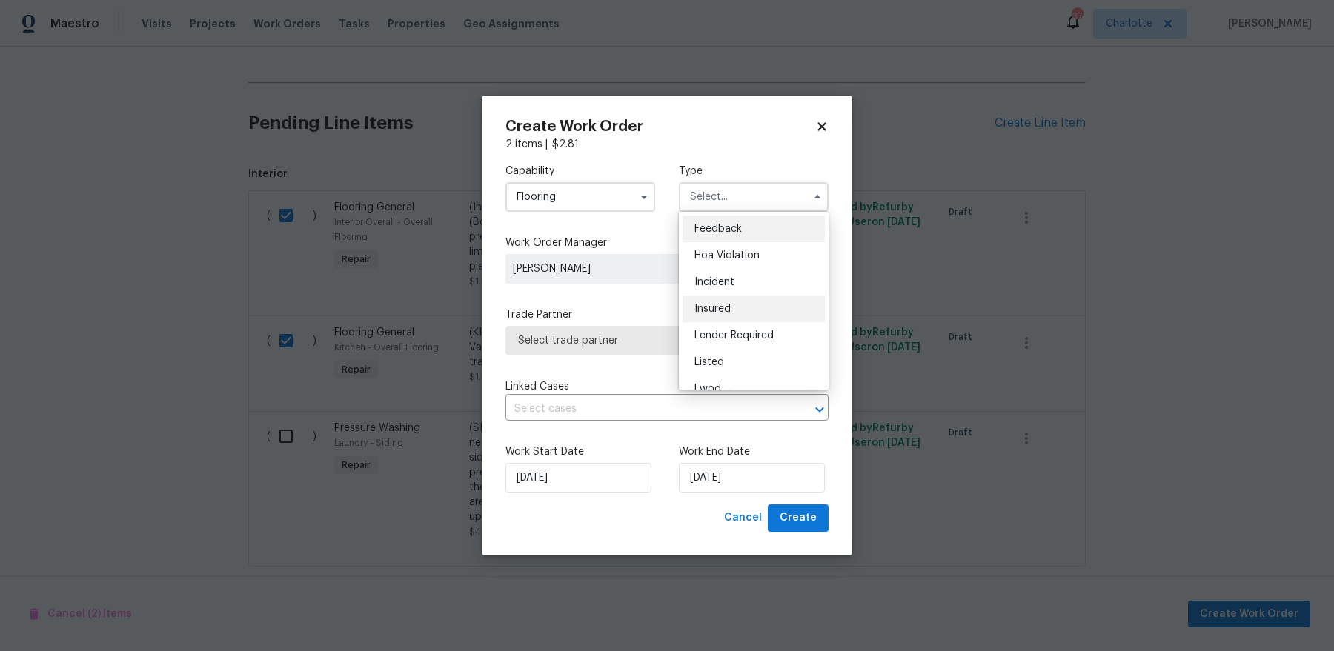
scroll to position [176, 0]
click at [727, 296] on span "Renovation" at bounding box center [721, 293] width 55 height 10
type input "Renovation"
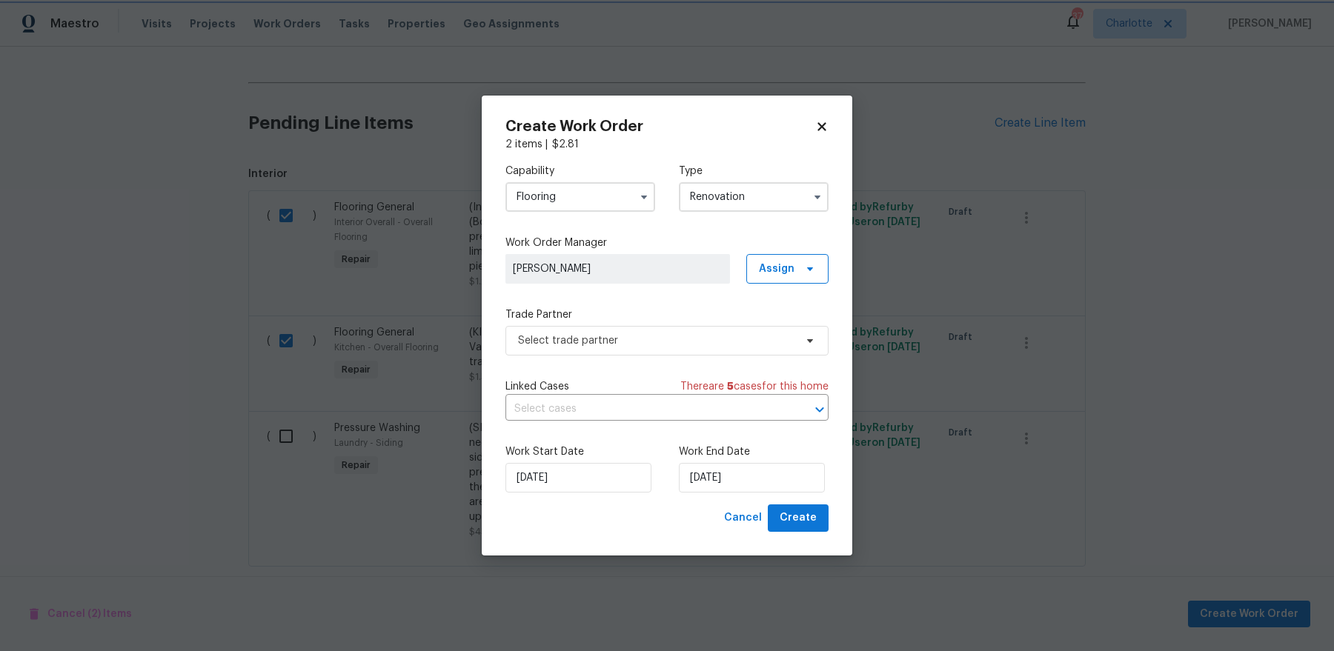
scroll to position [0, 0]
click at [704, 347] on span "Select trade partner" at bounding box center [656, 340] width 276 height 15
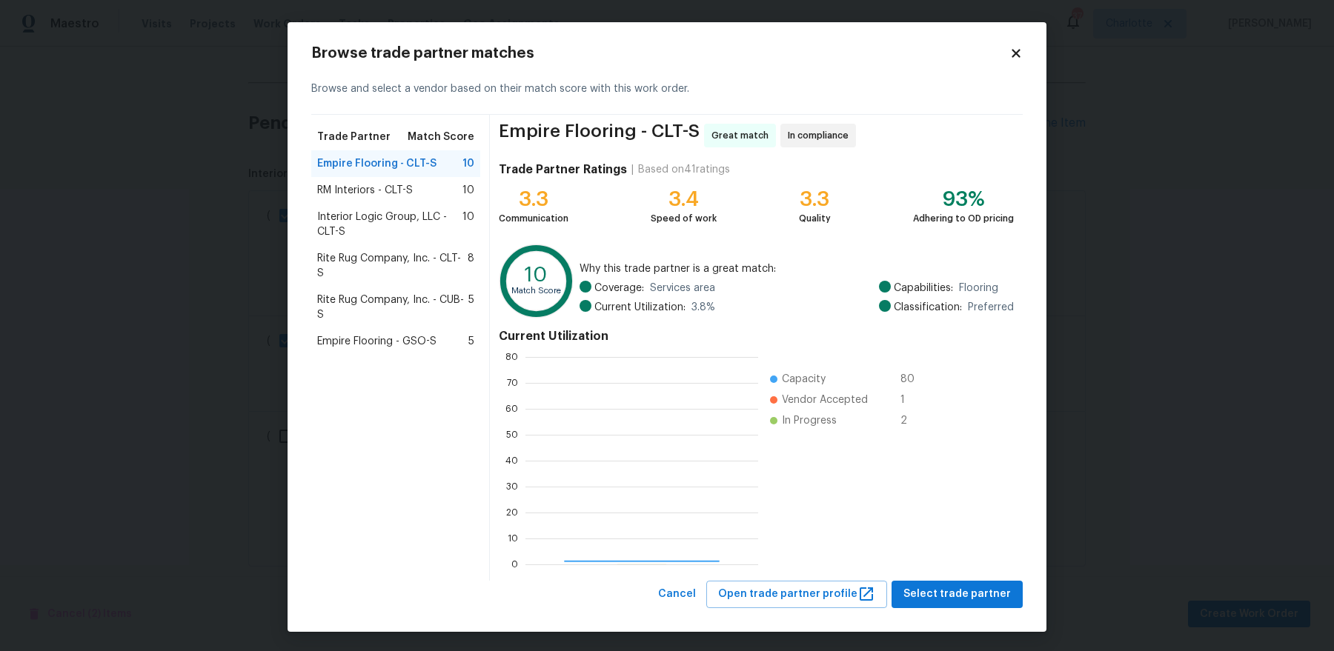
scroll to position [208, 232]
click at [385, 189] on span "RM Interiors - CLT-S" at bounding box center [365, 190] width 96 height 15
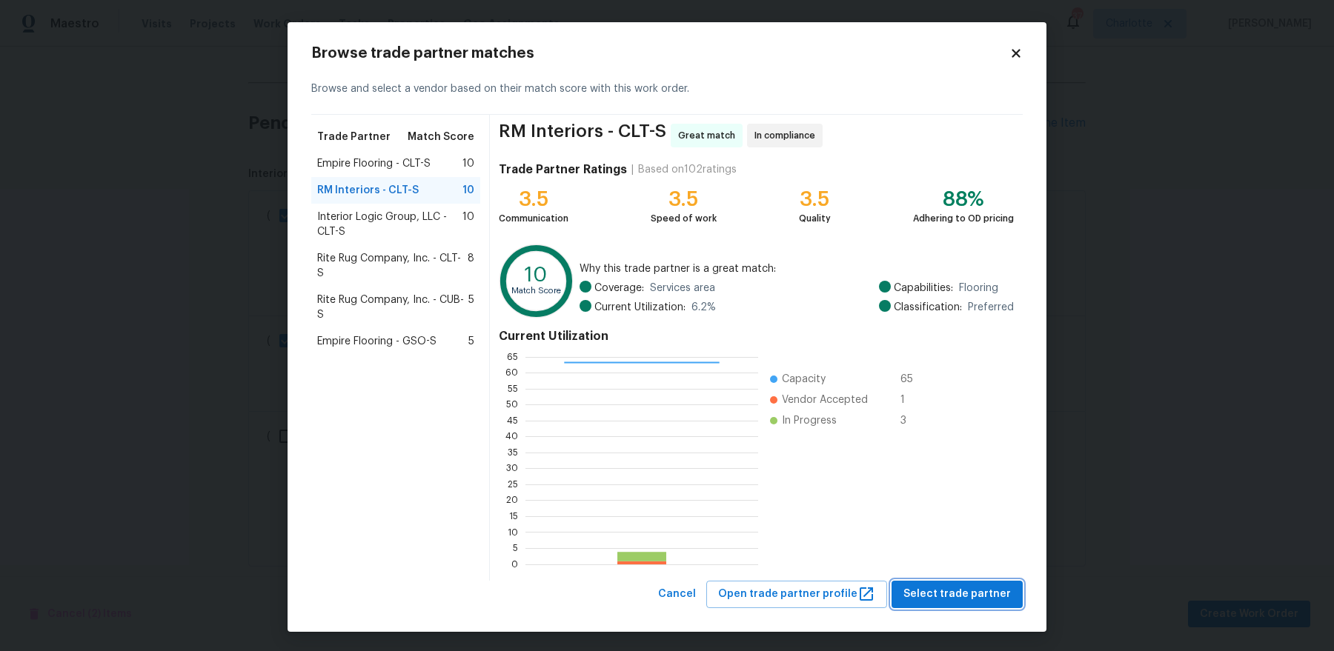
click at [949, 591] on span "Select trade partner" at bounding box center [956, 594] width 107 height 19
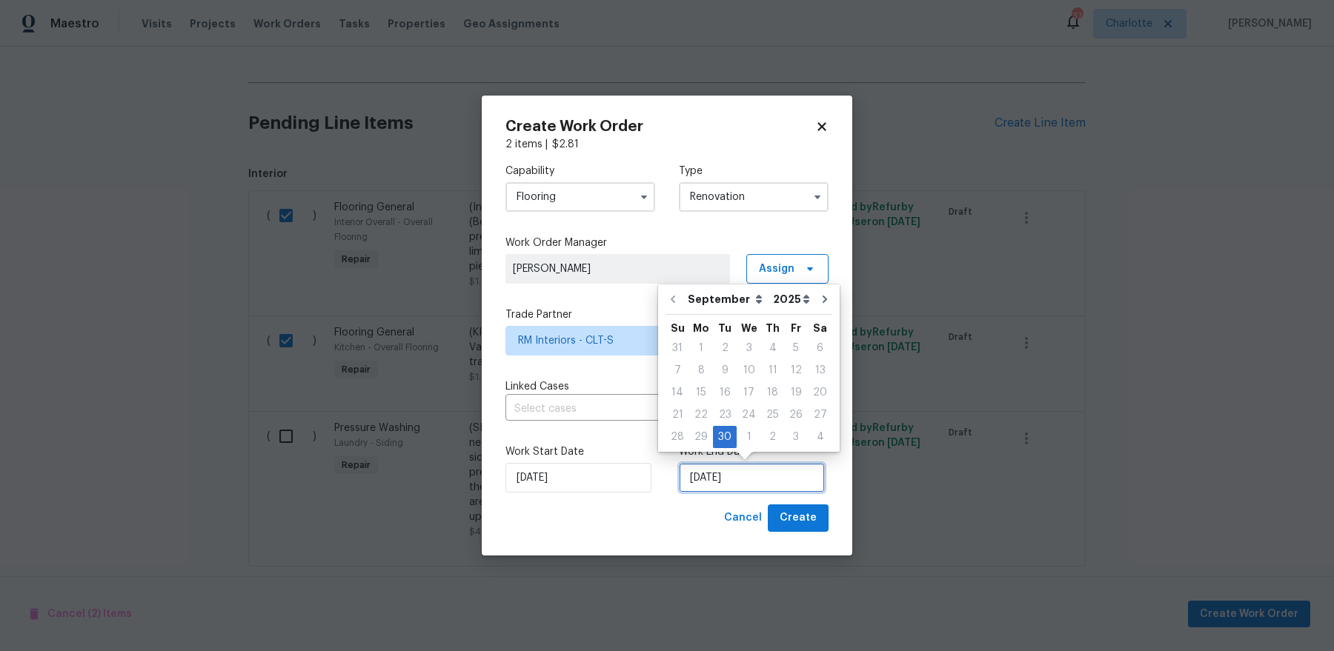
click at [741, 476] on input "[DATE]" at bounding box center [752, 478] width 146 height 30
click at [823, 296] on icon "Go to next month" at bounding box center [825, 299] width 4 height 7
type input "10/30/2025"
select select "9"
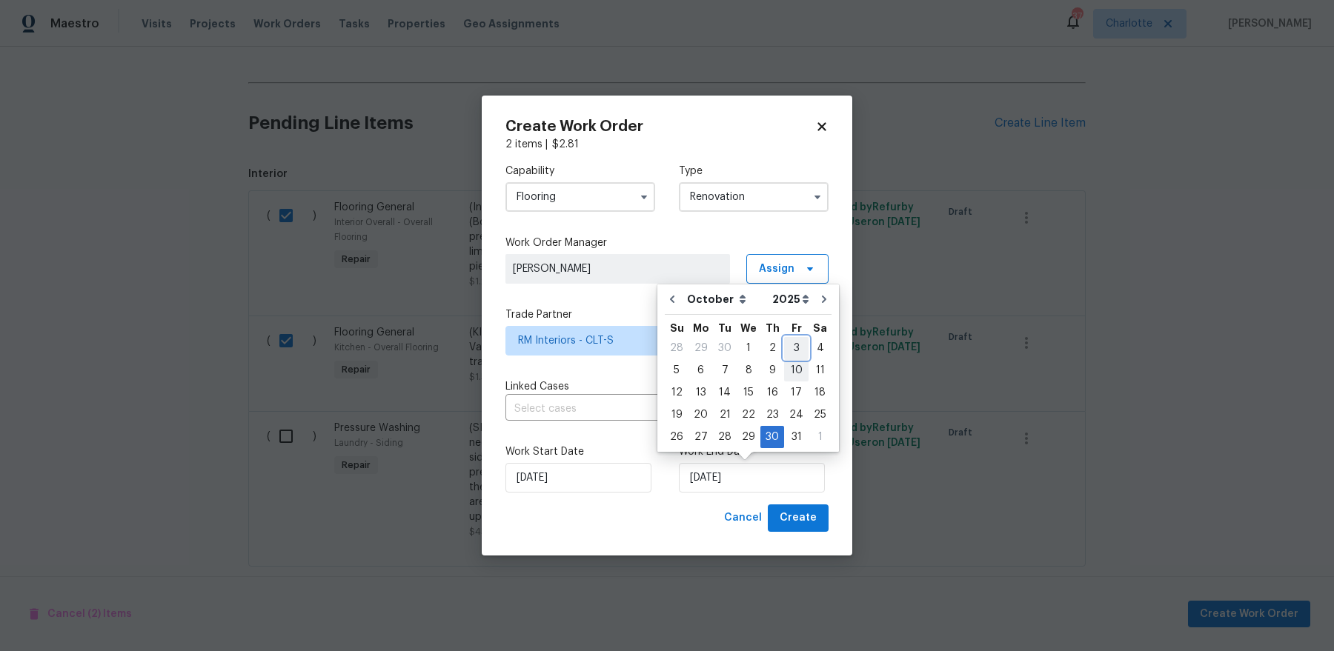
drag, startPoint x: 790, startPoint y: 349, endPoint x: 791, endPoint y: 369, distance: 20.1
click at [791, 369] on div "28 29 30 1 2 3 4 5 6 7 8 9 10 11 12 13 14 15 16 17 18 19 20 21 22 23 24 25 26 2…" at bounding box center [748, 392] width 167 height 111
click at [791, 369] on div "10" at bounding box center [796, 370] width 24 height 21
type input "10/10/2025"
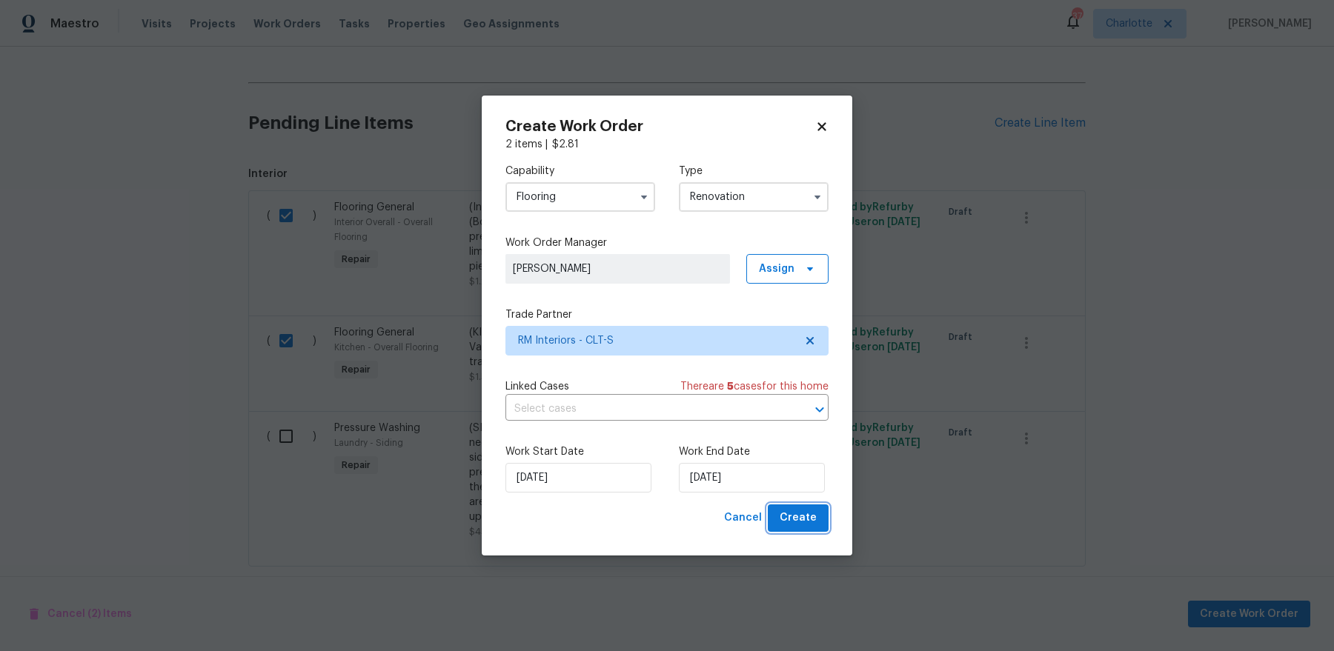
click at [799, 514] on span "Create" at bounding box center [798, 518] width 37 height 19
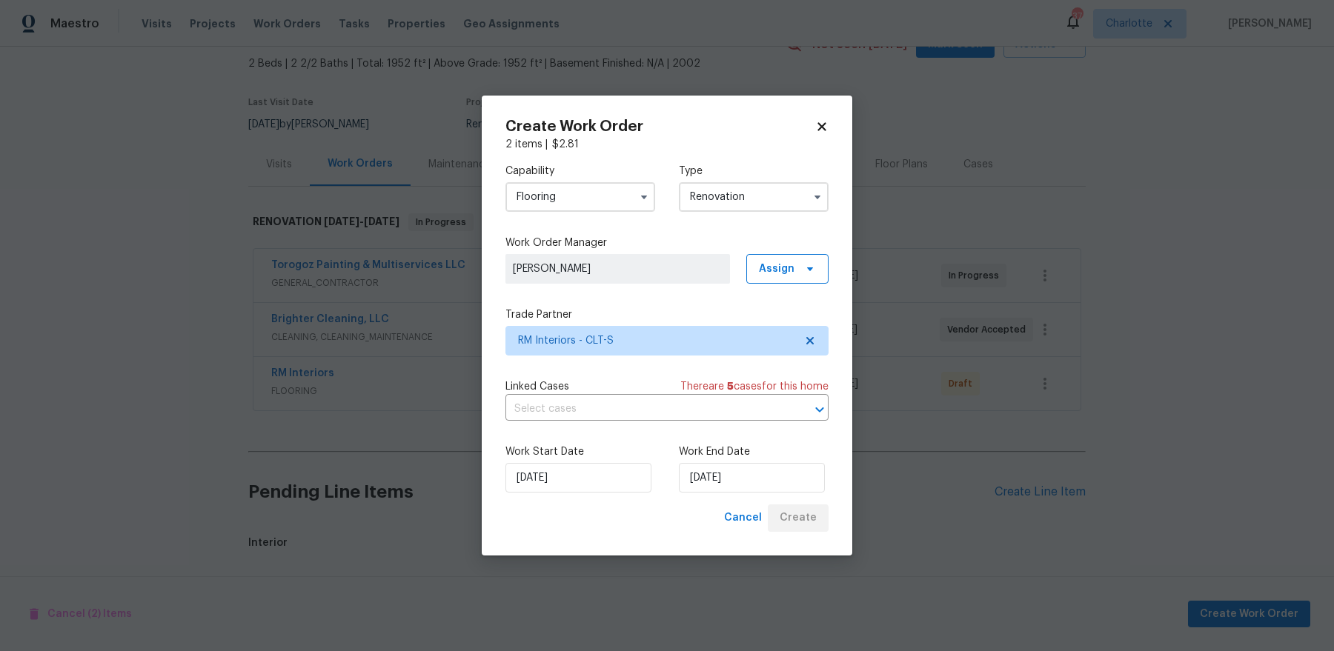
scroll to position [244, 0]
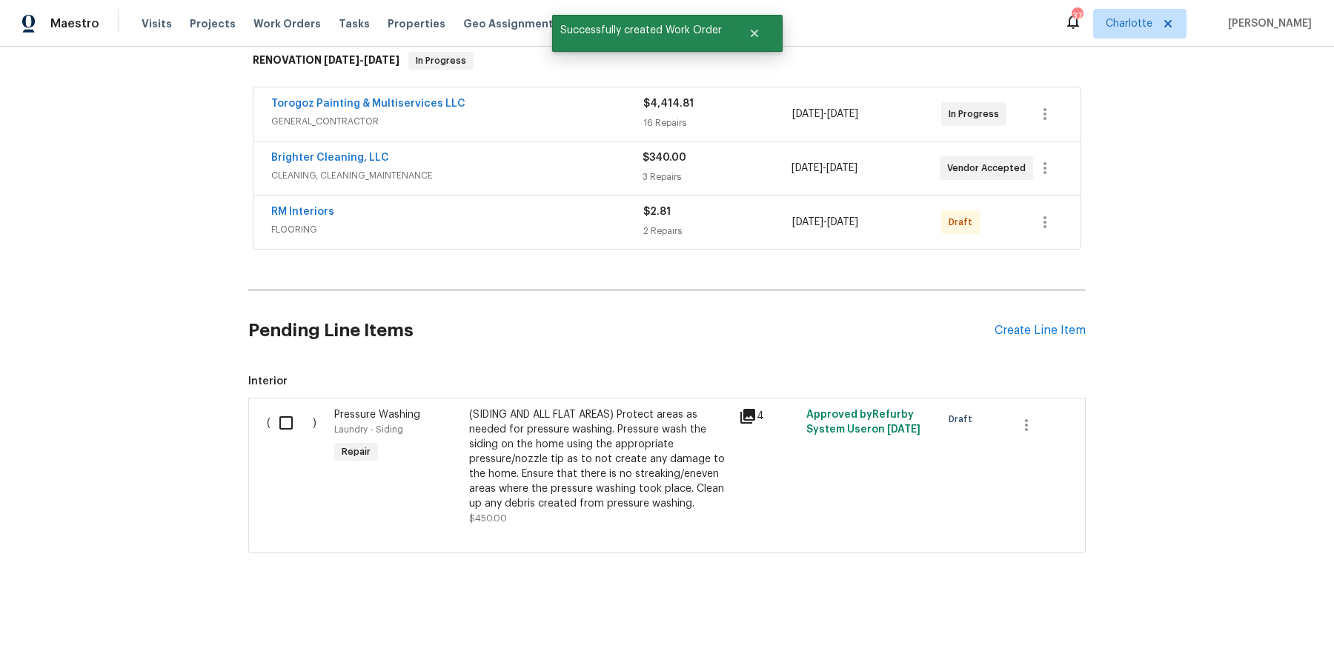
click at [249, 419] on div "( ) Pressure Washing Laundry - Siding Repair (SIDING AND ALL FLAT AREAS) Protec…" at bounding box center [666, 476] width 837 height 156
click at [275, 419] on input "checkbox" at bounding box center [291, 423] width 42 height 31
checkbox input "true"
click at [1269, 615] on span "Create Work Order" at bounding box center [1249, 614] width 99 height 19
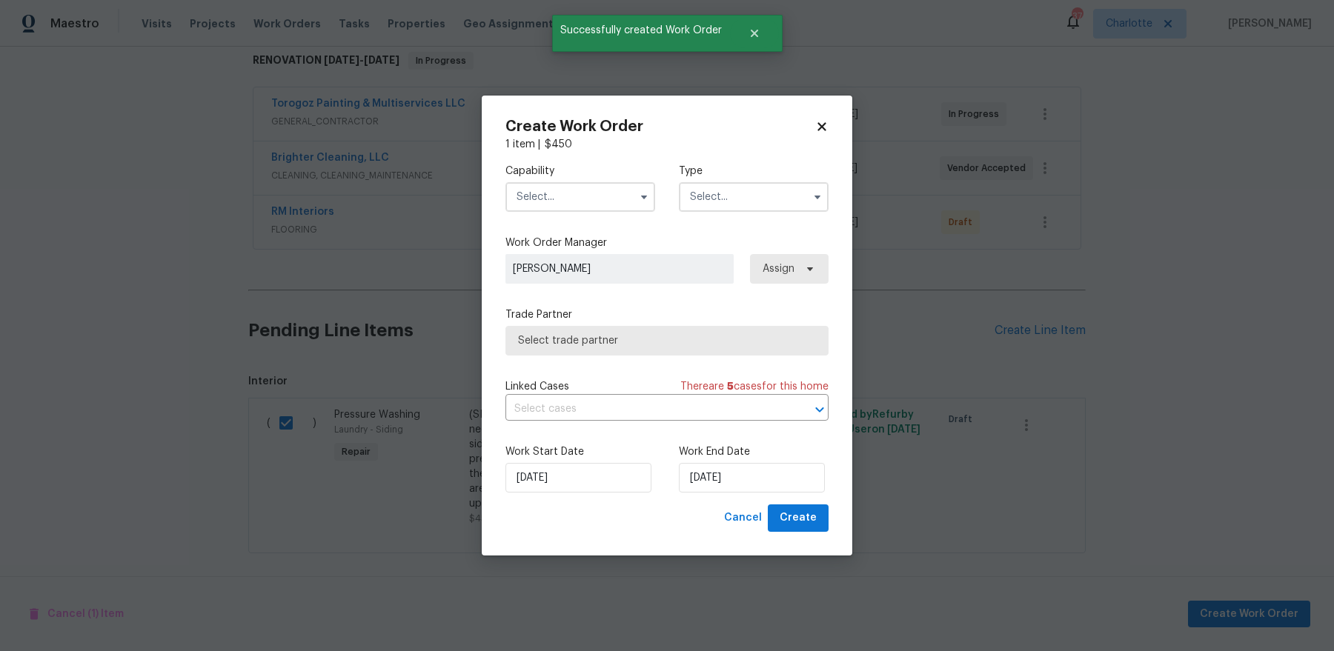
click at [584, 208] on input "text" at bounding box center [580, 197] width 150 height 30
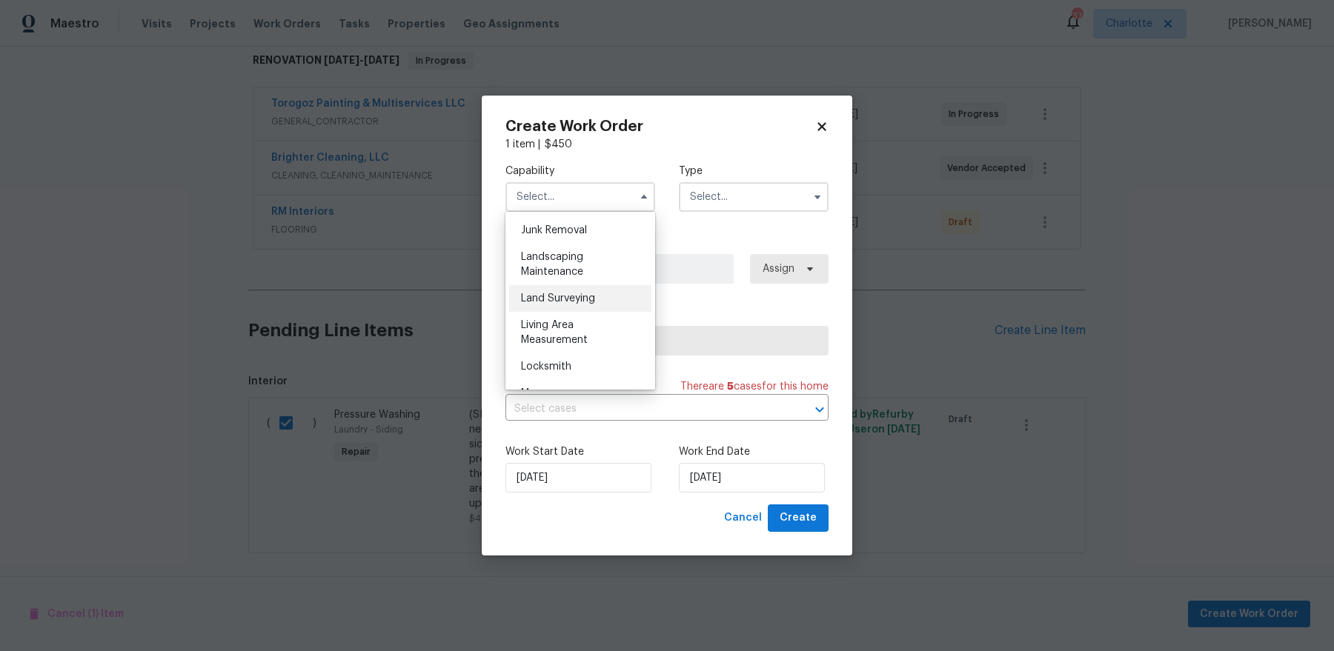
scroll to position [946, 0]
click at [595, 269] on div "Landscaping Maintenance" at bounding box center [580, 266] width 142 height 42
type input "Landscaping Maintenance"
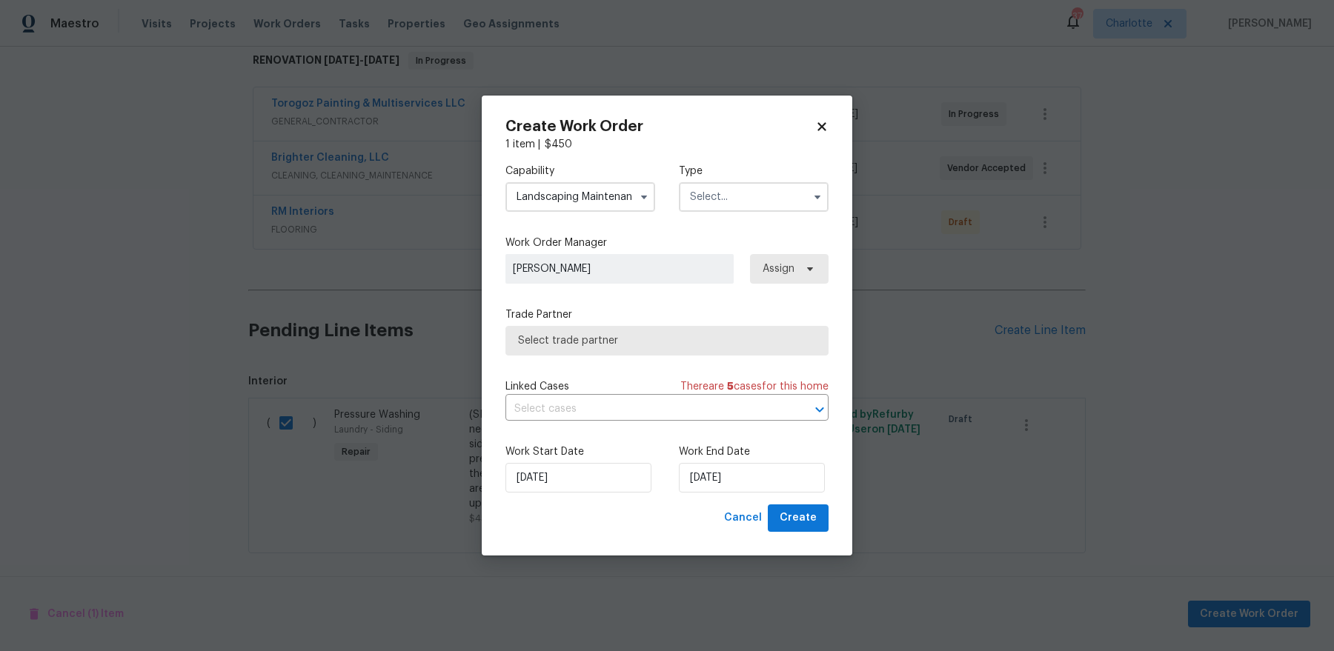
click at [756, 190] on input "text" at bounding box center [754, 197] width 150 height 30
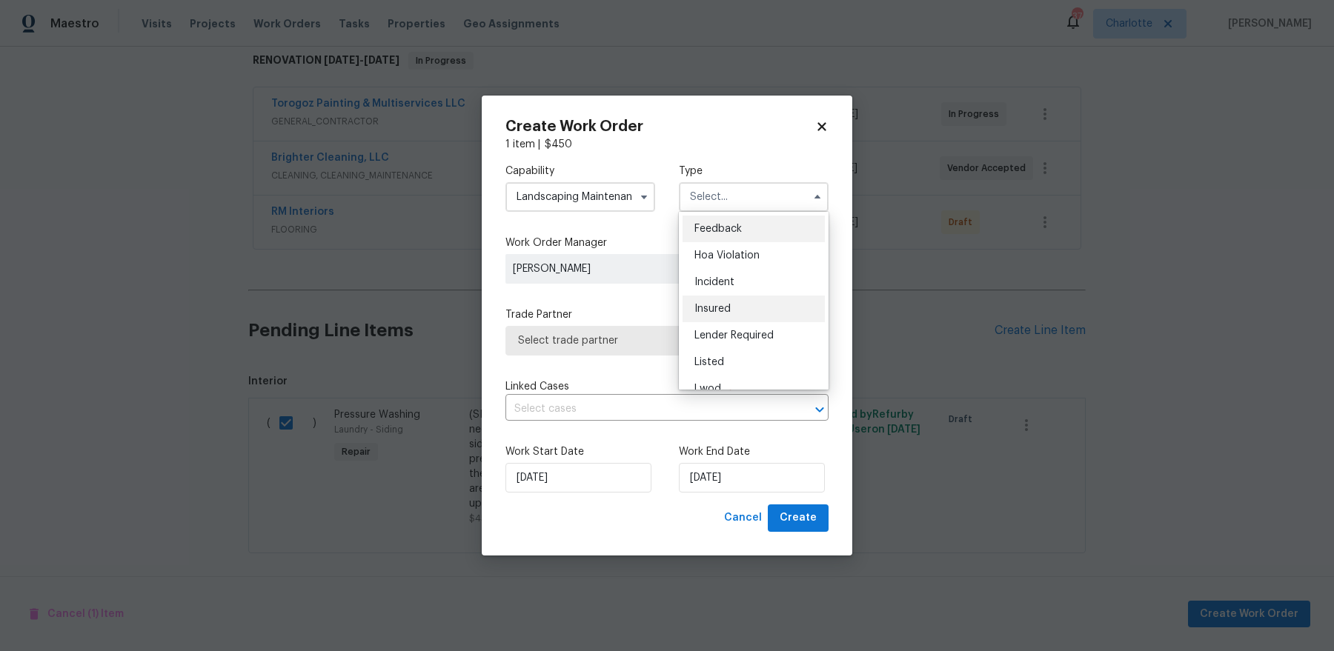
scroll to position [176, 0]
click at [763, 295] on div "Renovation" at bounding box center [754, 292] width 142 height 27
type input "Renovation"
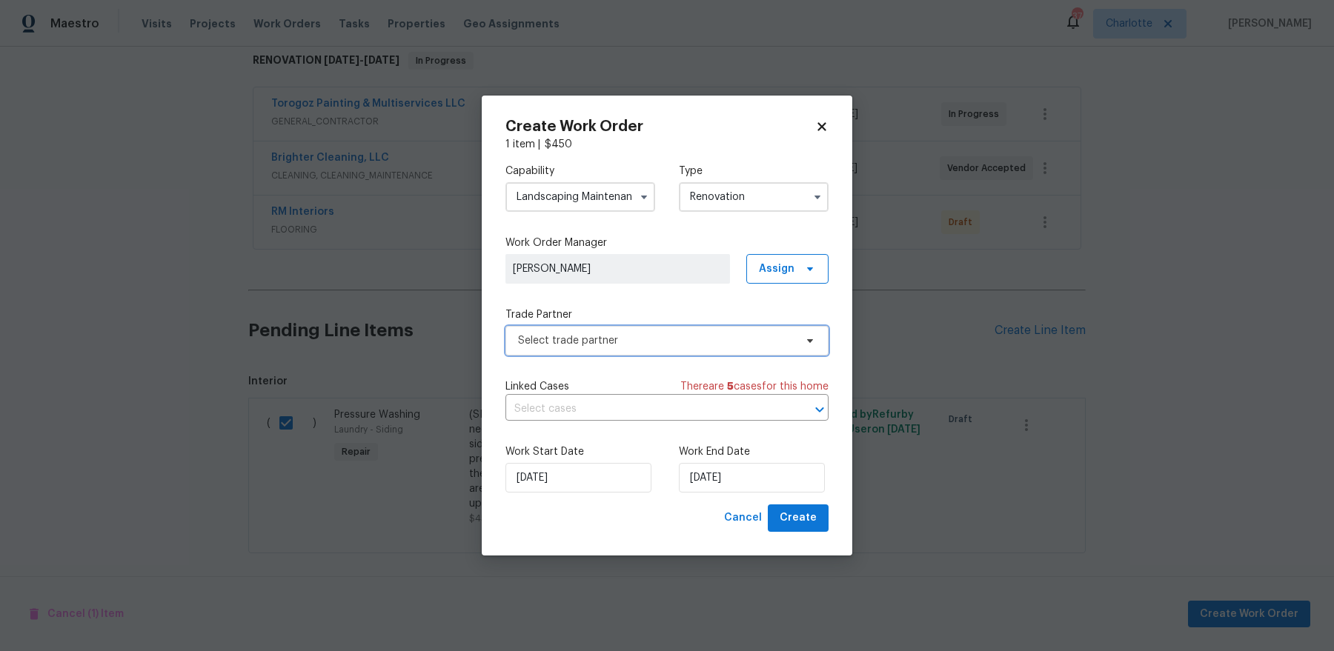
click at [720, 346] on span "Select trade partner" at bounding box center [656, 340] width 276 height 15
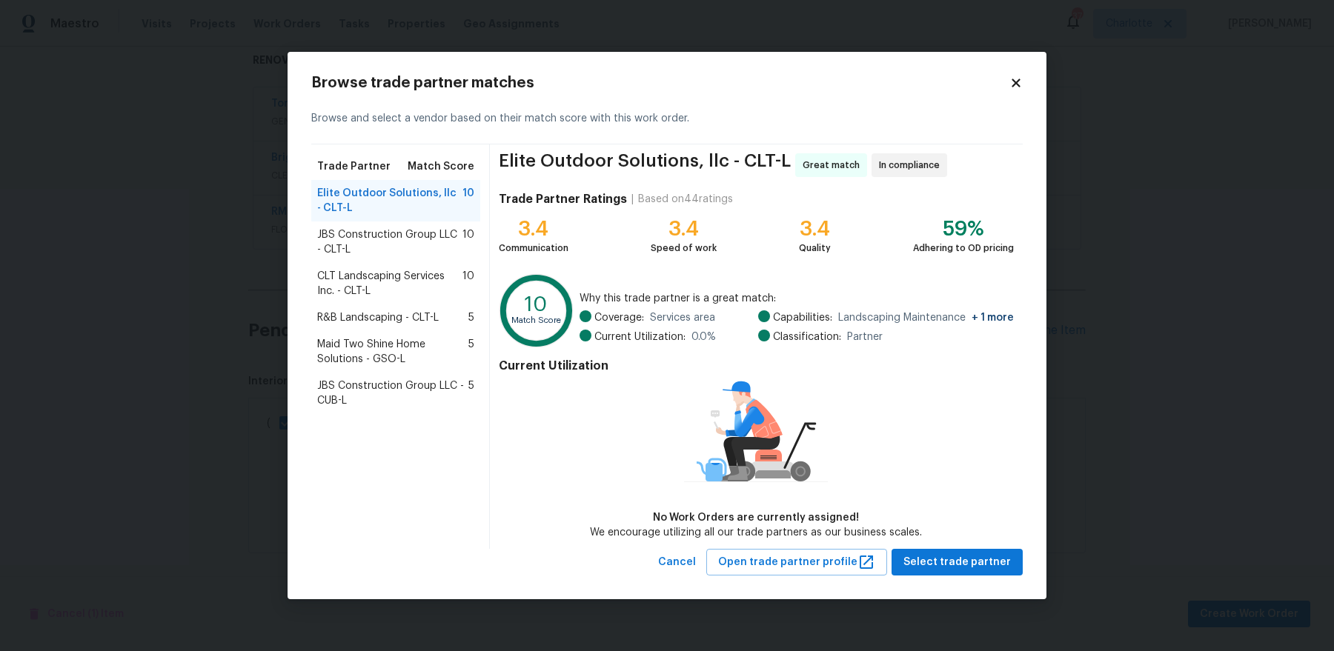
click at [434, 291] on span "CLT Landscaping Services Inc. - CLT-L" at bounding box center [389, 284] width 145 height 30
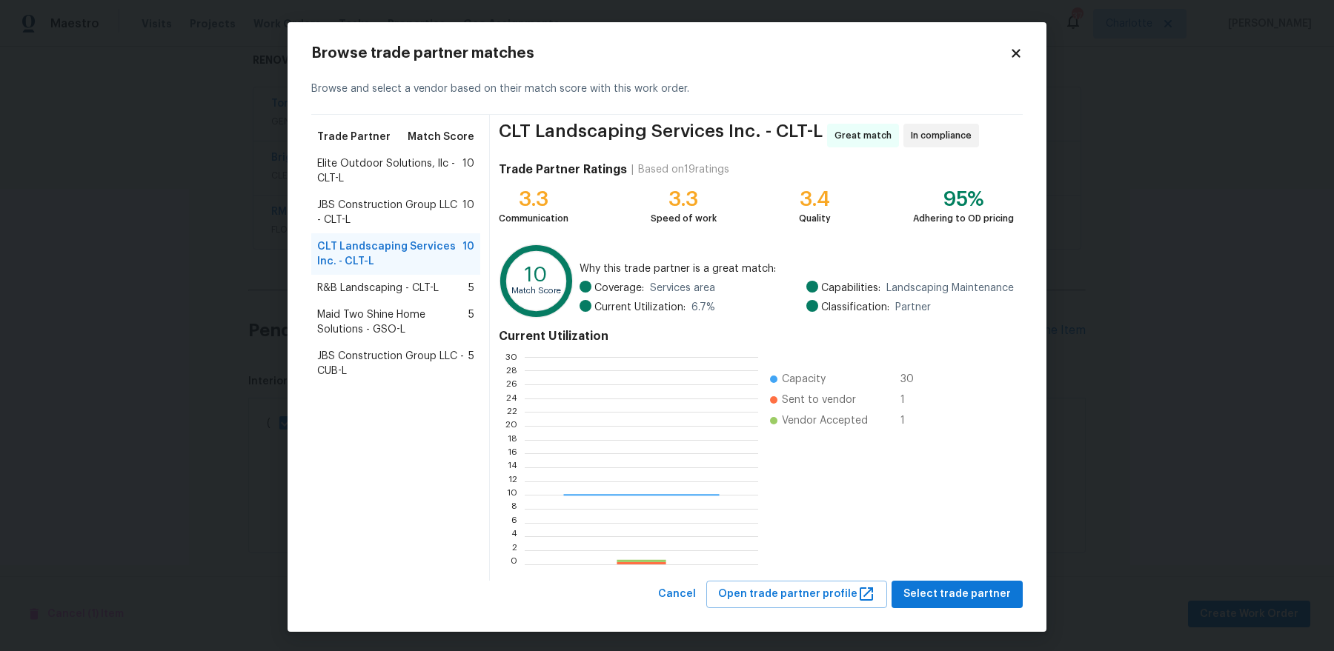
scroll to position [208, 233]
click at [425, 182] on span "Elite Outdoor Solutions, llc - CLT-L" at bounding box center [389, 171] width 145 height 30
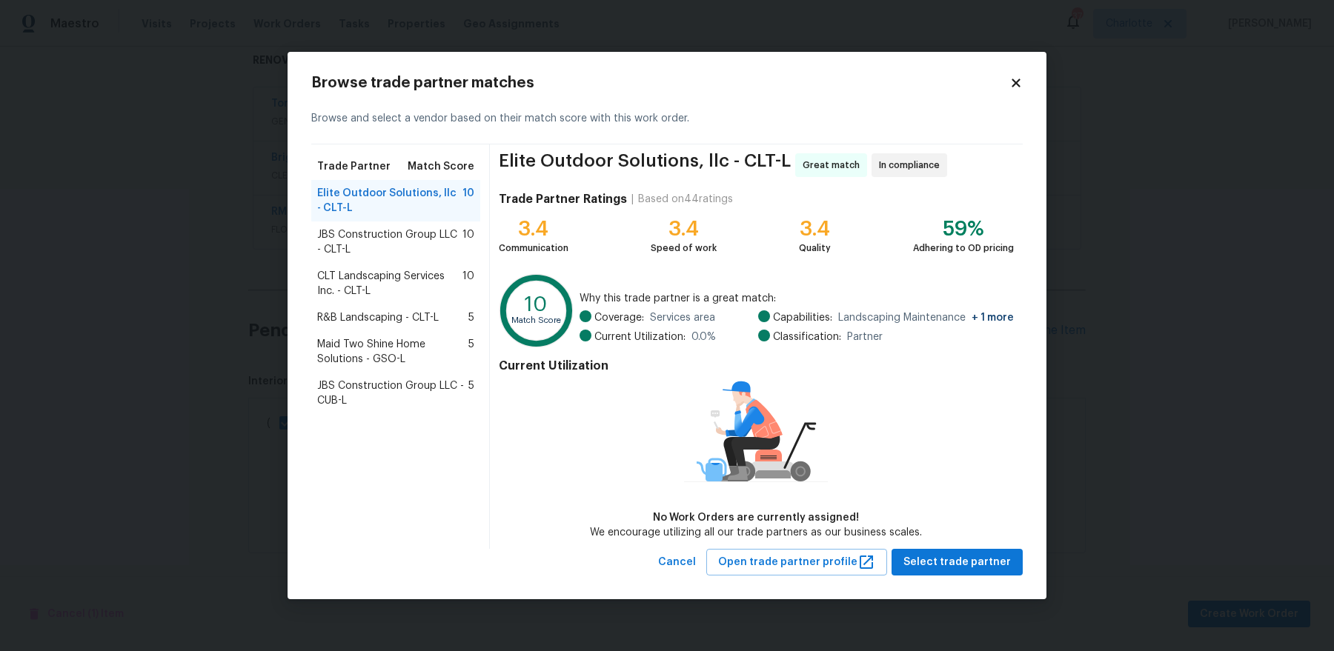
click at [1006, 82] on h2 "Browse trade partner matches" at bounding box center [660, 83] width 698 height 15
click at [1014, 82] on icon at bounding box center [1016, 83] width 8 height 8
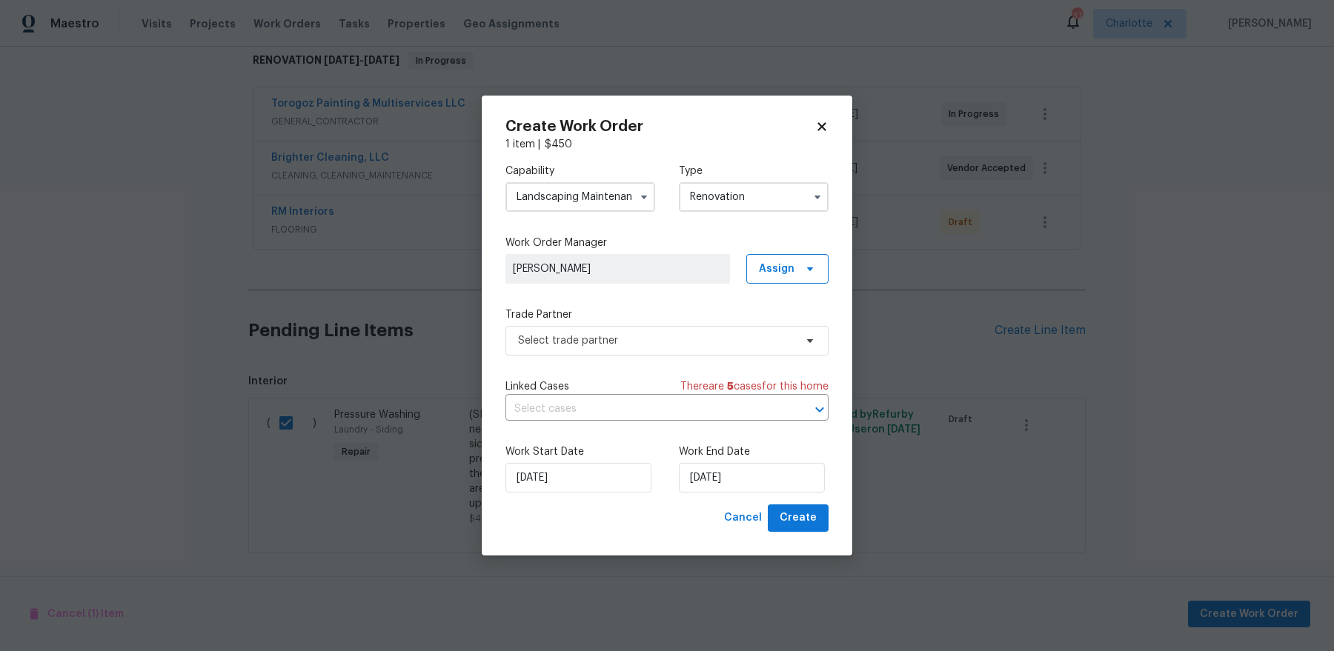
click at [597, 196] on input "Landscaping Maintenance" at bounding box center [580, 197] width 150 height 30
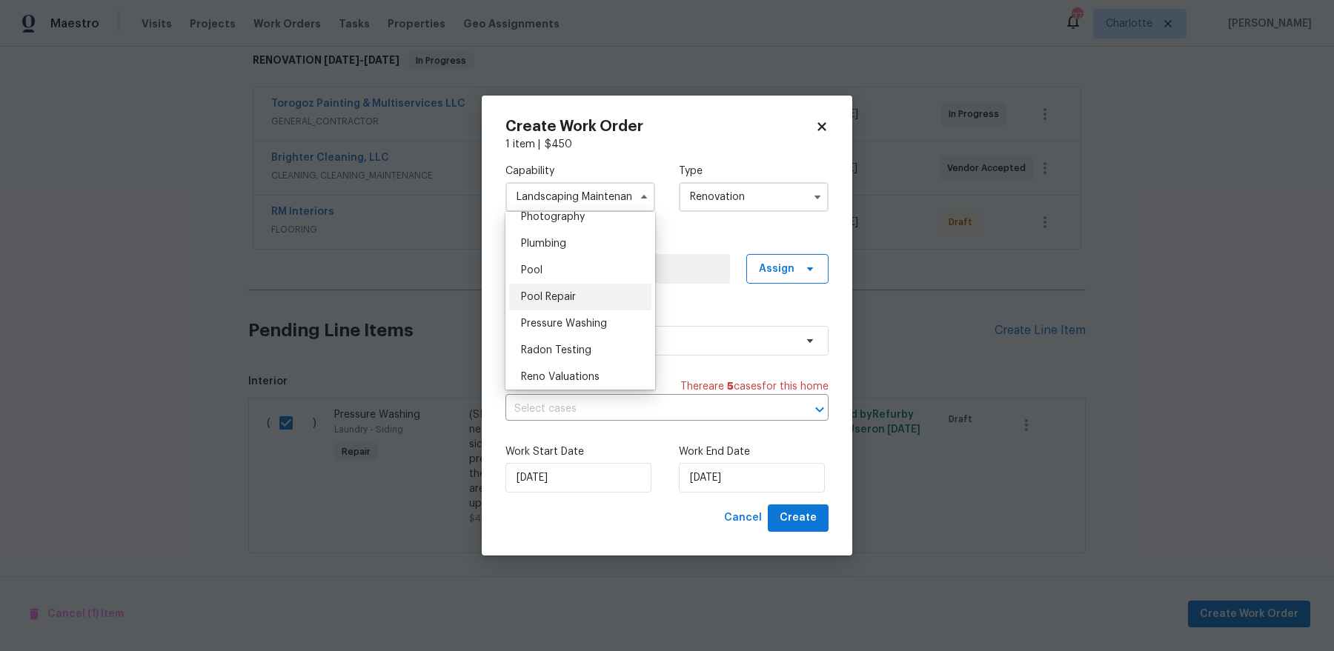
scroll to position [1312, 0]
click at [595, 322] on span "Pressure Washing" at bounding box center [564, 321] width 86 height 10
type input "Pressure Washing"
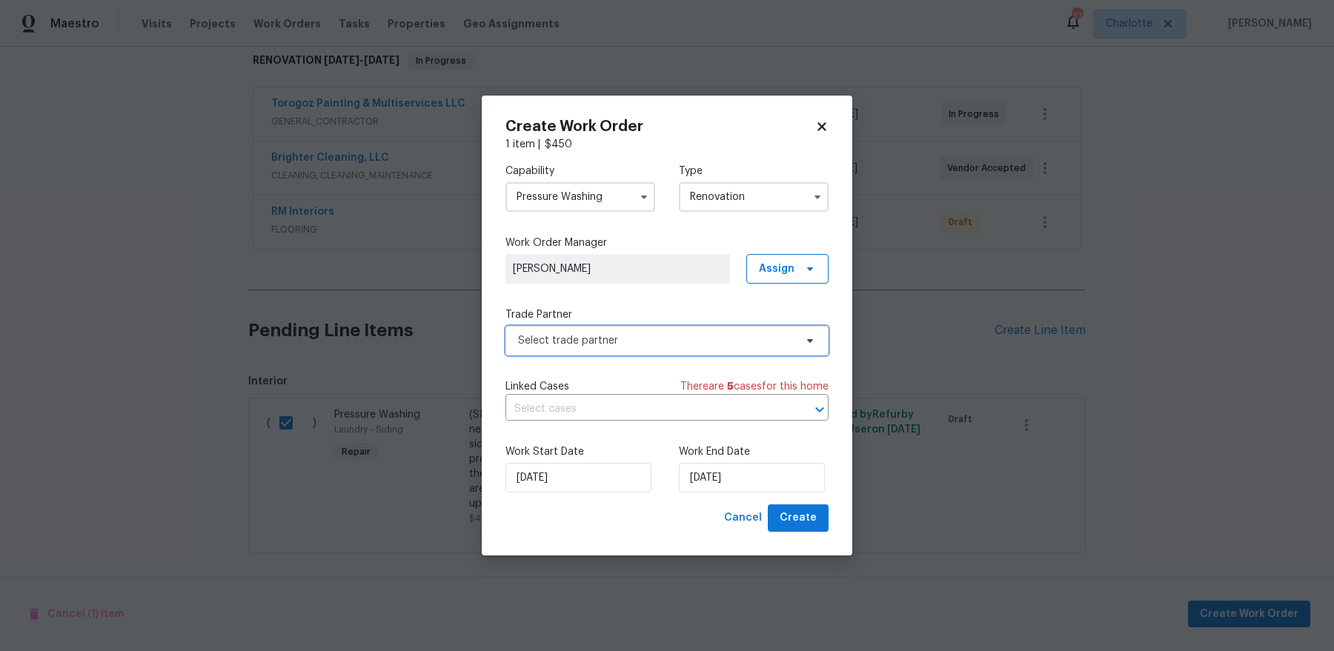
click at [635, 326] on span "Select trade partner" at bounding box center [666, 341] width 323 height 30
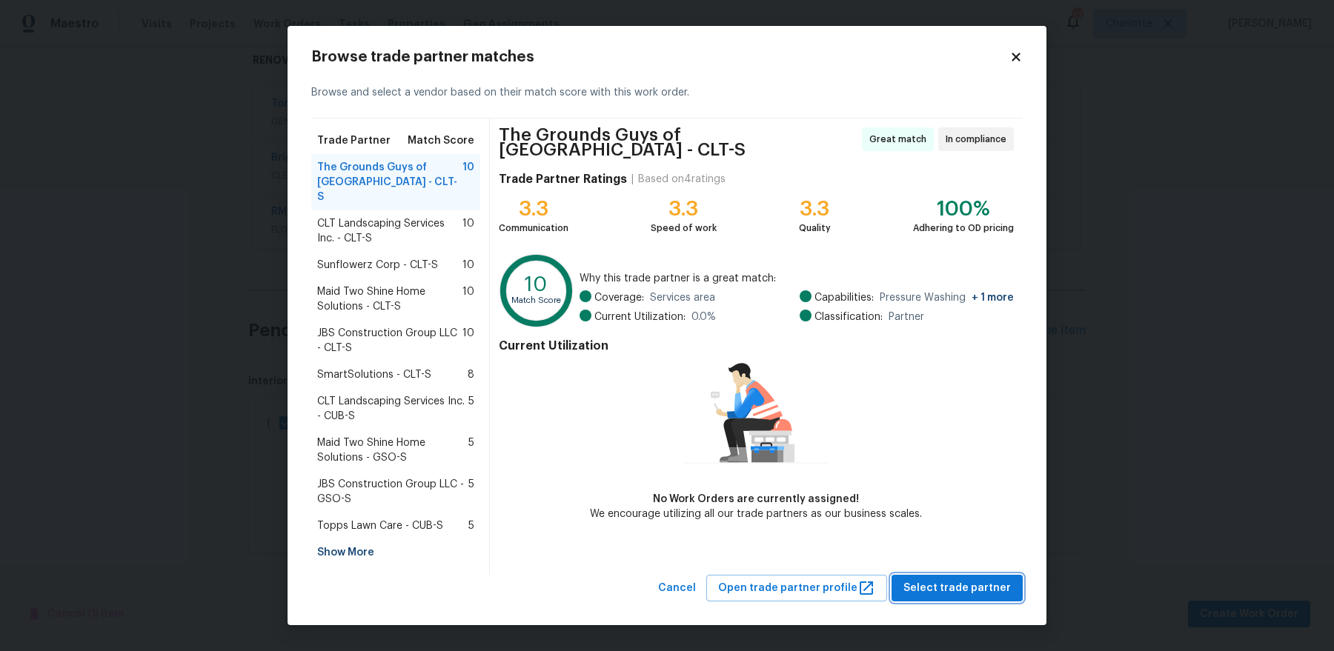
click at [975, 580] on span "Select trade partner" at bounding box center [956, 589] width 107 height 19
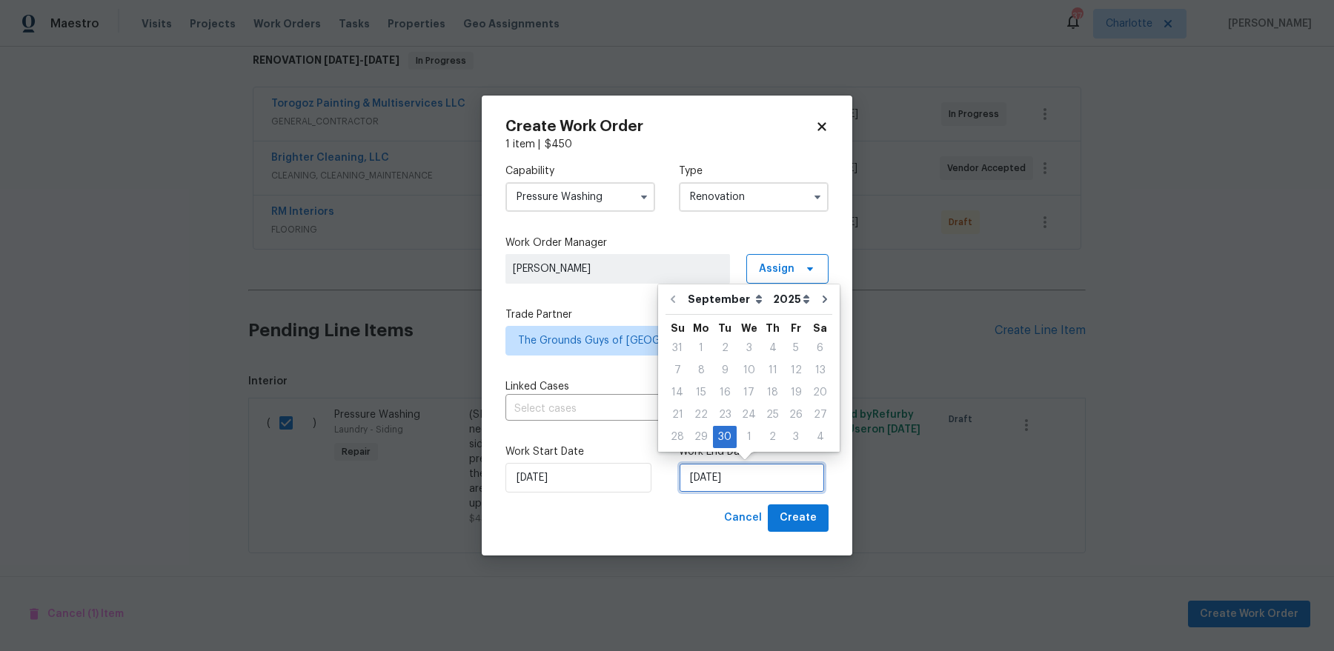
click at [769, 478] on input "9/30/2025" at bounding box center [752, 478] width 146 height 30
click at [814, 305] on button "Go to next month" at bounding box center [825, 300] width 22 height 30
type input "10/30/2025"
select select "9"
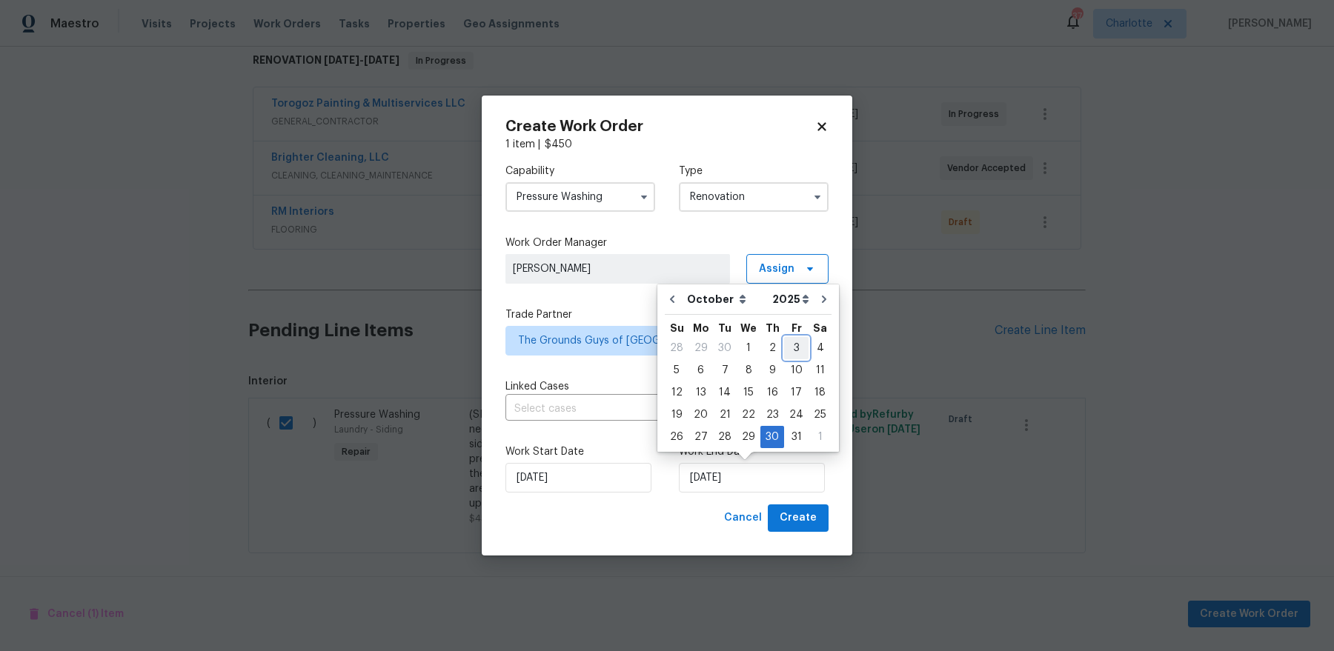
click at [786, 353] on div "3" at bounding box center [796, 348] width 24 height 21
type input "[DATE]"
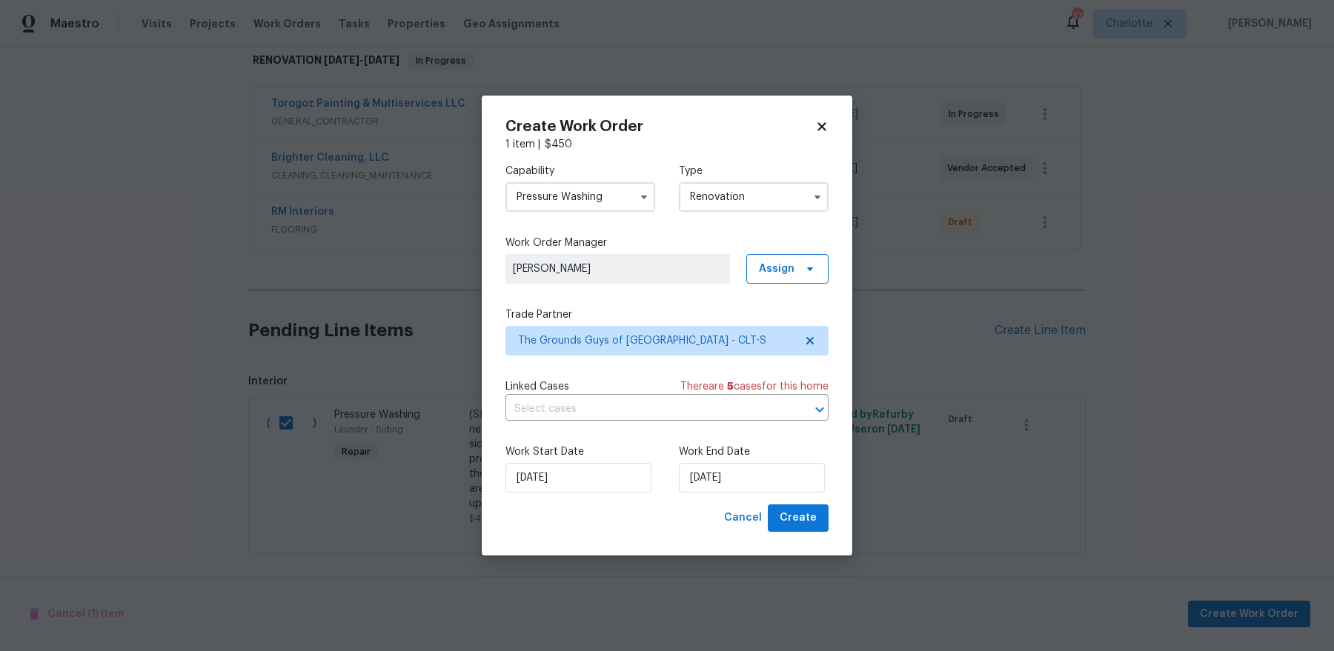
click at [818, 533] on div "Create Work Order 1 item | $ 450 Capability Pressure Washing Type Renovation Wo…" at bounding box center [667, 326] width 371 height 460
click at [814, 522] on span "Create" at bounding box center [798, 518] width 37 height 19
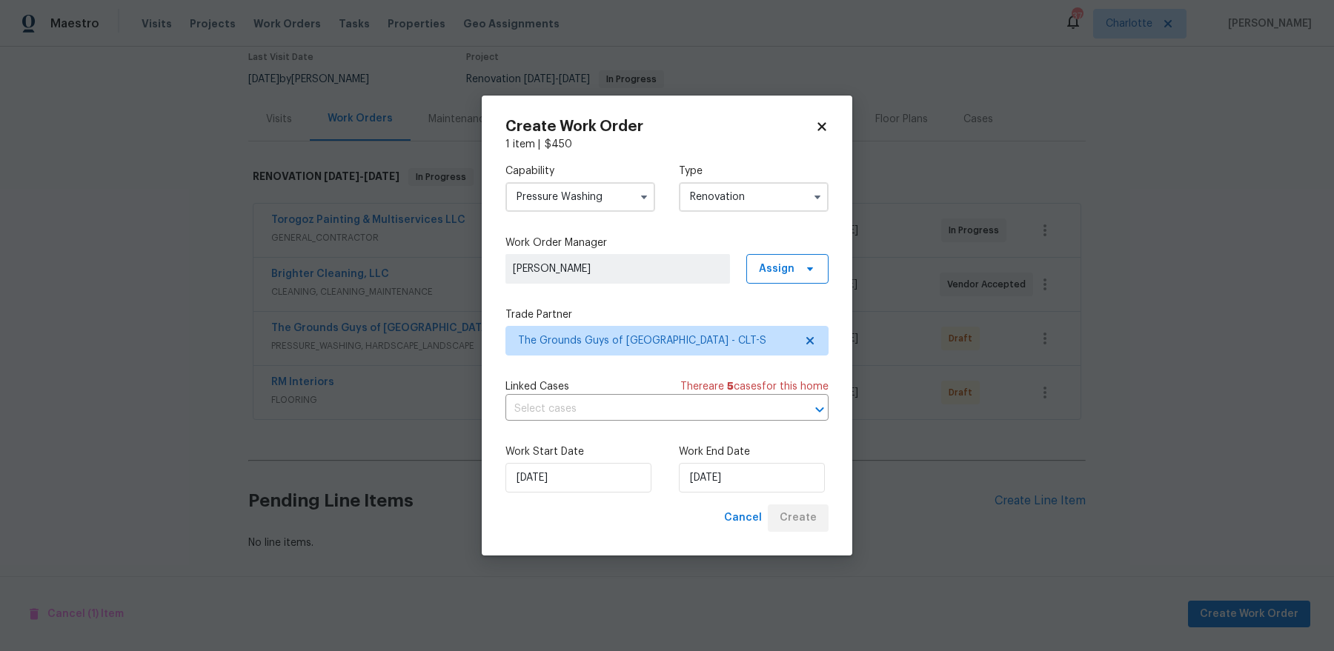
scroll to position [124, 0]
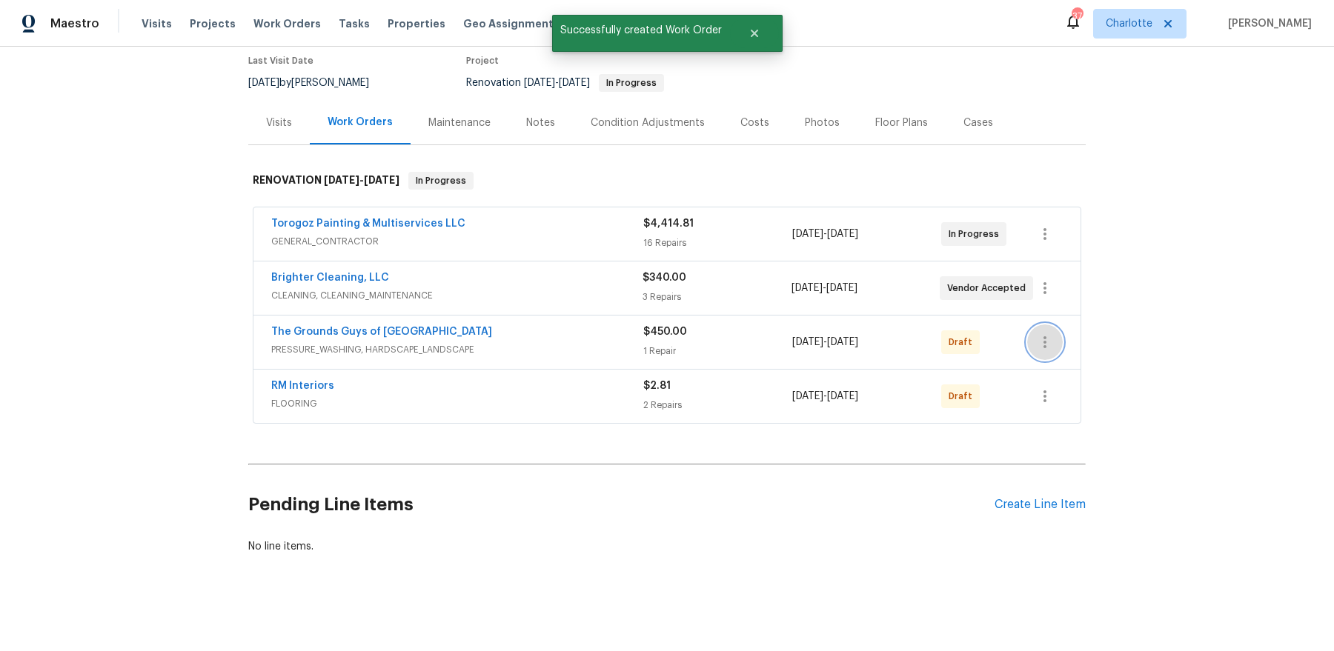
click at [1041, 333] on icon "button" at bounding box center [1045, 342] width 18 height 18
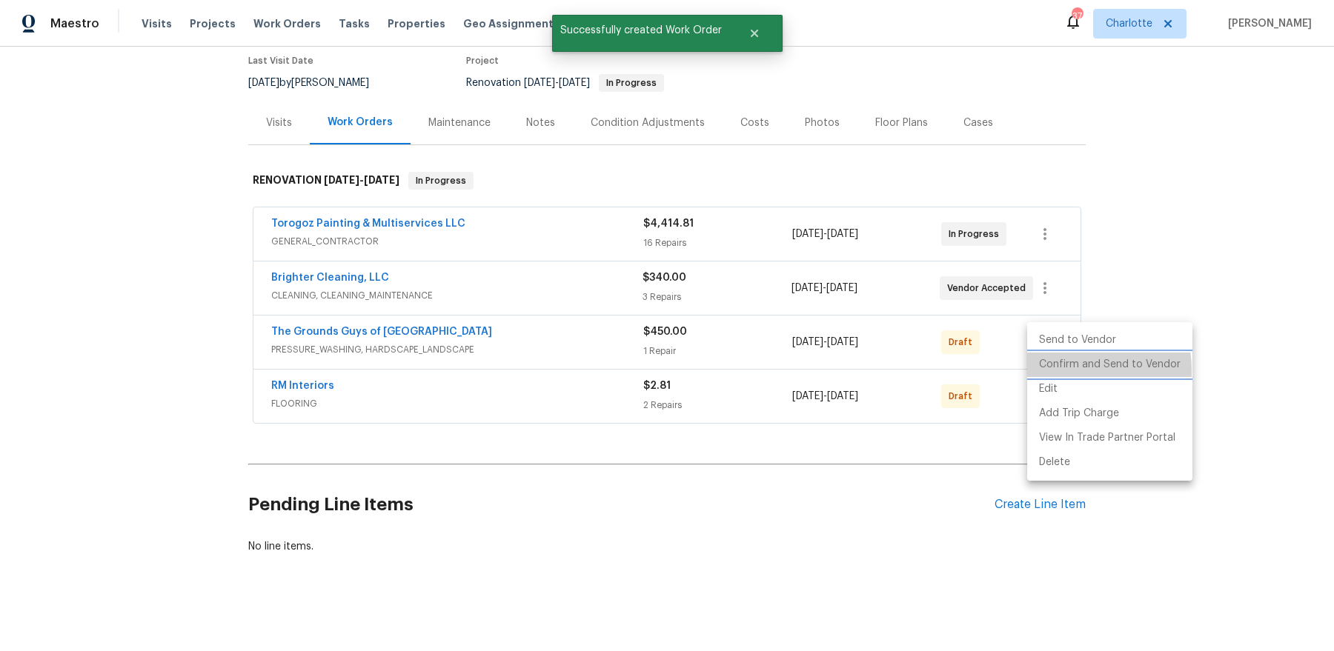
click at [1048, 371] on li "Confirm and Send to Vendor" at bounding box center [1109, 365] width 165 height 24
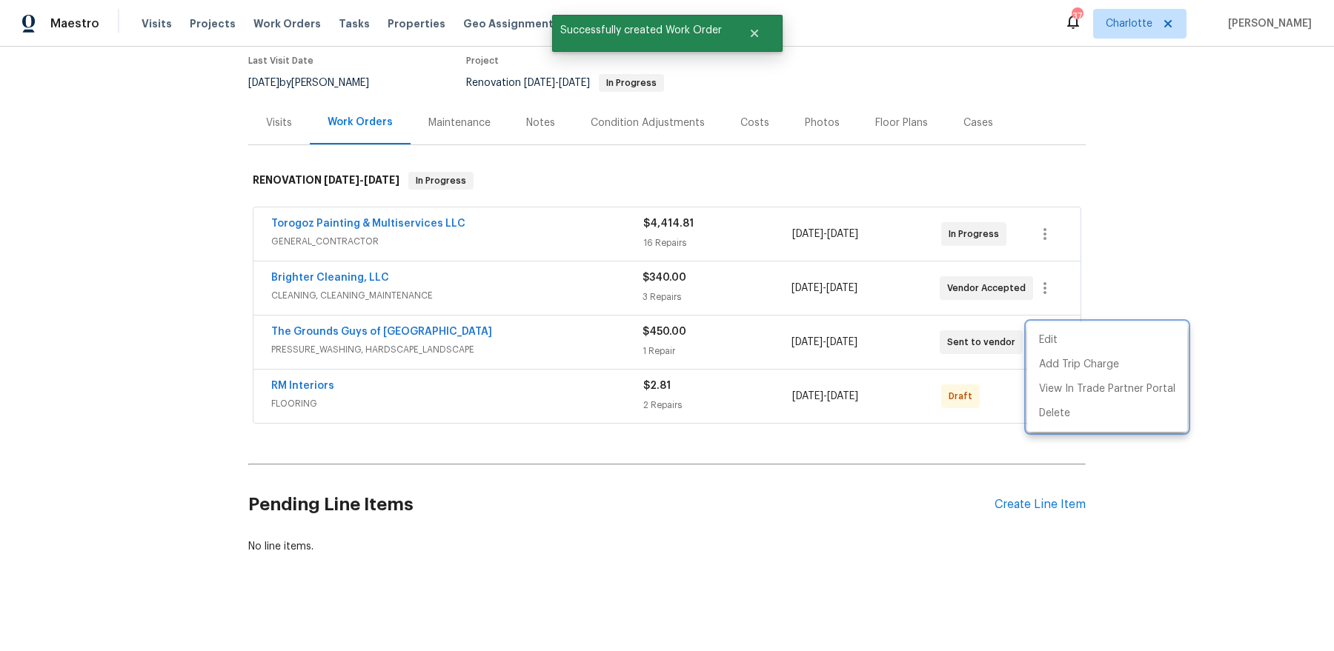
click at [998, 386] on div at bounding box center [667, 325] width 1334 height 651
click at [1055, 387] on button "button" at bounding box center [1045, 397] width 36 height 36
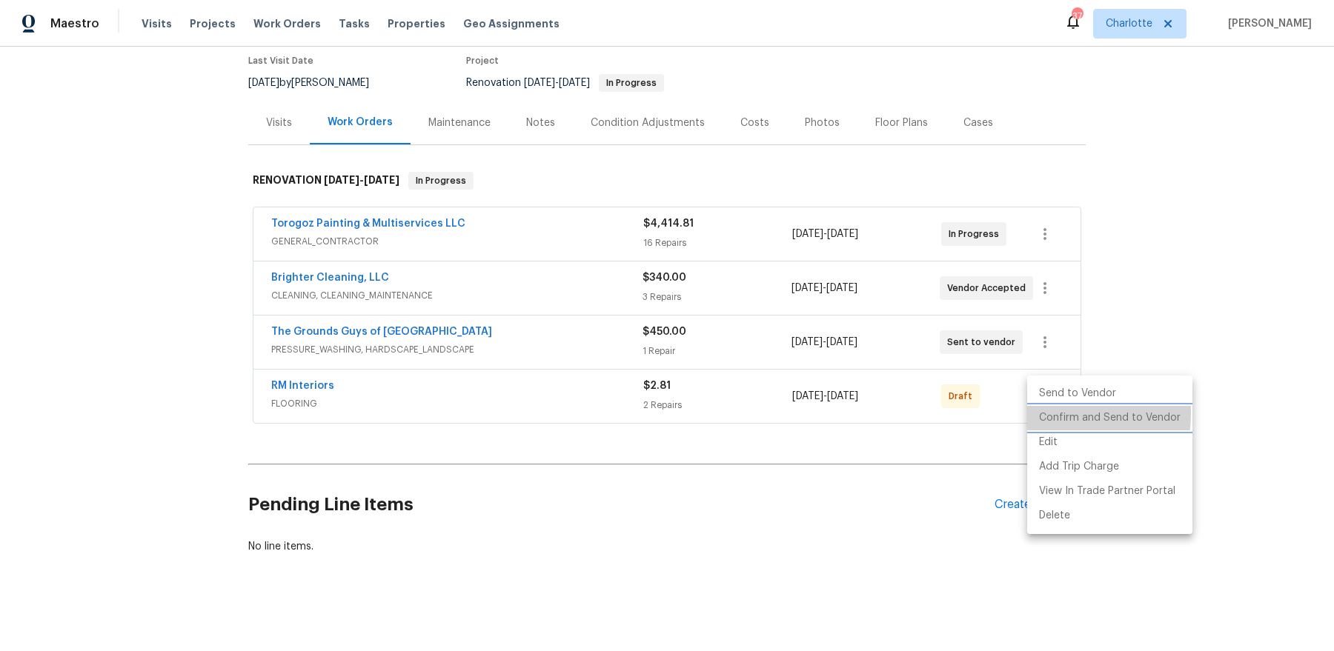
click at [1044, 414] on li "Confirm and Send to Vendor" at bounding box center [1109, 418] width 165 height 24
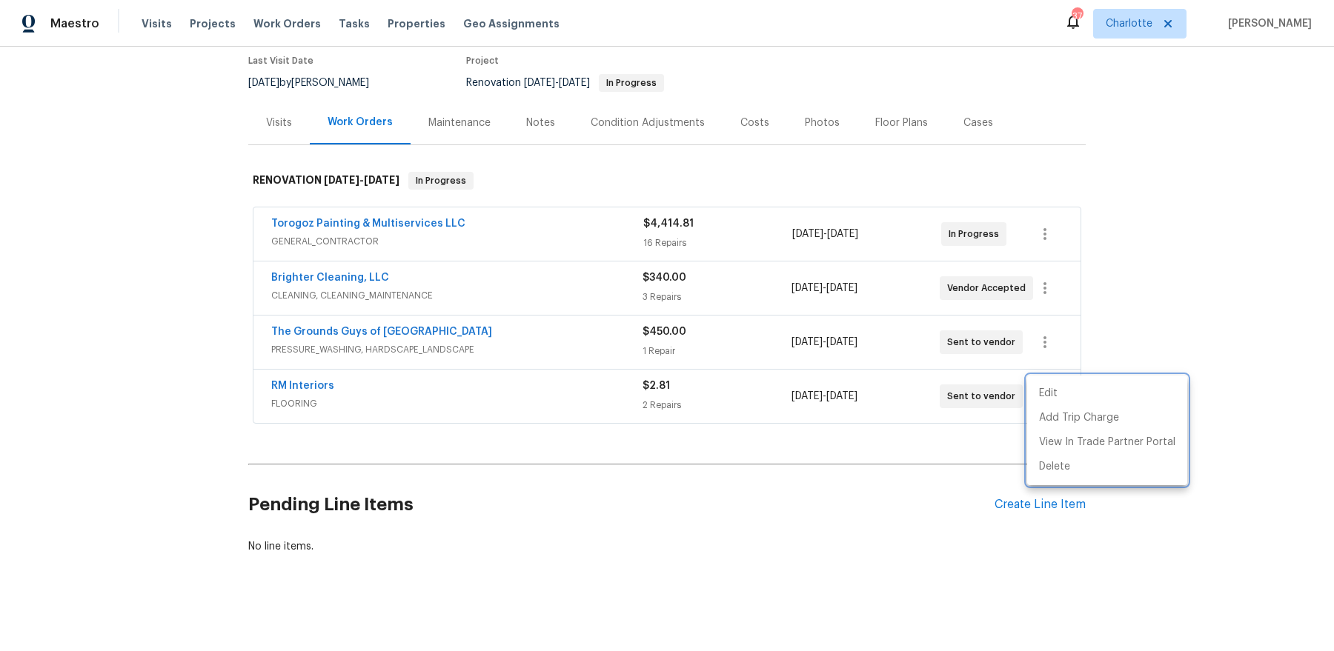
click at [711, 336] on div at bounding box center [667, 325] width 1334 height 651
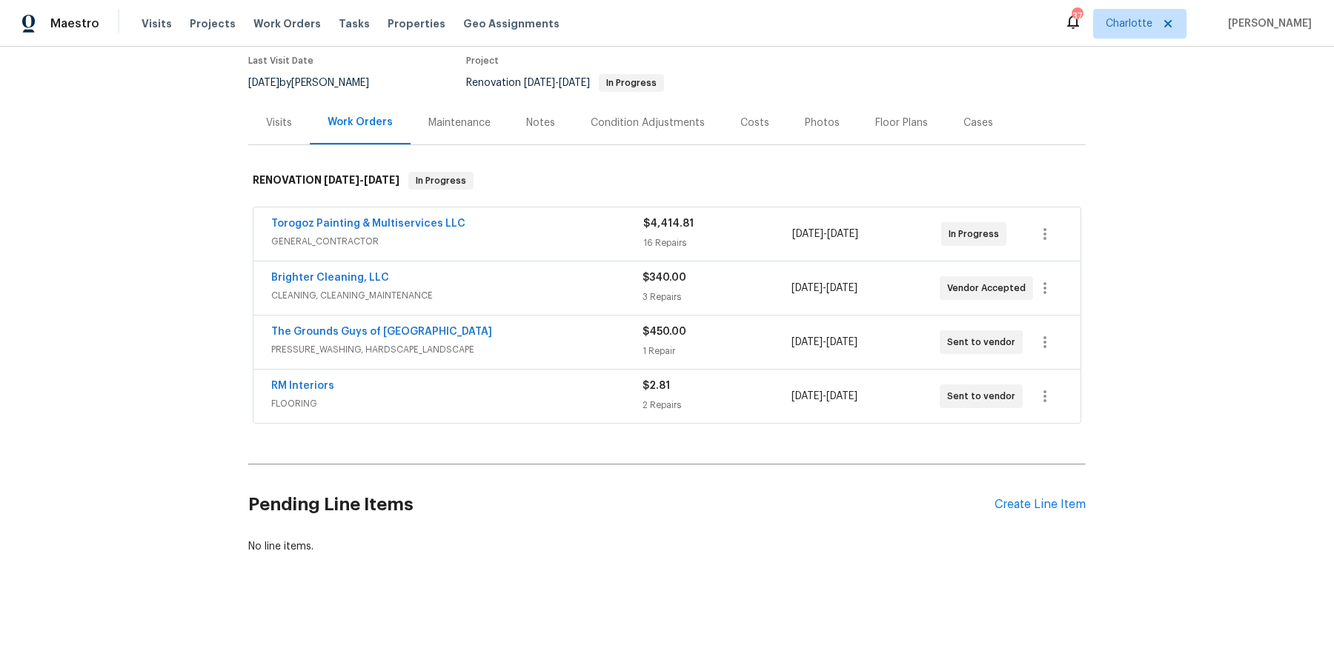
click at [753, 131] on div "Costs" at bounding box center [755, 123] width 64 height 44
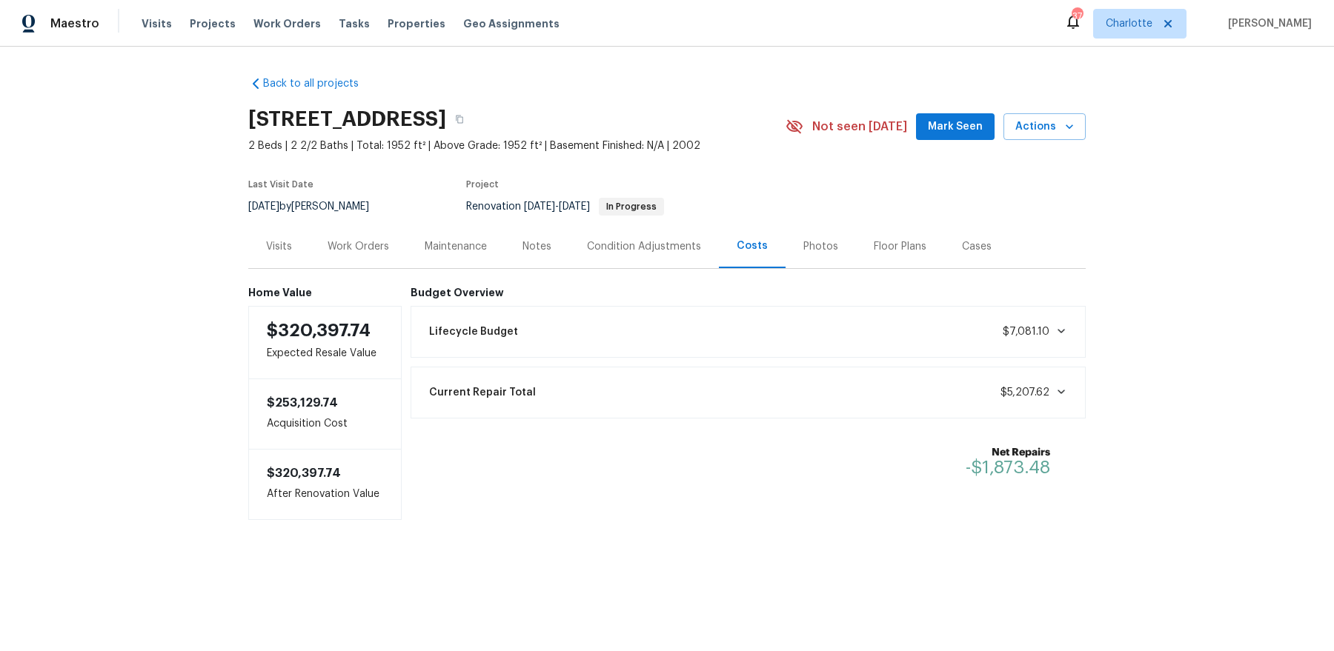
click at [360, 244] on div "Work Orders" at bounding box center [359, 246] width 62 height 15
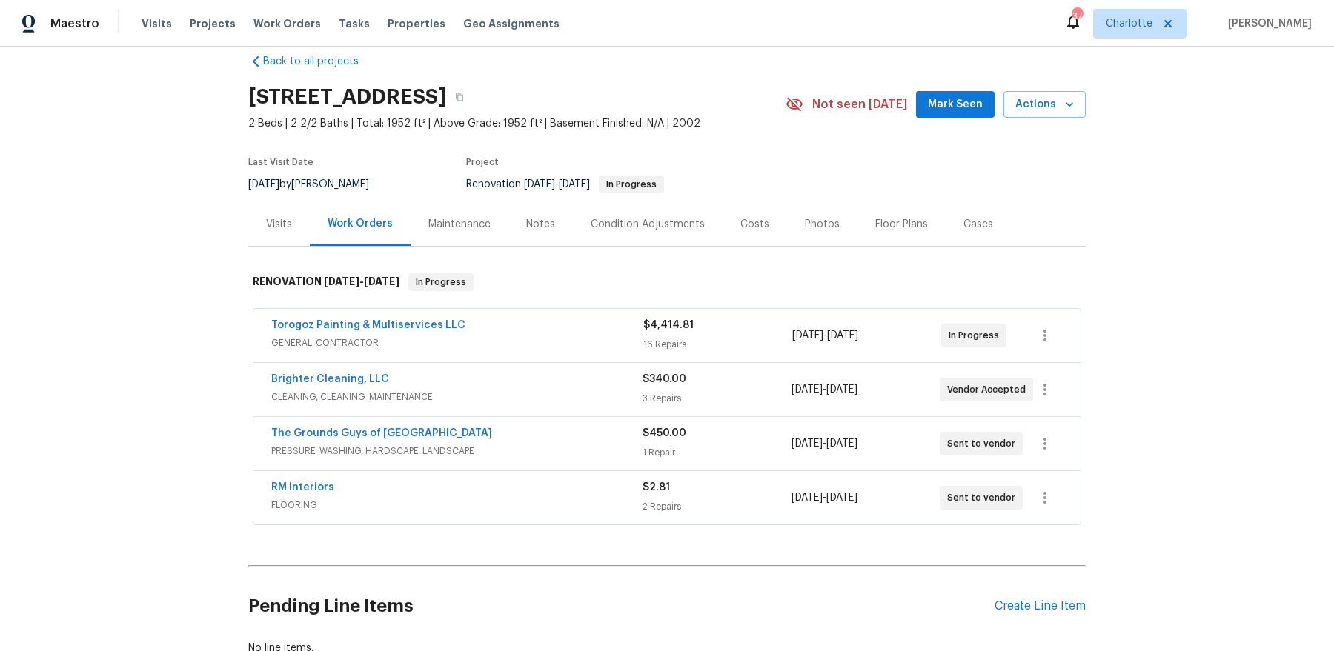
scroll to position [24, 0]
click at [292, 231] on div "Visits" at bounding box center [279, 223] width 62 height 44
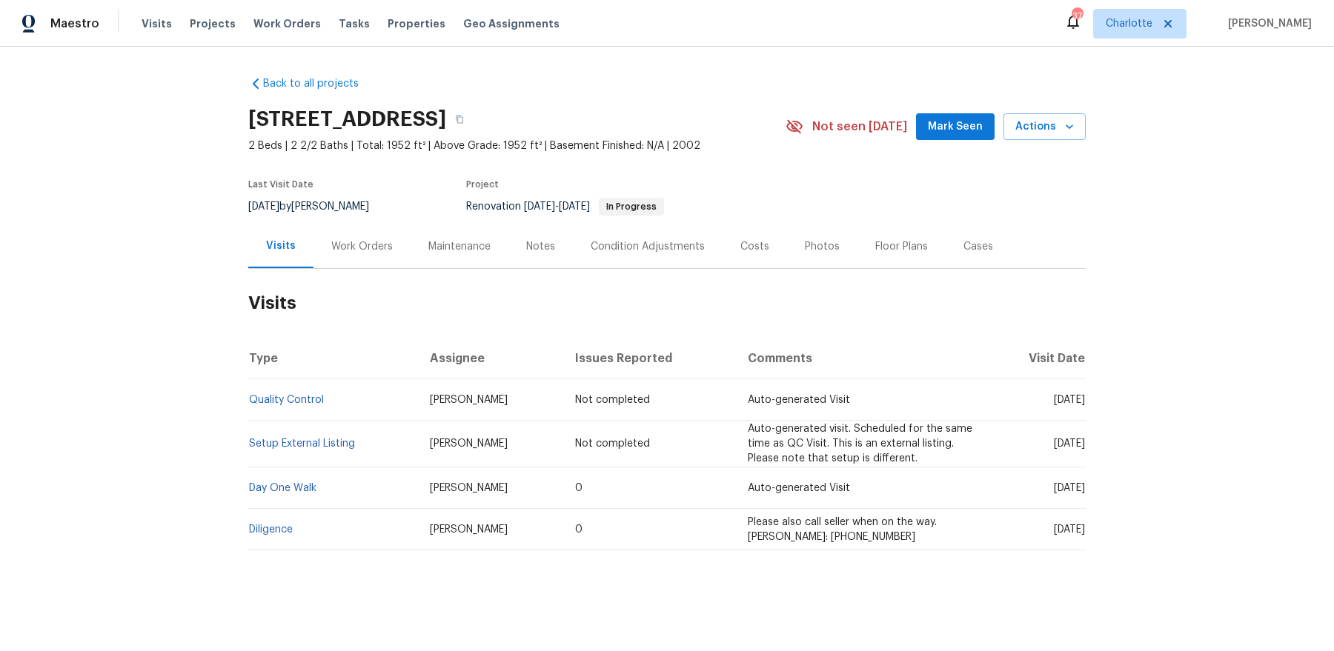
click at [362, 245] on div "Work Orders" at bounding box center [362, 246] width 62 height 15
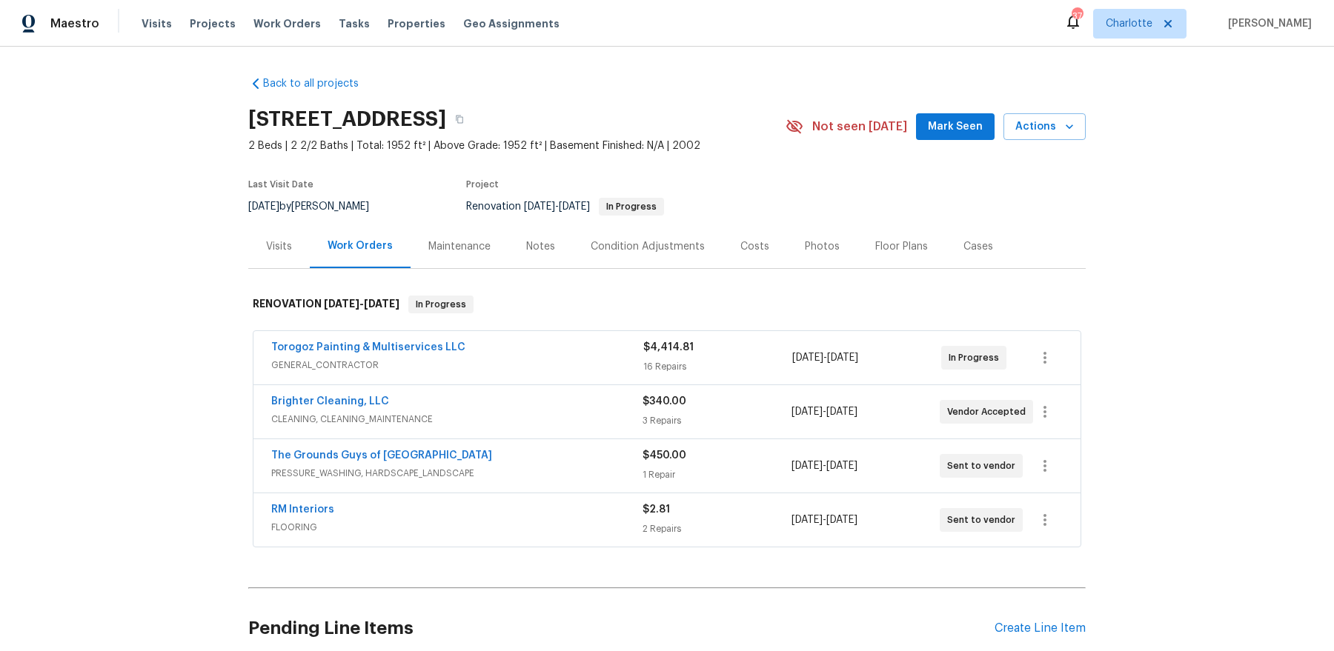
click at [519, 245] on div "Notes" at bounding box center [540, 247] width 64 height 44
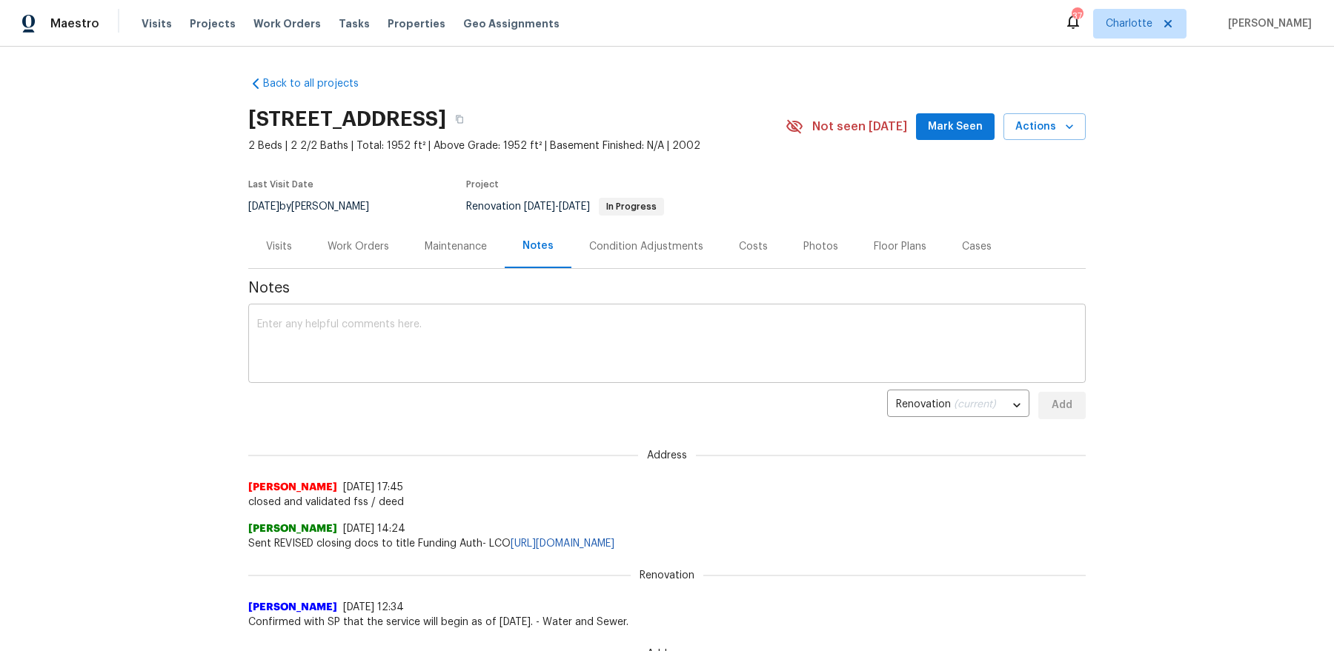
click at [485, 360] on textarea at bounding box center [667, 345] width 820 height 52
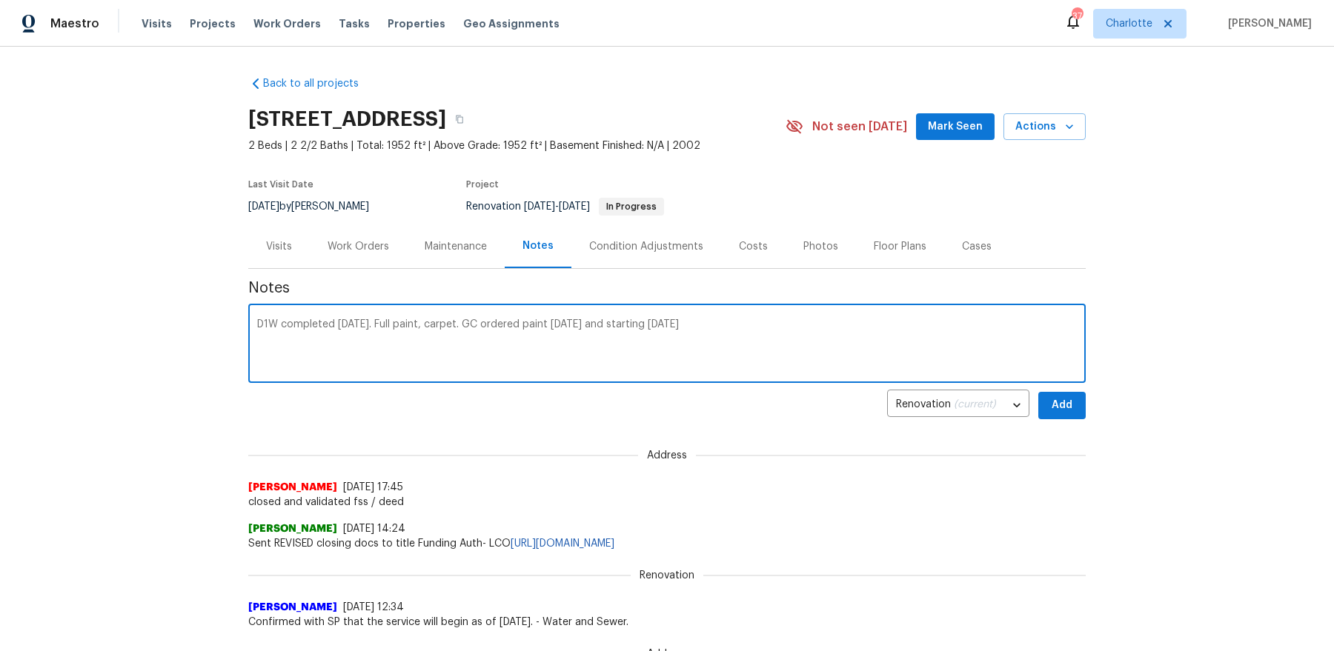
type textarea "D1W completed yesterday. Full paint, carpet. GC ordered paint yesterday and sta…"
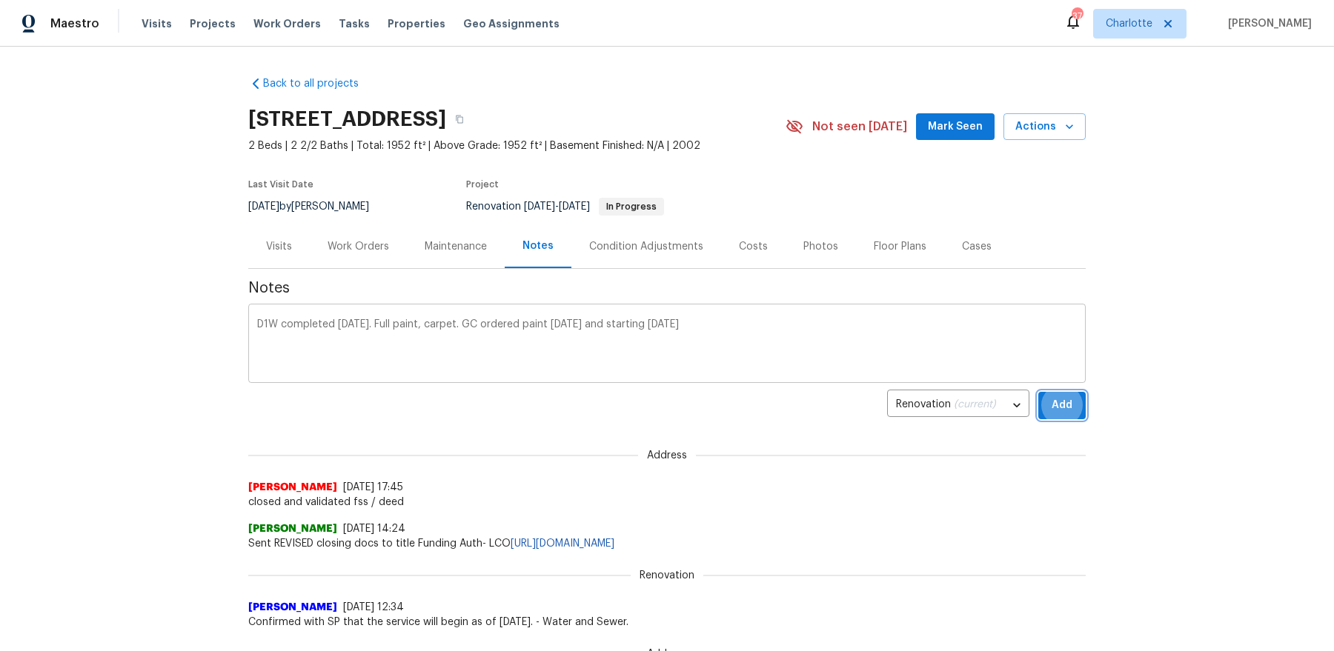
click at [1038, 392] on button "Add" at bounding box center [1061, 405] width 47 height 27
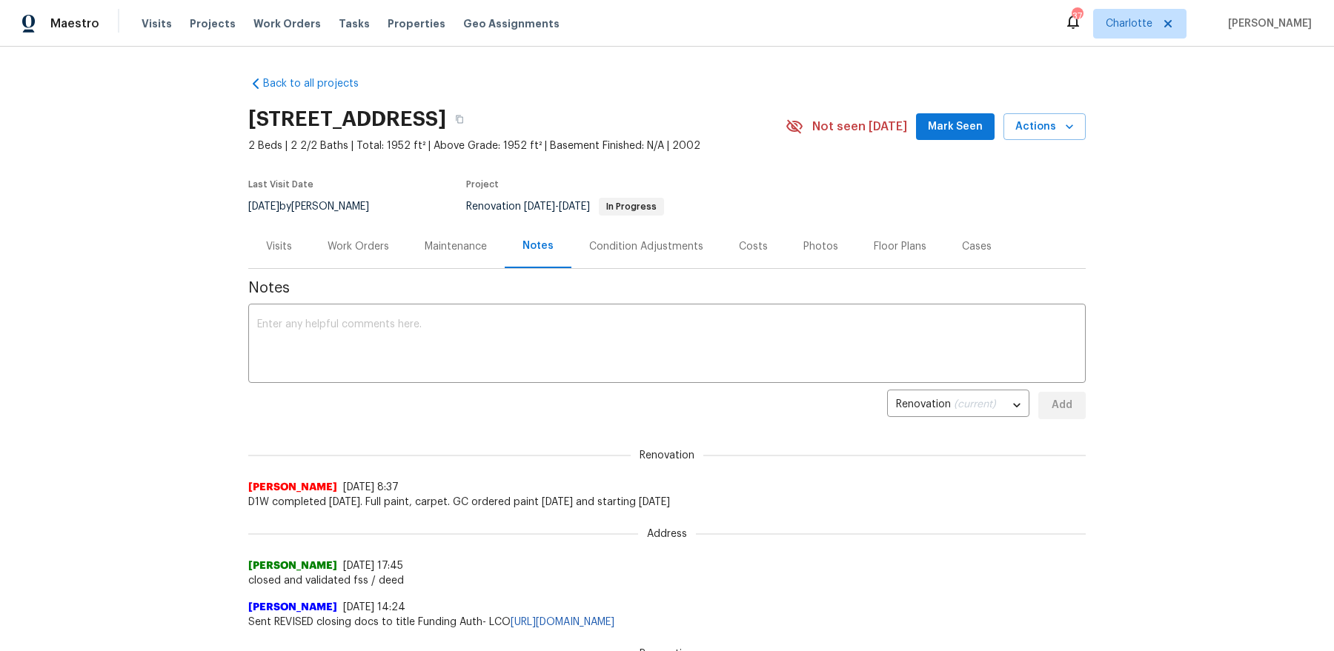
click at [940, 133] on span "Mark Seen" at bounding box center [955, 127] width 55 height 19
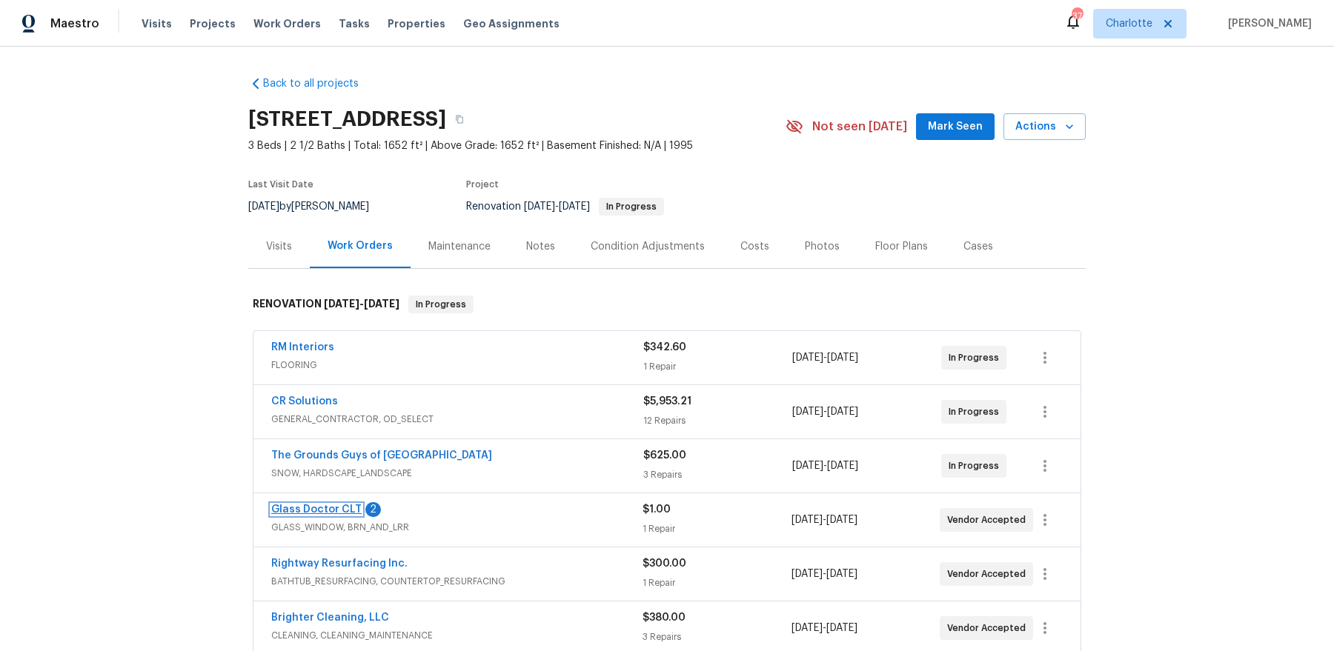
click at [286, 507] on link "Glass Doctor CLT" at bounding box center [316, 510] width 90 height 10
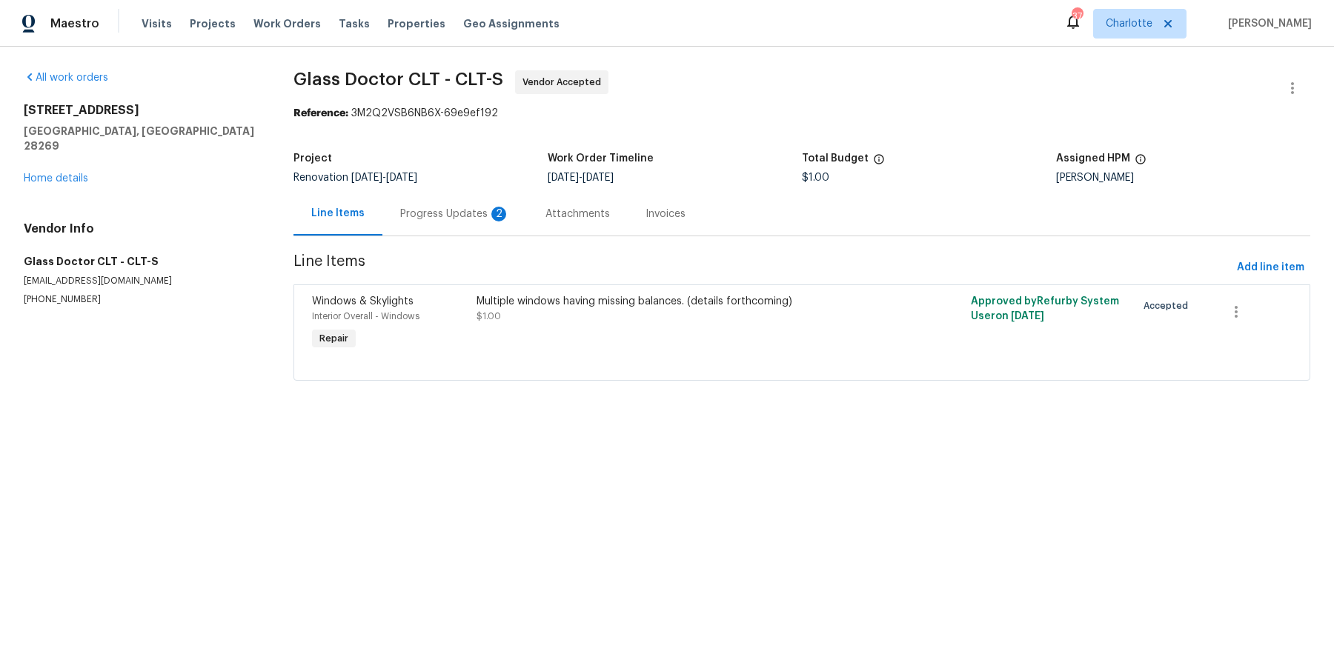
click at [421, 208] on div "Progress Updates 2" at bounding box center [455, 214] width 110 height 15
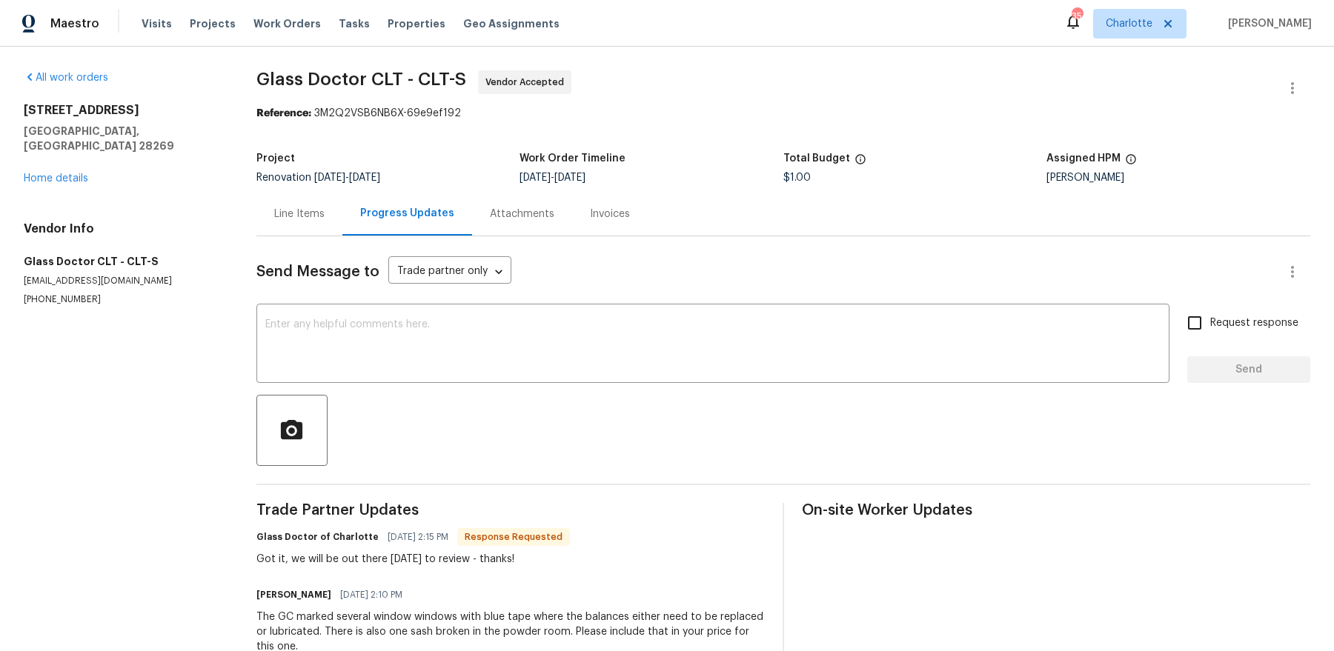
click at [82, 156] on div "[STREET_ADDRESS] Home details" at bounding box center [122, 144] width 197 height 83
click at [82, 173] on link "Home details" at bounding box center [56, 178] width 64 height 10
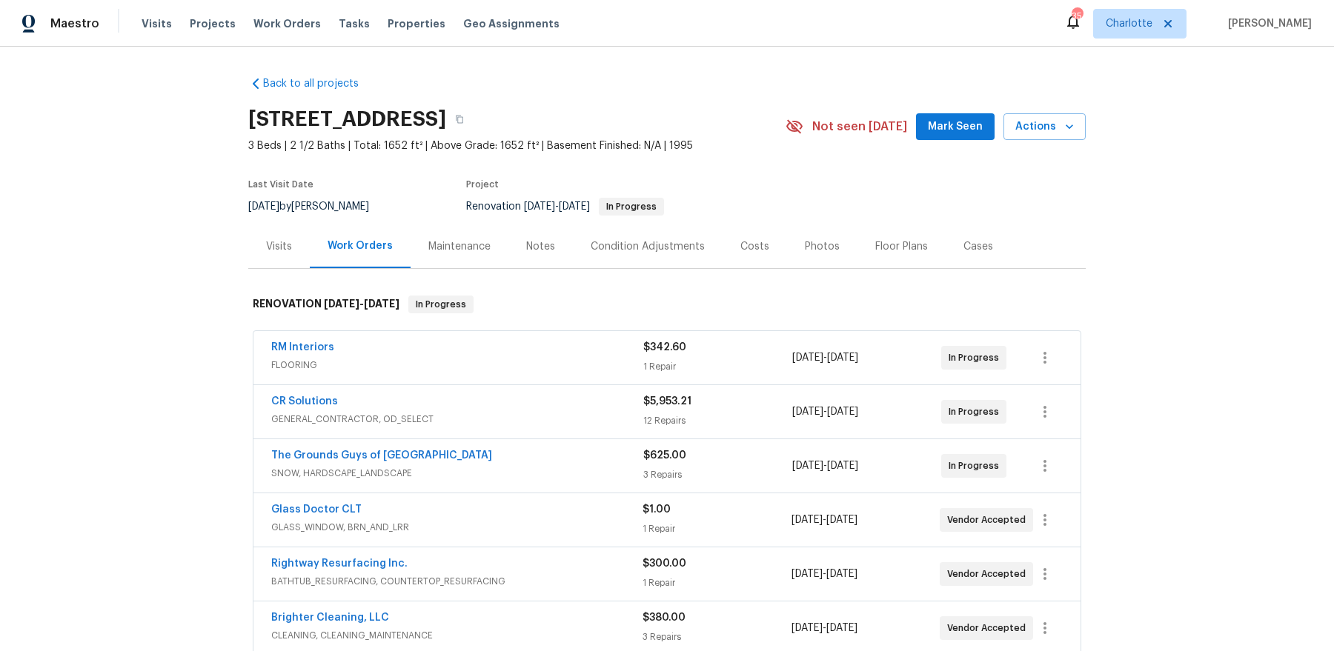
click at [535, 258] on div "Notes" at bounding box center [540, 247] width 64 height 44
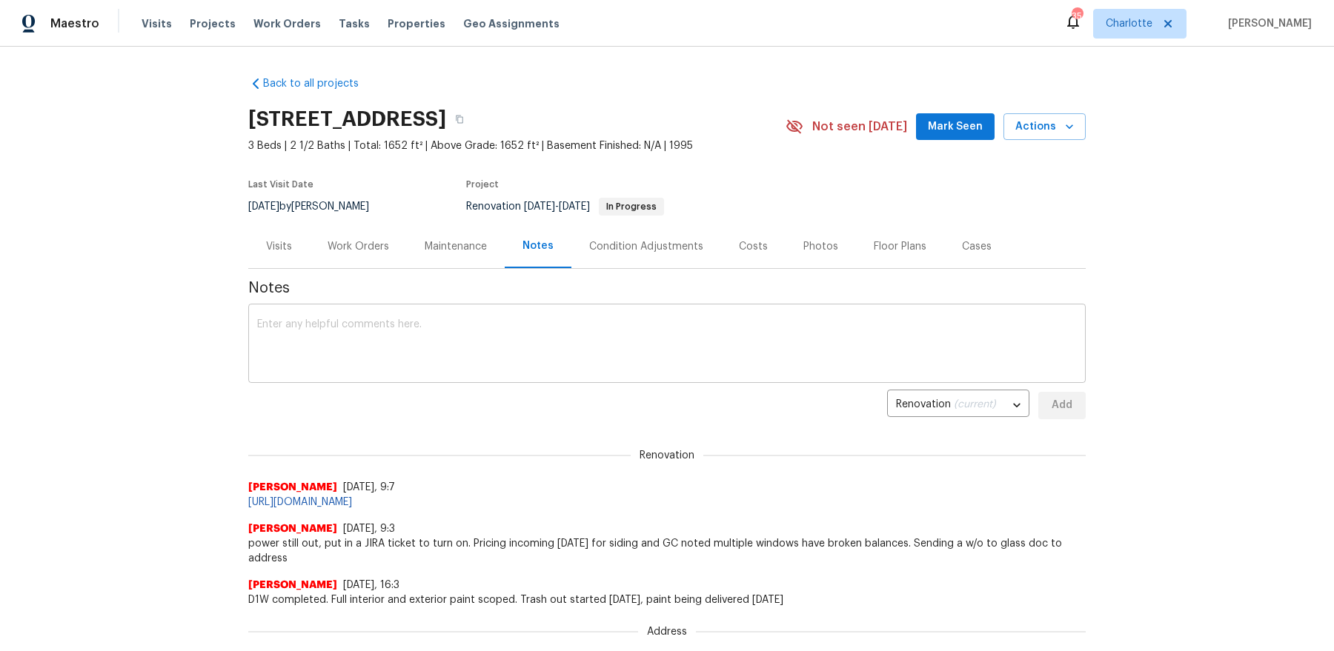
click at [505, 317] on div "x ​" at bounding box center [666, 346] width 837 height 76
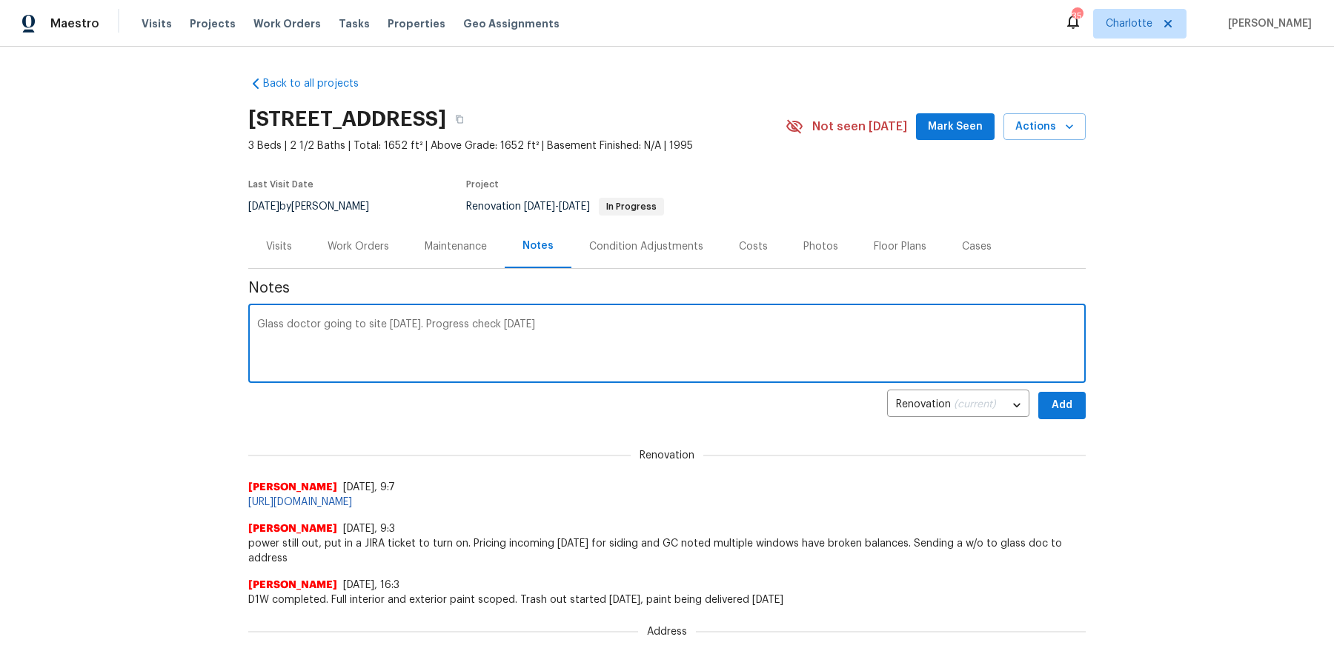
type textarea "Glass doctor going to site [DATE]. Progress check [DATE]"
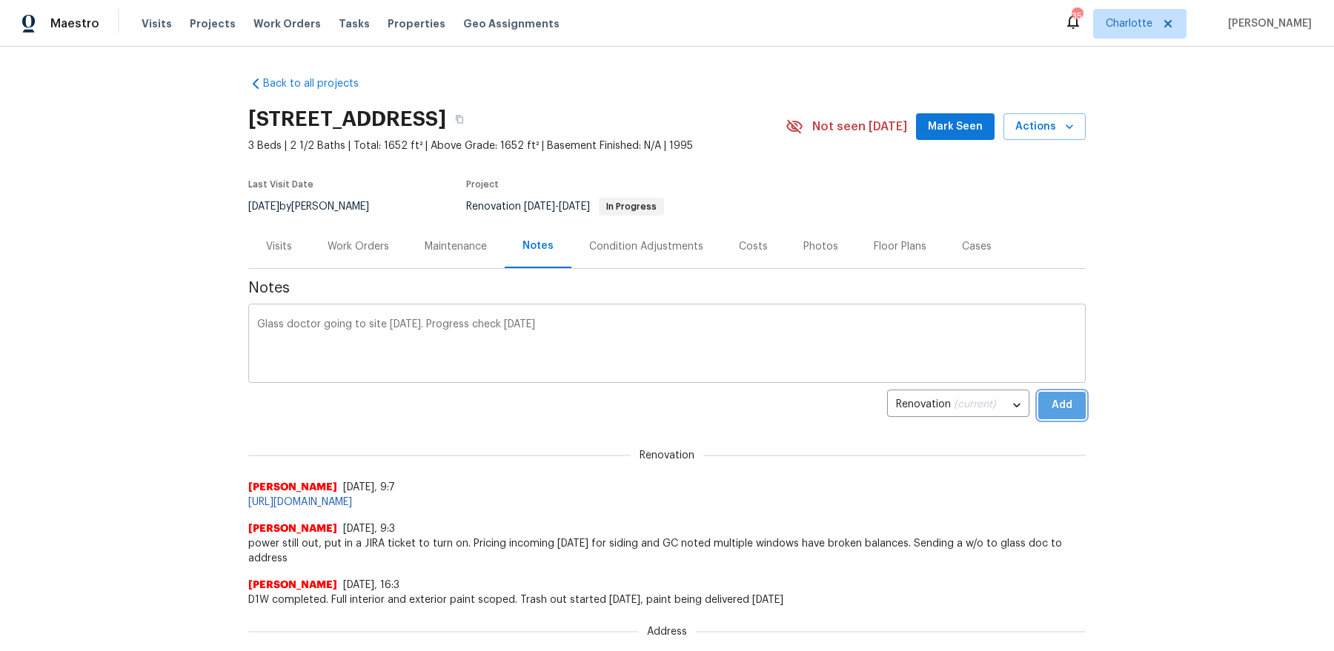
click at [1038, 392] on button "Add" at bounding box center [1061, 405] width 47 height 27
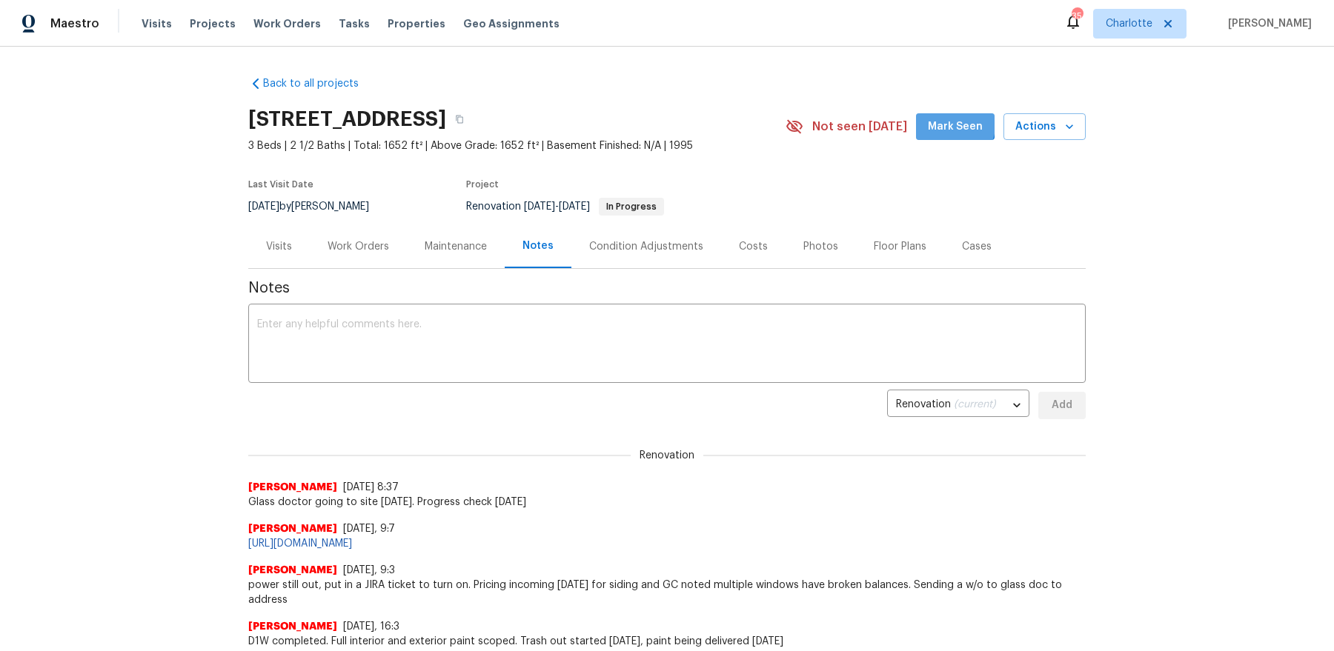
click at [943, 120] on span "Mark Seen" at bounding box center [955, 127] width 55 height 19
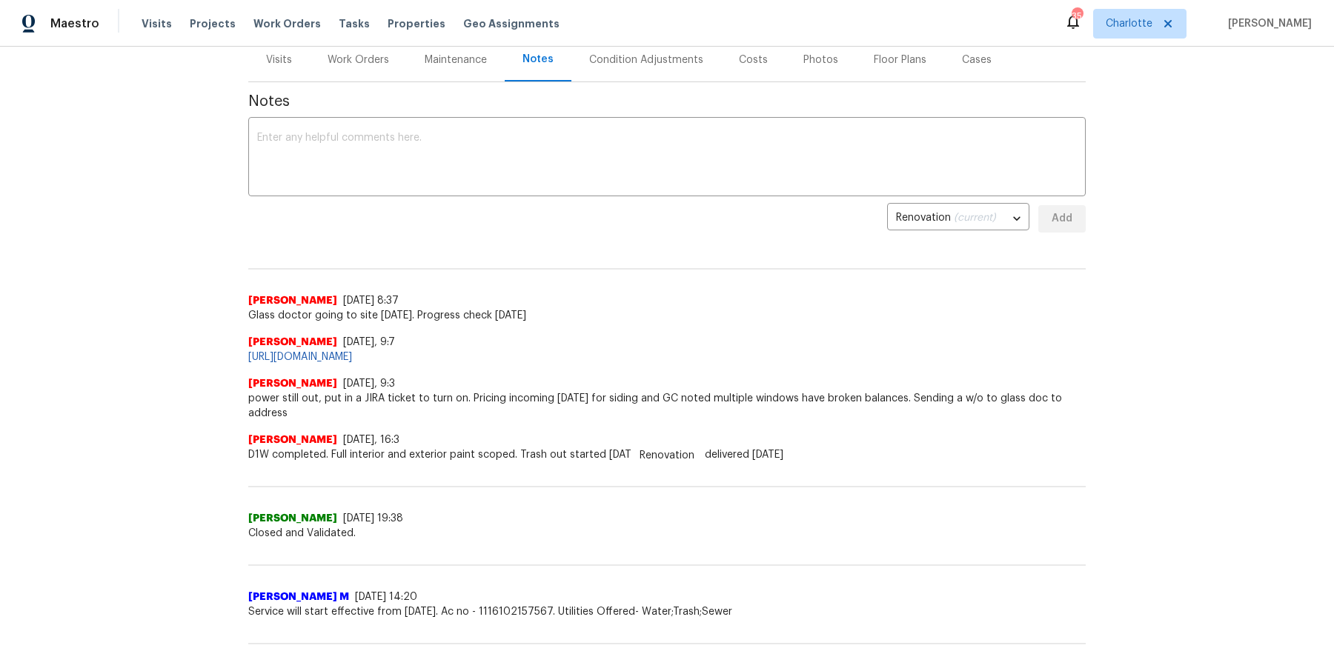
scroll to position [383, 0]
